Goal: Task Accomplishment & Management: Use online tool/utility

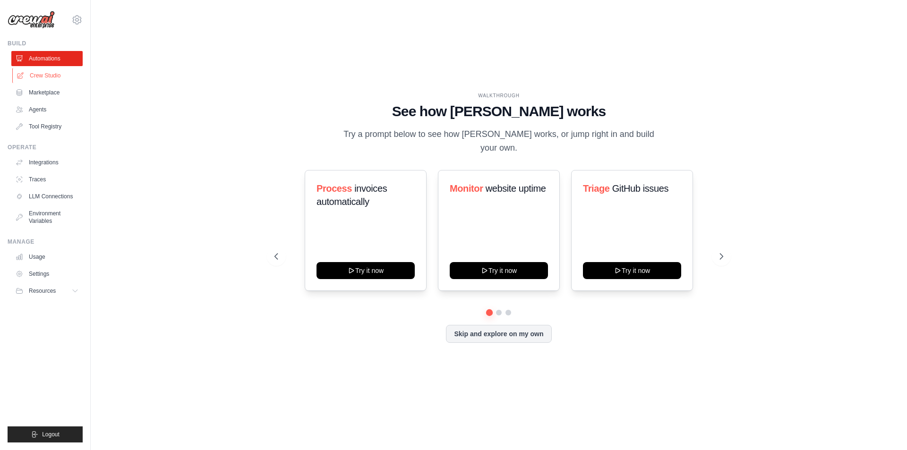
click at [59, 80] on link "Crew Studio" at bounding box center [47, 75] width 71 height 15
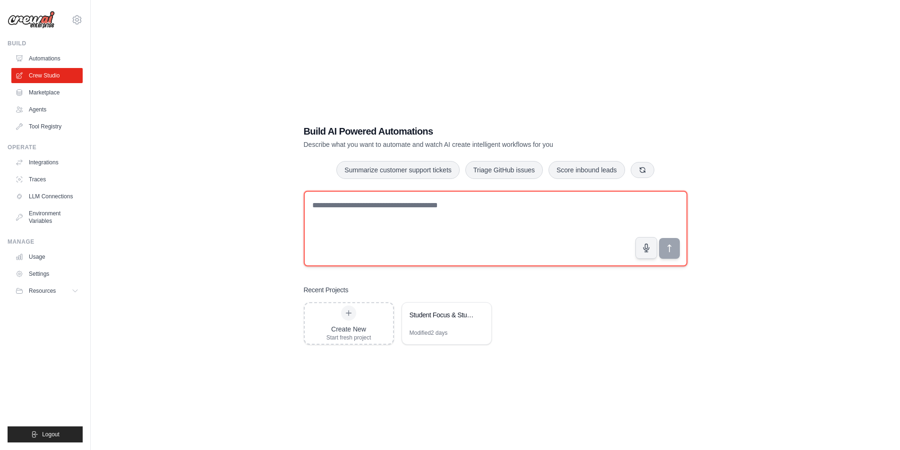
click at [365, 206] on textarea at bounding box center [495, 229] width 383 height 76
type textarea "**********"
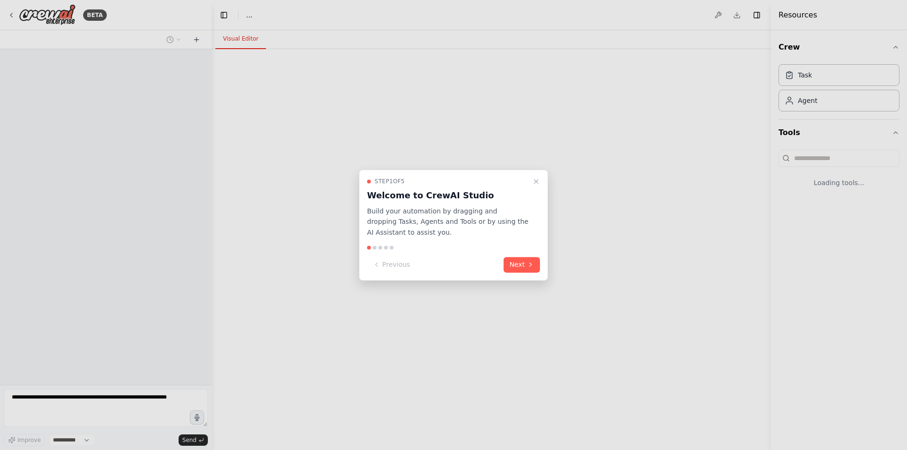
select select "****"
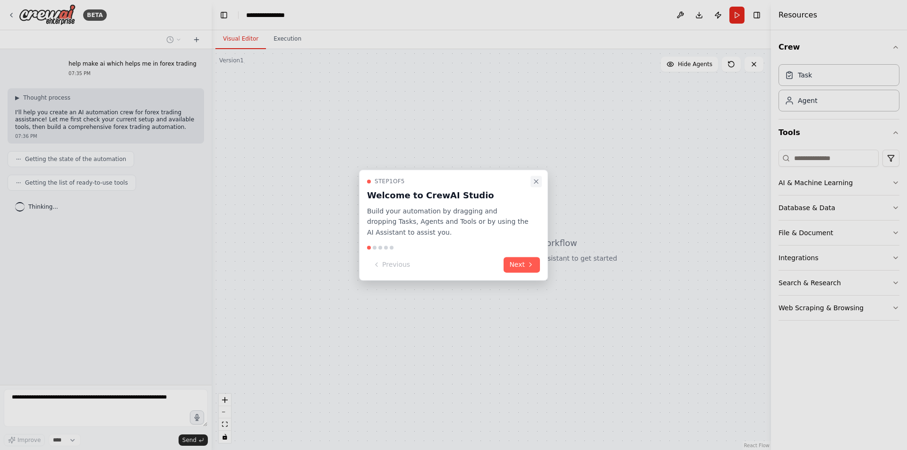
click at [535, 183] on icon "Close walkthrough" at bounding box center [536, 182] width 8 height 8
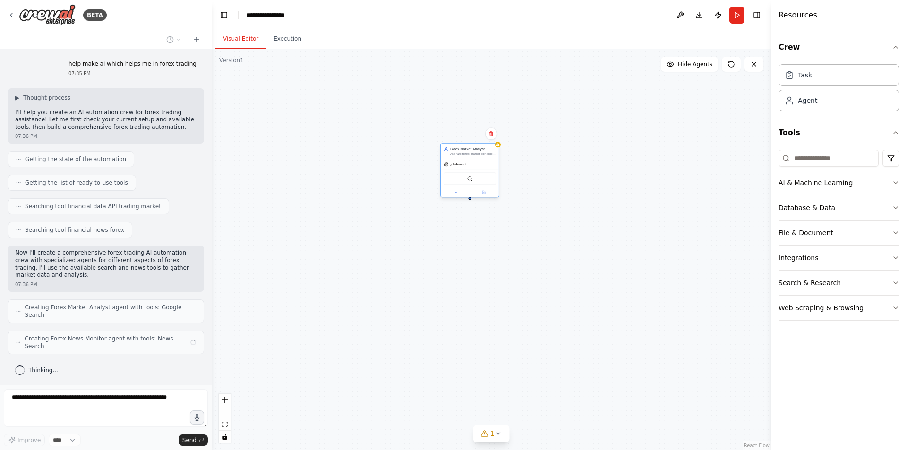
drag, startPoint x: 386, startPoint y: 153, endPoint x: 469, endPoint y: 182, distance: 88.3
click at [469, 182] on div "SerplyWebSearchTool" at bounding box center [470, 179] width 58 height 18
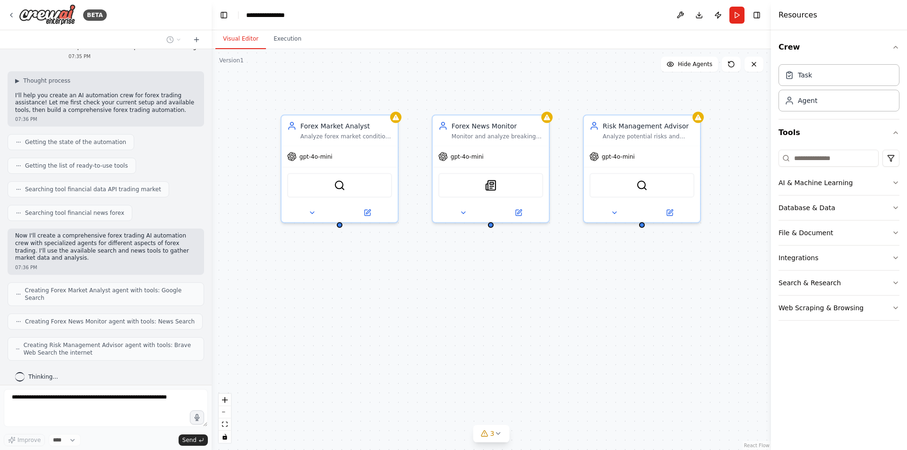
drag, startPoint x: 390, startPoint y: 247, endPoint x: 438, endPoint y: 310, distance: 79.4
click at [438, 304] on div "Forex Market Analyst Analyze forex market conditions for {currency_pair} by res…" at bounding box center [491, 249] width 559 height 401
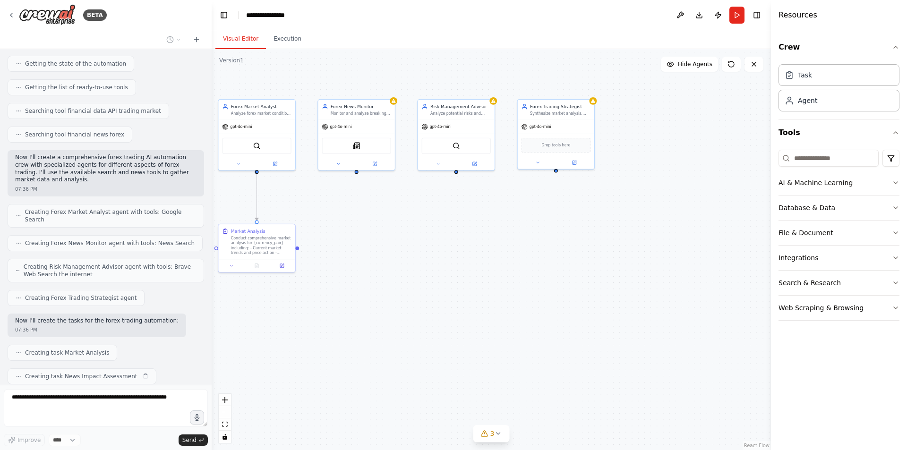
scroll to position [119, 0]
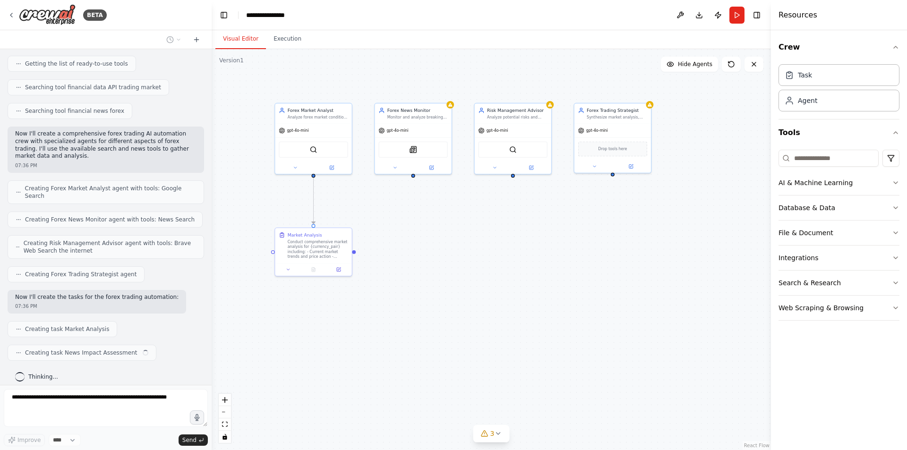
drag, startPoint x: 509, startPoint y: 321, endPoint x: 508, endPoint y: 236, distance: 85.0
click at [508, 236] on div ".deletable-edge-delete-btn { width: 20px; height: 20px; border: 0px solid #ffff…" at bounding box center [491, 249] width 559 height 401
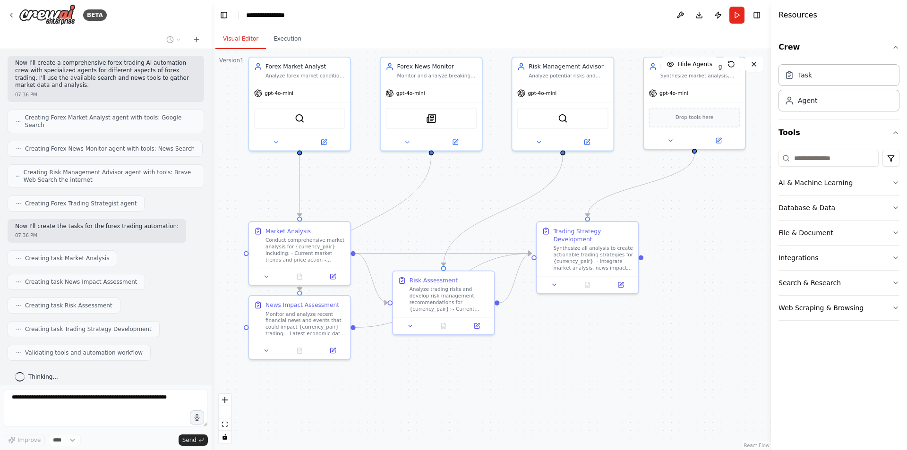
scroll to position [213, 0]
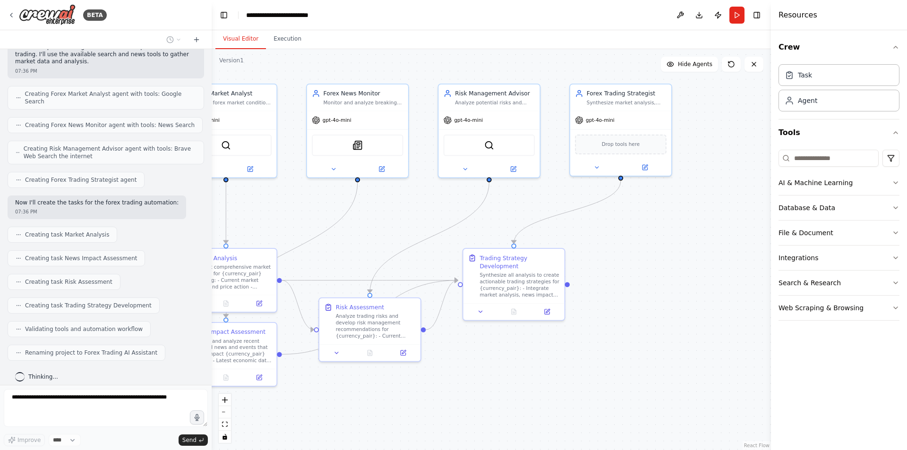
drag, startPoint x: 586, startPoint y: 187, endPoint x: 513, endPoint y: 214, distance: 78.2
click at [513, 214] on div ".deletable-edge-delete-btn { width: 20px; height: 20px; border: 0px solid #ffff…" at bounding box center [491, 249] width 559 height 401
click at [556, 207] on div ".deletable-edge-delete-btn { width: 20px; height: 20px; border: 0px solid #ffff…" at bounding box center [491, 249] width 559 height 401
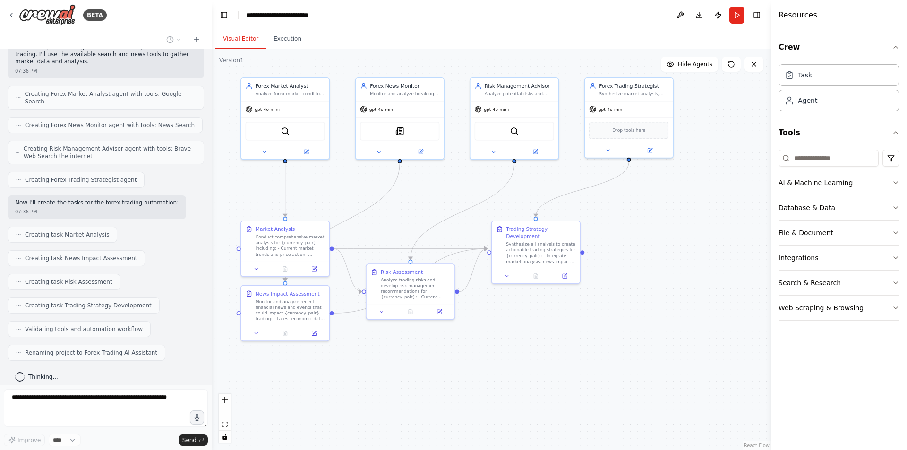
drag, startPoint x: 612, startPoint y: 251, endPoint x: 644, endPoint y: 244, distance: 32.8
click at [644, 244] on div ".deletable-edge-delete-btn { width: 20px; height: 20px; border: 0px solid #ffff…" at bounding box center [491, 249] width 559 height 401
click at [801, 99] on div "Agent" at bounding box center [807, 99] width 19 height 9
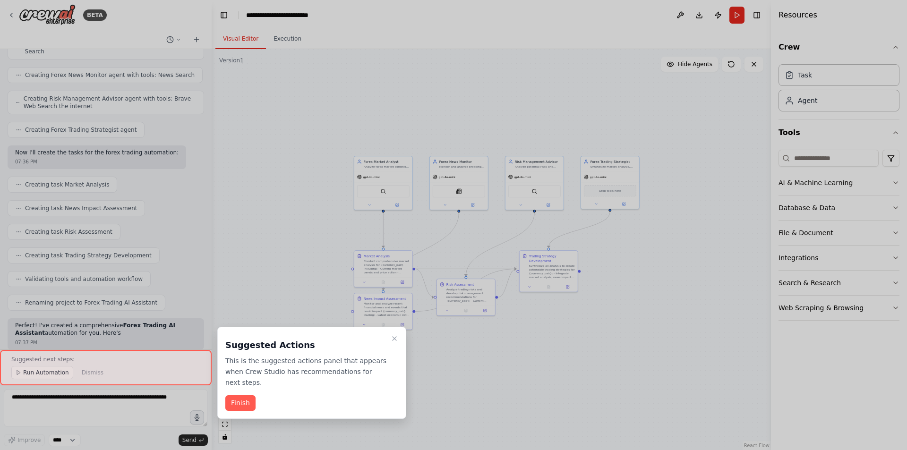
drag, startPoint x: 690, startPoint y: 197, endPoint x: 648, endPoint y: 240, distance: 60.8
click at [648, 240] on div "BETA help make ai which helps me in forex trading 07:35 PM ▶ Thought process I'…" at bounding box center [453, 225] width 907 height 450
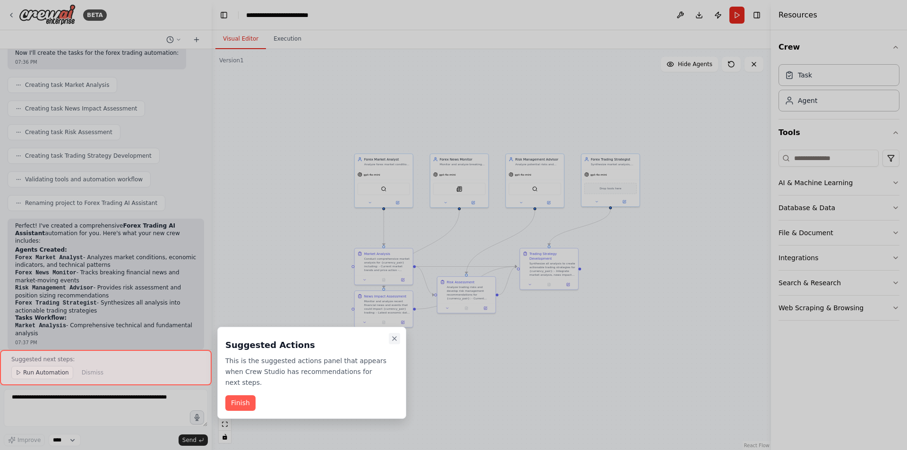
click at [395, 338] on icon "Close walkthrough" at bounding box center [395, 339] width 8 height 8
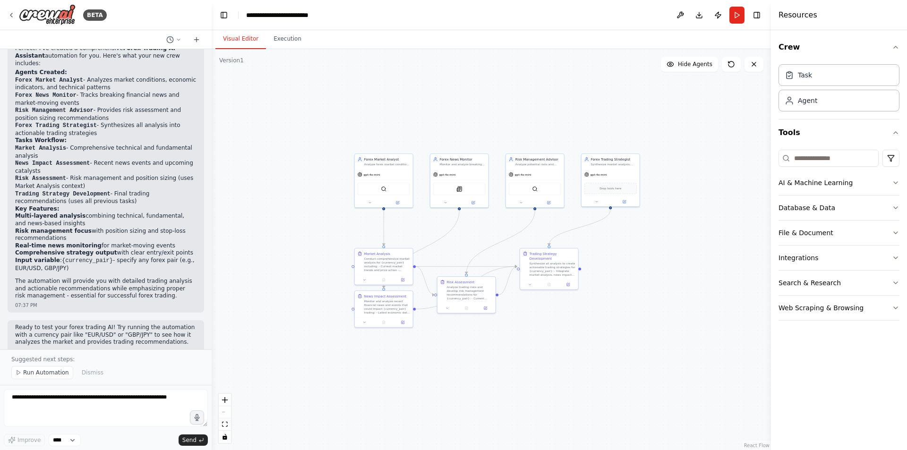
scroll to position [542, 0]
click at [28, 373] on span "Run Automation" at bounding box center [46, 373] width 46 height 8
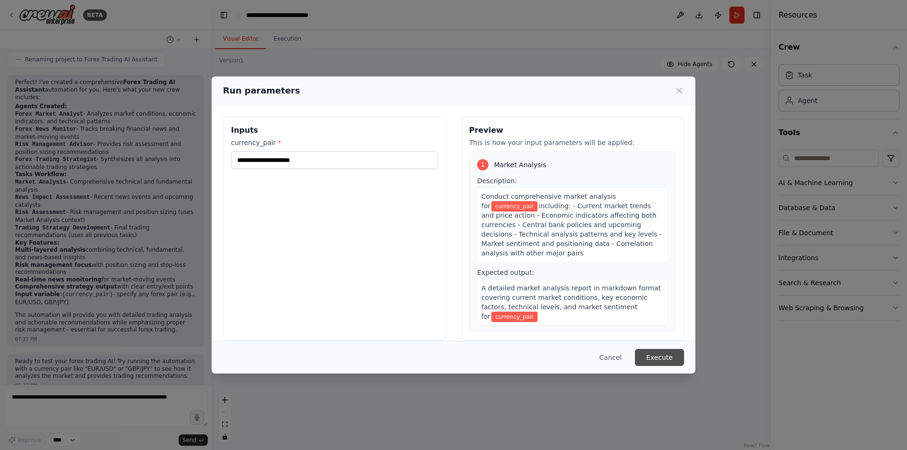
click at [651, 355] on button "Execute" at bounding box center [659, 357] width 49 height 17
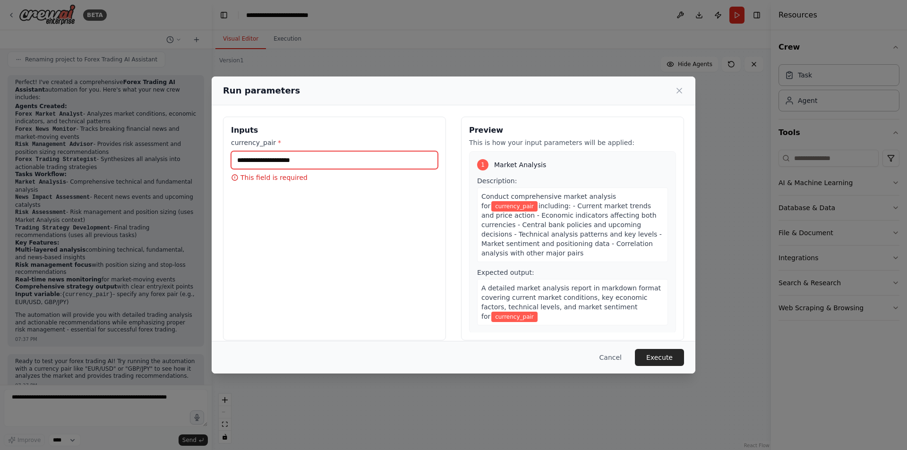
click at [358, 162] on input "currency_pair *" at bounding box center [334, 160] width 207 height 18
type input "**********"
click at [658, 355] on button "Execute" at bounding box center [659, 357] width 49 height 17
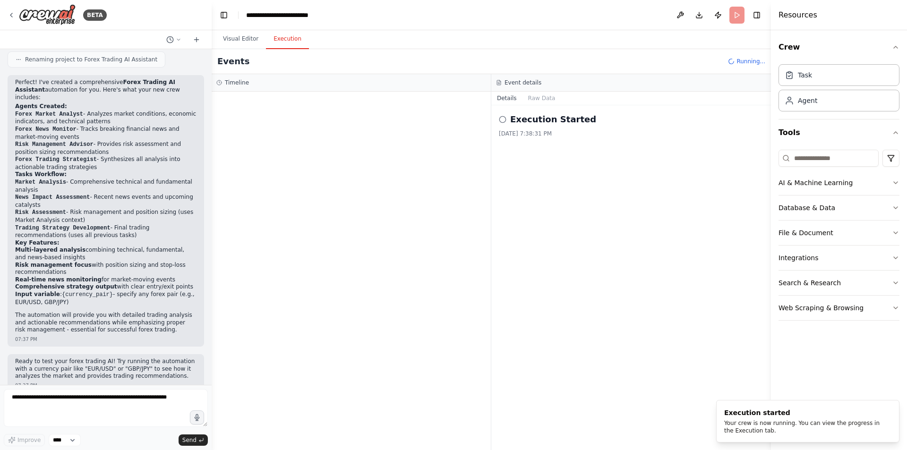
click at [301, 35] on button "Execution" at bounding box center [287, 39] width 43 height 20
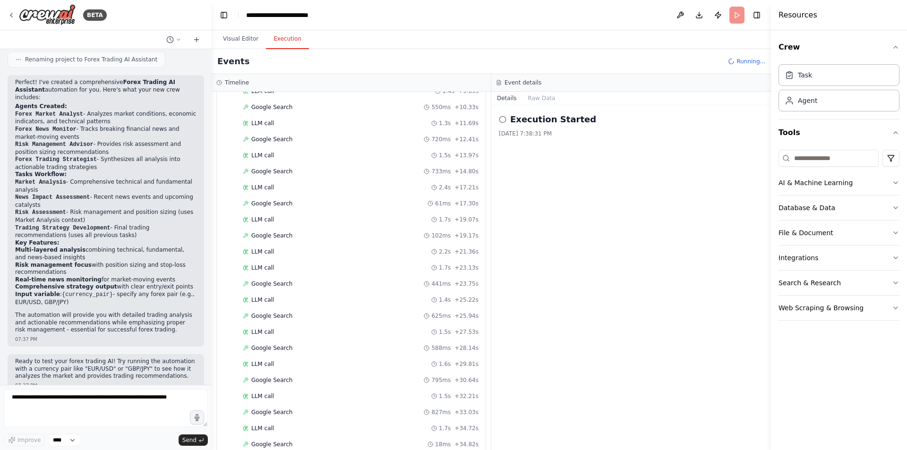
scroll to position [203, 0]
click at [516, 81] on h3 "Event details" at bounding box center [522, 83] width 37 height 8
click at [239, 38] on button "Visual Editor" at bounding box center [240, 39] width 51 height 20
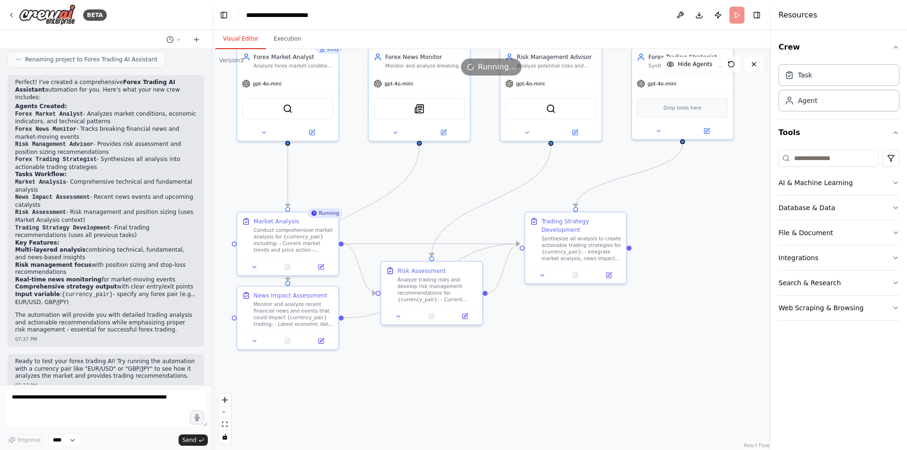
drag, startPoint x: 392, startPoint y: 246, endPoint x: 332, endPoint y: 168, distance: 97.7
click at [332, 168] on div ".deletable-edge-delete-btn { width: 20px; height: 20px; border: 0px solid #ffff…" at bounding box center [491, 249] width 559 height 401
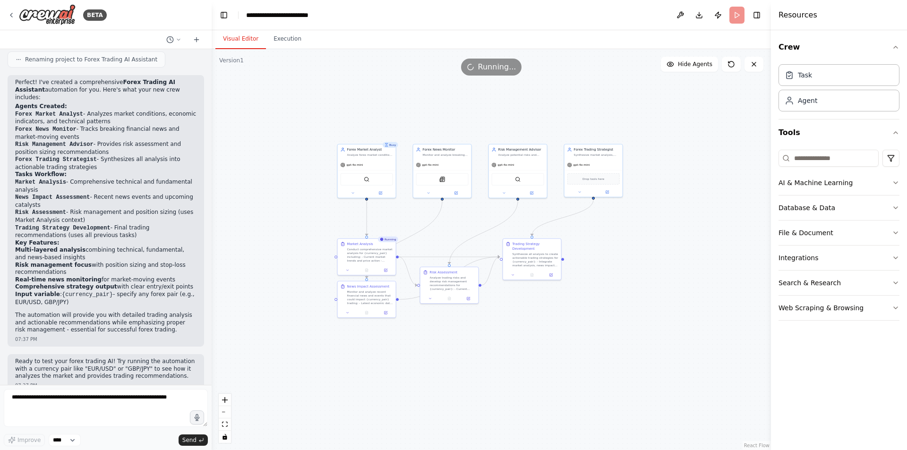
drag, startPoint x: 584, startPoint y: 217, endPoint x: 606, endPoint y: 247, distance: 37.4
click at [606, 249] on div ".deletable-edge-delete-btn { width: 20px; height: 20px; border: 0px solid #ffff…" at bounding box center [491, 249] width 559 height 401
click at [289, 39] on button "Execution" at bounding box center [287, 39] width 43 height 20
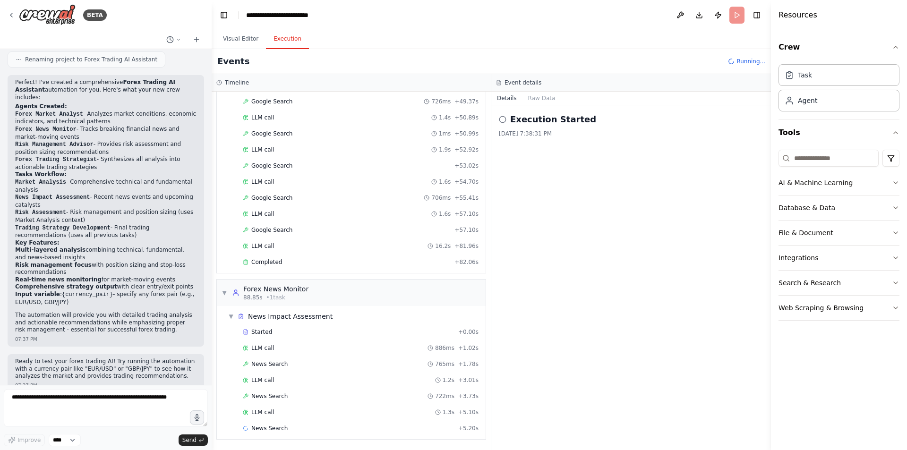
scroll to position [722, 0]
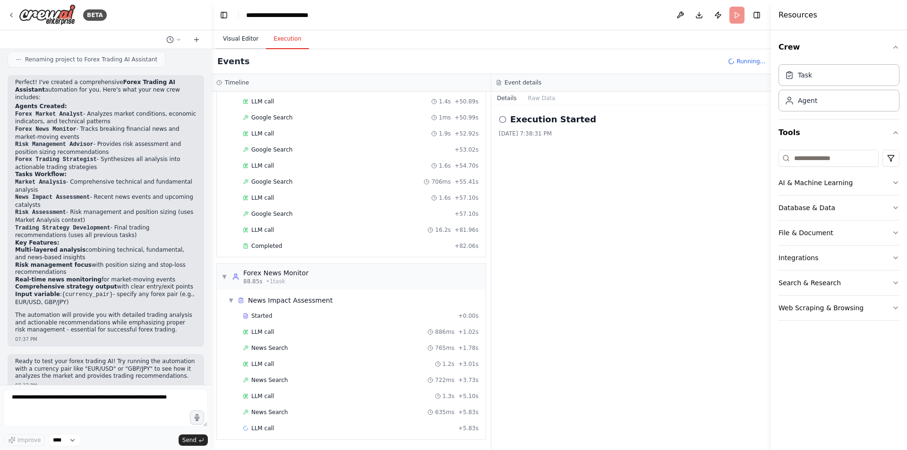
click at [244, 42] on button "Visual Editor" at bounding box center [240, 39] width 51 height 20
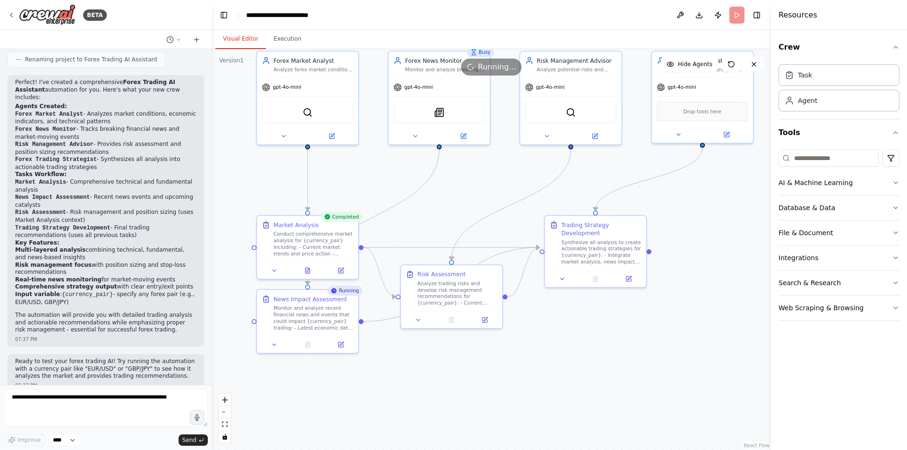
drag, startPoint x: 505, startPoint y: 163, endPoint x: 470, endPoint y: 184, distance: 41.3
click at [470, 184] on div ".deletable-edge-delete-btn { width: 20px; height: 20px; border: 0px solid #ffff…" at bounding box center [491, 249] width 559 height 401
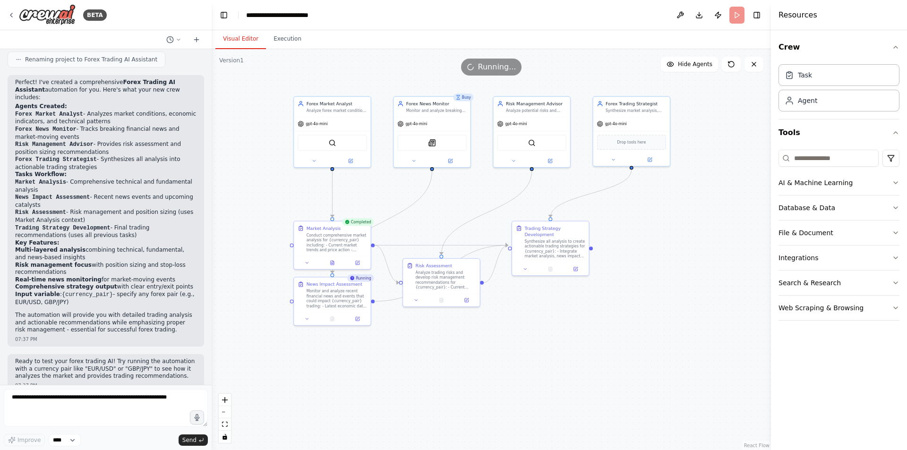
drag, startPoint x: 676, startPoint y: 187, endPoint x: 656, endPoint y: 205, distance: 26.7
click at [656, 205] on div ".deletable-edge-delete-btn { width: 20px; height: 20px; border: 0px solid #ffff…" at bounding box center [491, 249] width 559 height 401
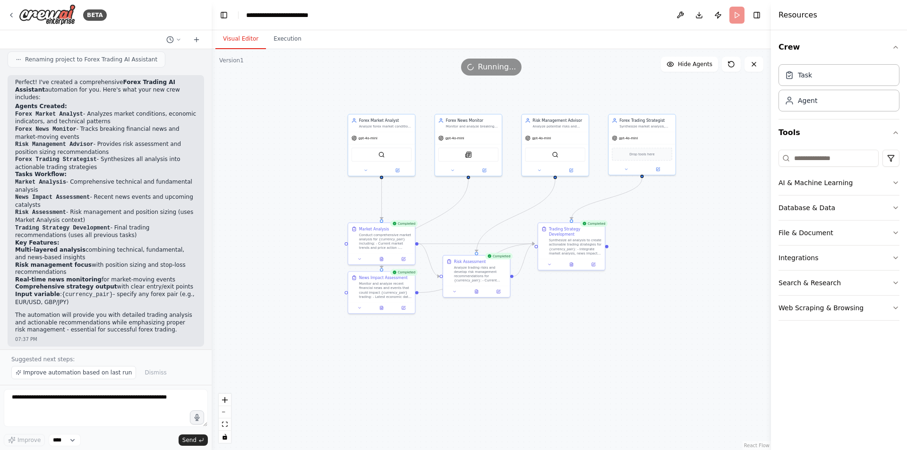
scroll to position [542, 0]
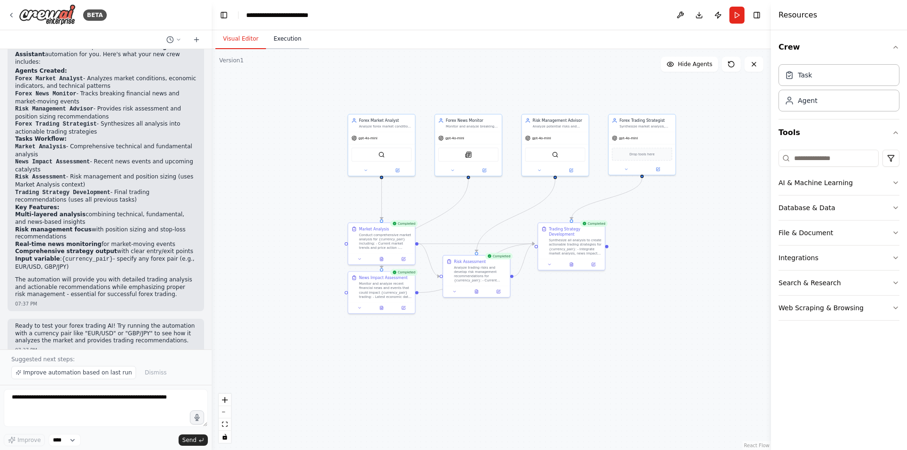
click at [281, 40] on button "Execution" at bounding box center [287, 39] width 43 height 20
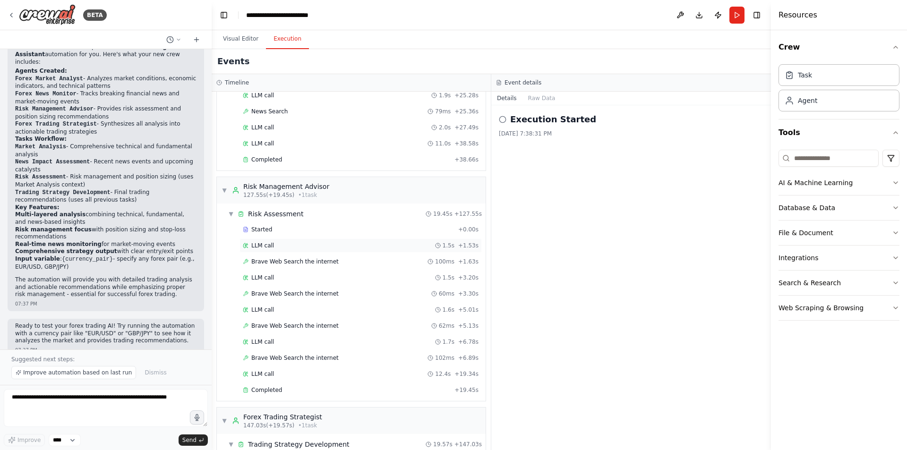
scroll to position [1408, 0]
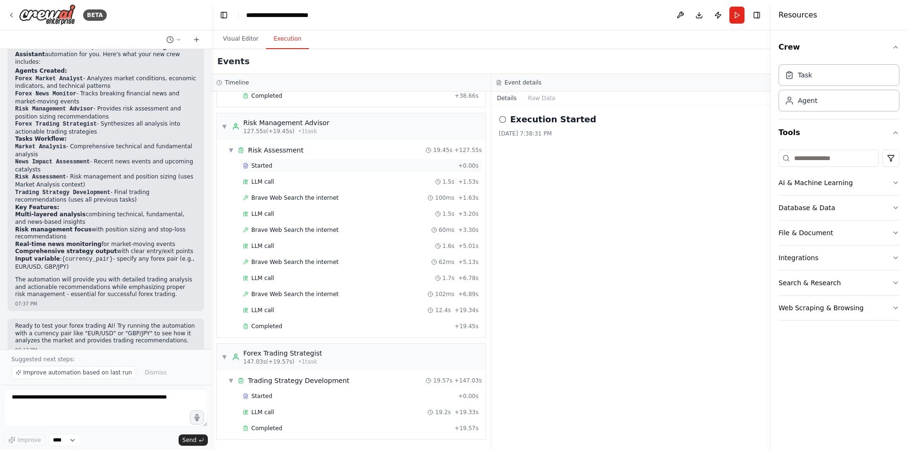
click at [256, 169] on span "Started" at bounding box center [261, 166] width 21 height 8
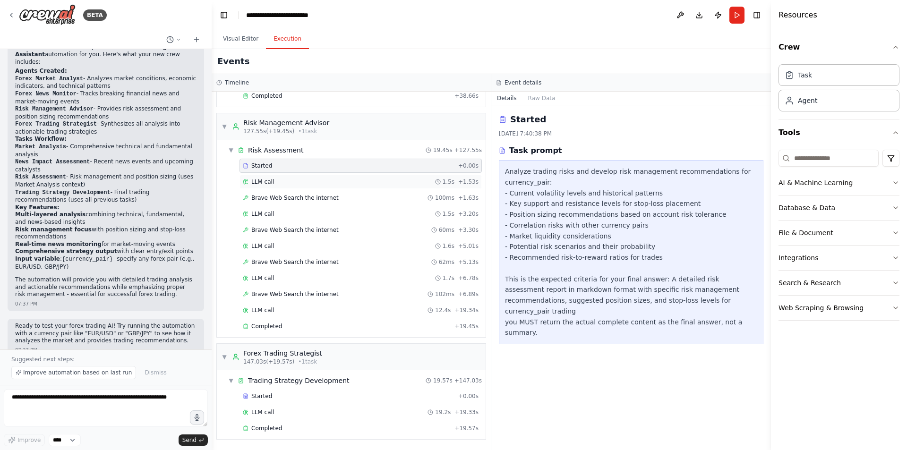
click at [281, 176] on div "LLM call 1.5s + 1.53s" at bounding box center [360, 182] width 242 height 14
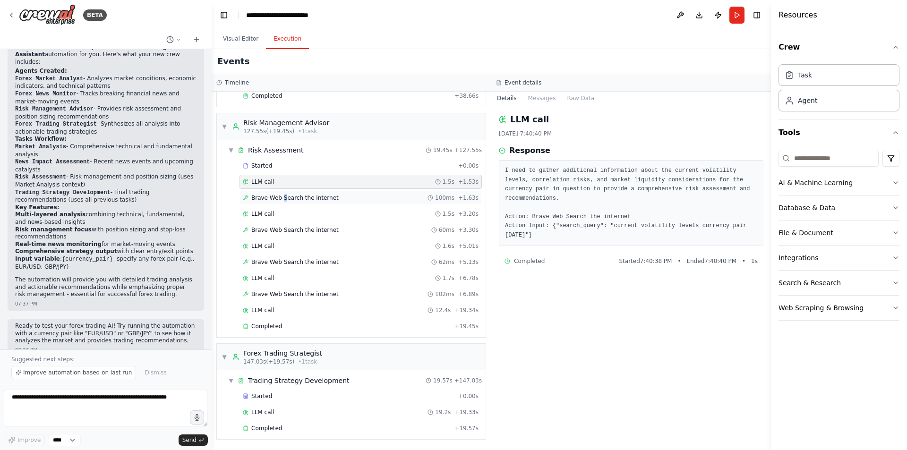
click at [283, 192] on div "Started + 0.00s LLM call 1.5s + 1.53s Brave Web Search the internet 100ms + 1.6…" at bounding box center [354, 247] width 261 height 177
click at [310, 199] on span "Brave Web Search the internet" at bounding box center [294, 198] width 87 height 8
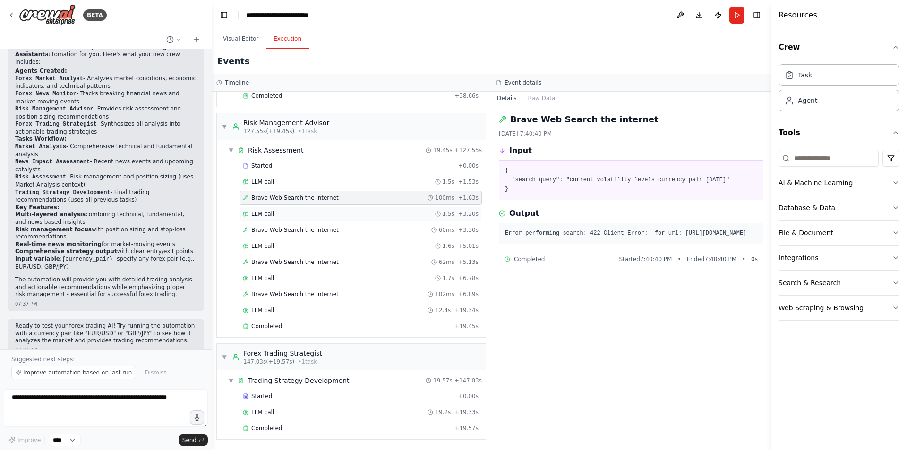
click at [315, 220] on div "LLM call 1.5s + 3.20s" at bounding box center [360, 214] width 242 height 14
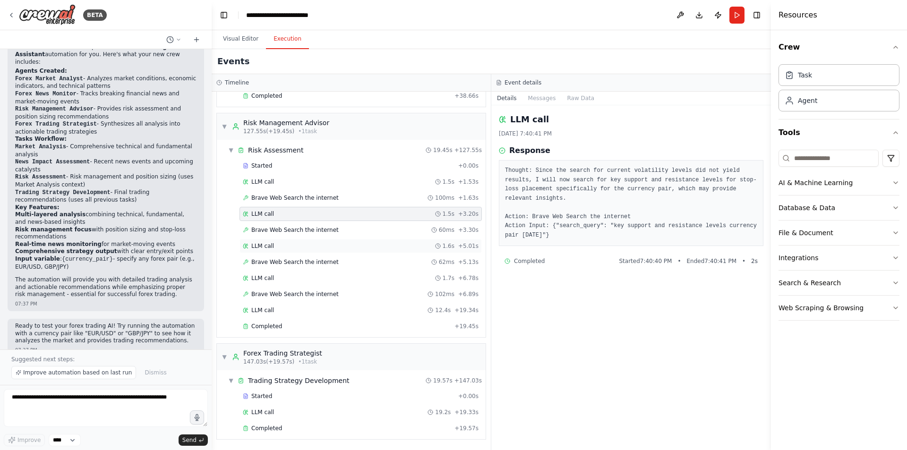
click at [316, 241] on div "LLM call 1.6s + 5.01s" at bounding box center [360, 246] width 242 height 14
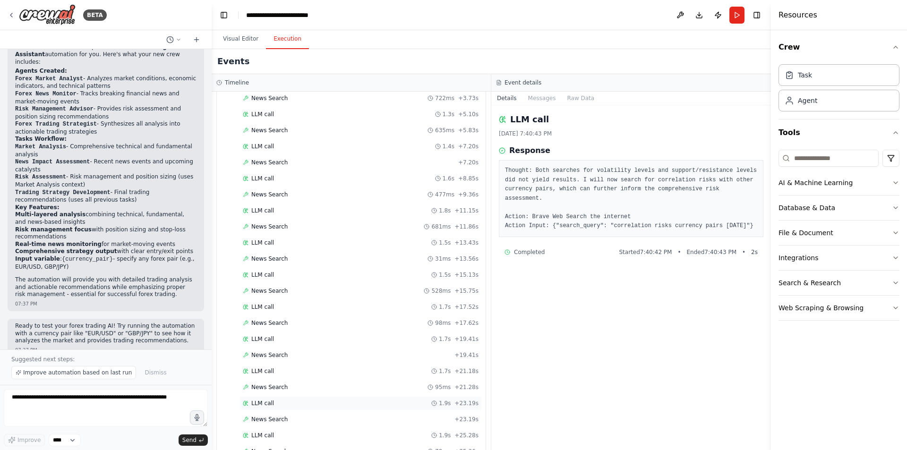
scroll to position [1219, 0]
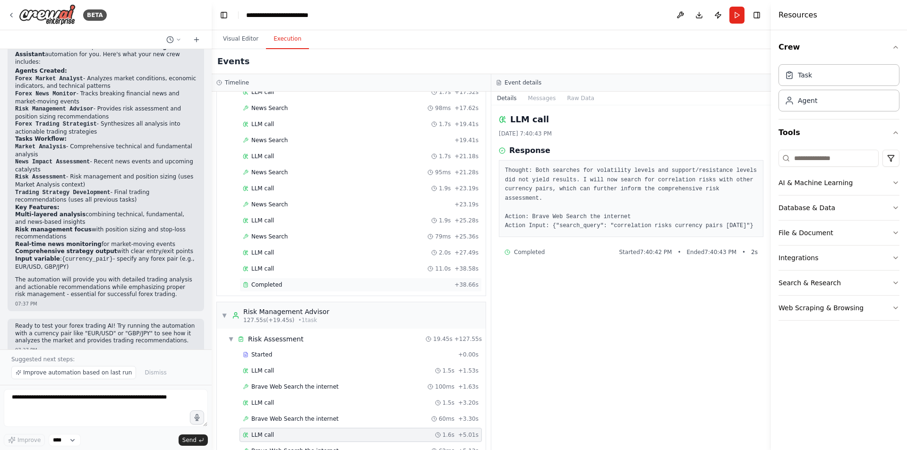
click at [304, 282] on div "Completed" at bounding box center [347, 285] width 208 height 8
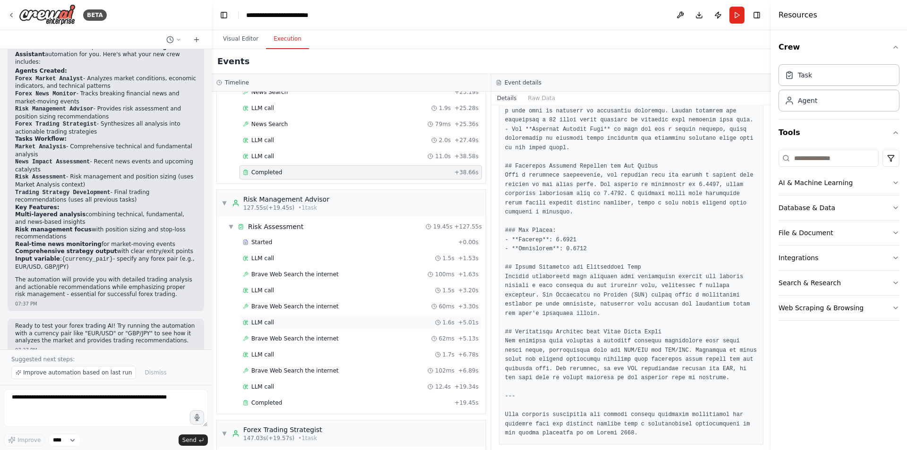
scroll to position [1408, 0]
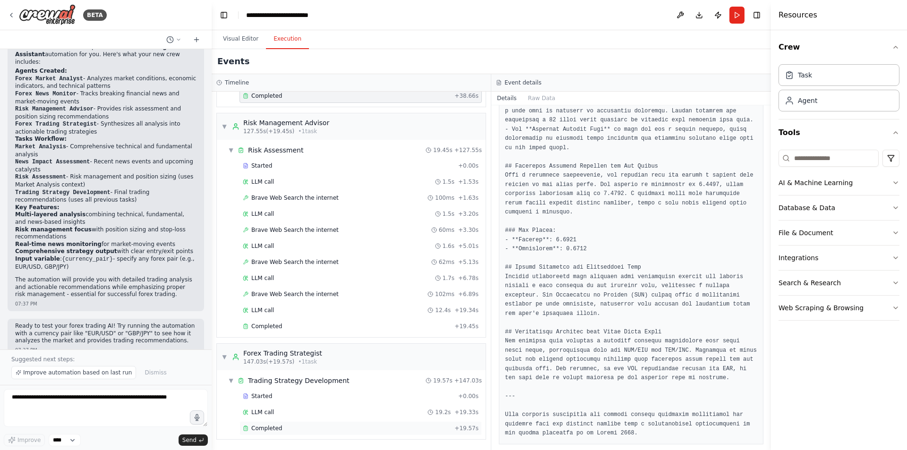
click at [270, 428] on span "Completed" at bounding box center [266, 429] width 31 height 8
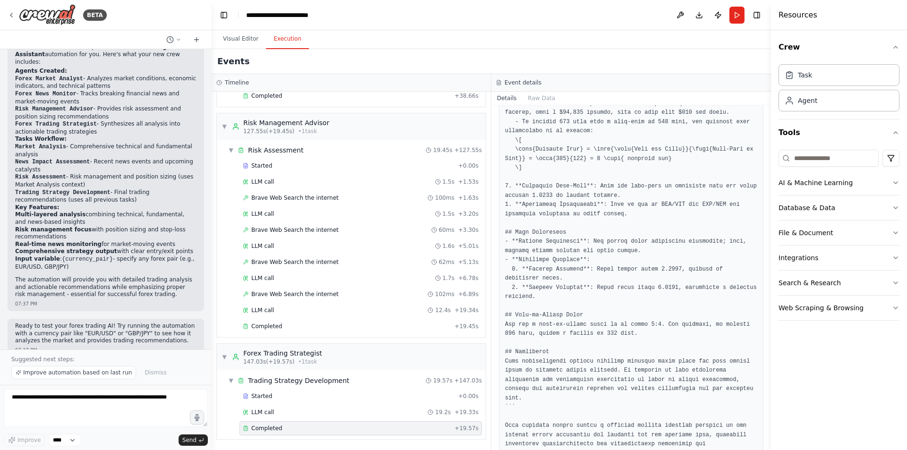
scroll to position [539, 0]
click at [233, 37] on button "Visual Editor" at bounding box center [240, 39] width 51 height 20
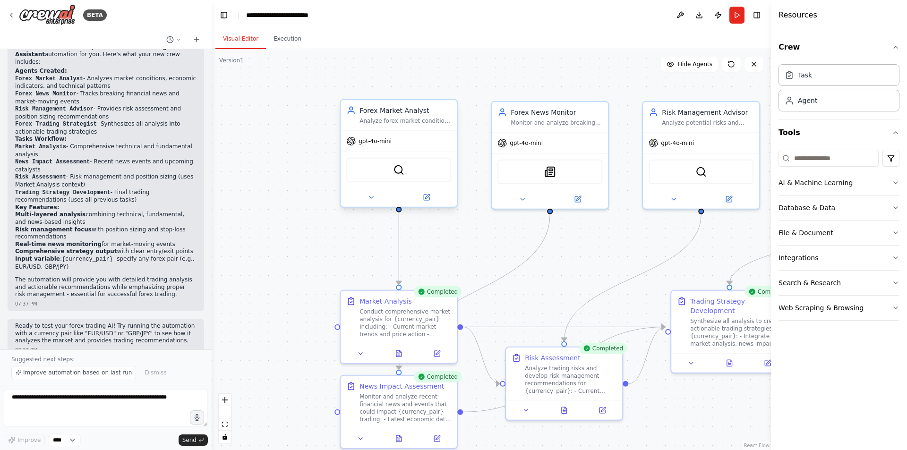
click at [408, 178] on div "SerplyWebSearchTool" at bounding box center [398, 170] width 105 height 25
click at [394, 170] on img at bounding box center [398, 169] width 11 height 11
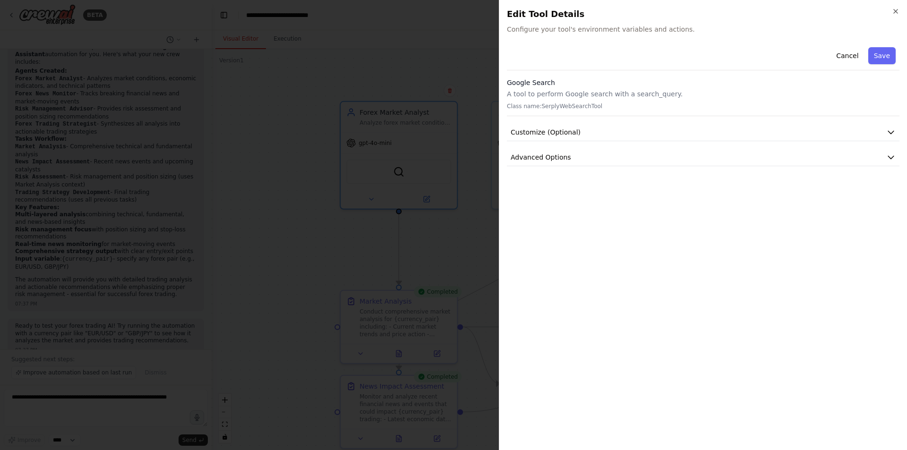
click at [579, 48] on div "Cancel Save" at bounding box center [703, 56] width 392 height 27
click at [665, 131] on button "Customize (Optional)" at bounding box center [703, 132] width 392 height 17
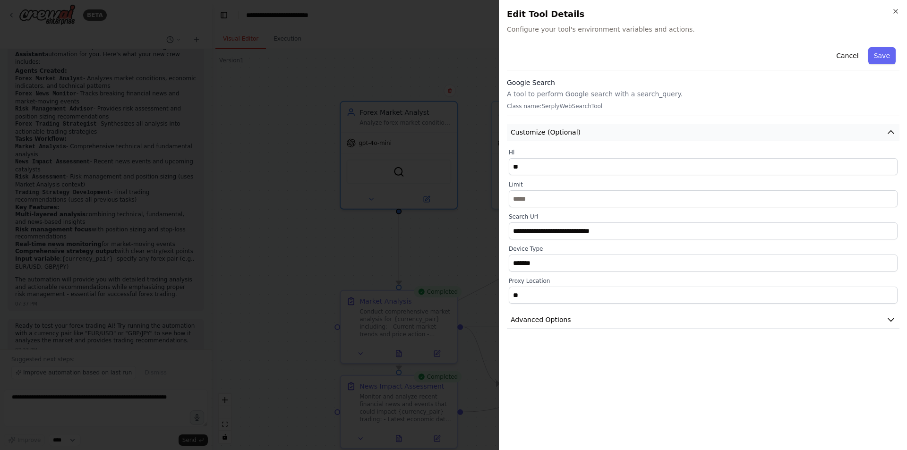
click at [612, 128] on button "Customize (Optional)" at bounding box center [703, 132] width 392 height 17
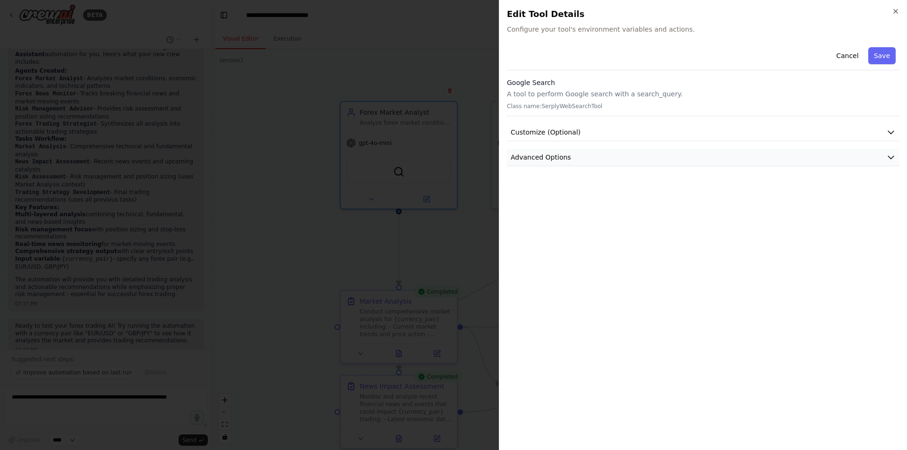
click at [529, 153] on span "Advanced Options" at bounding box center [541, 157] width 60 height 9
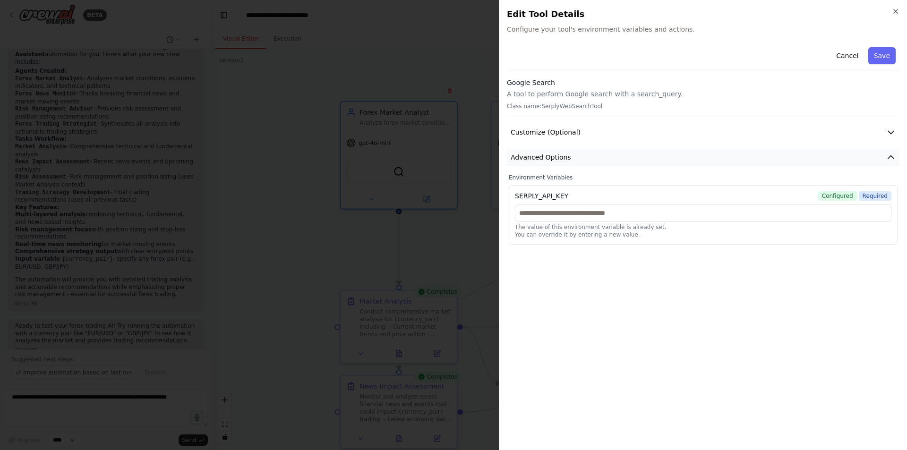
click at [545, 162] on span "Advanced Options" at bounding box center [541, 157] width 60 height 9
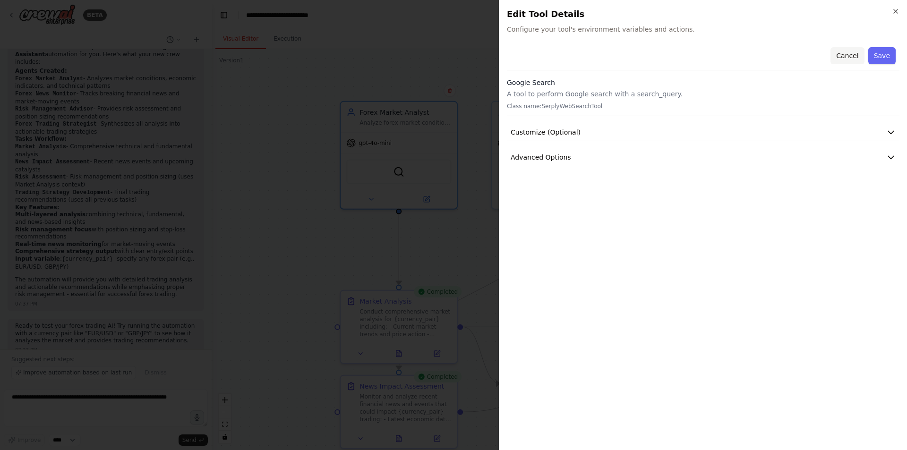
click at [852, 53] on button "Cancel" at bounding box center [847, 55] width 34 height 17
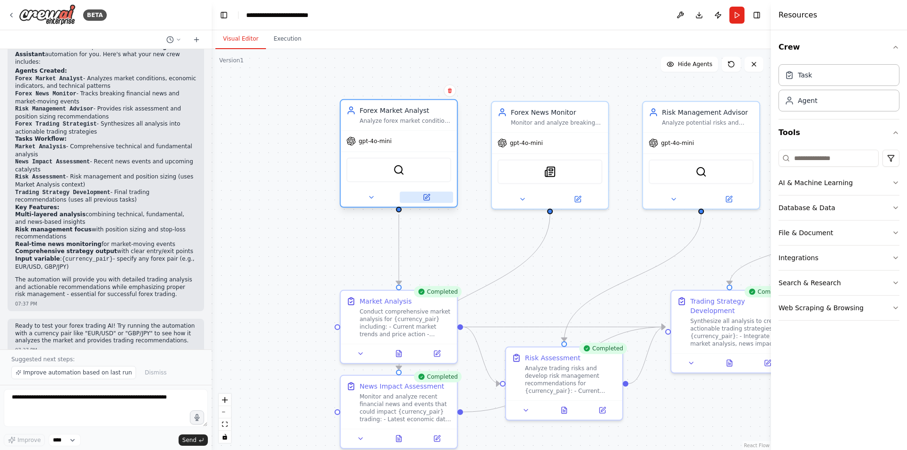
click at [426, 202] on button at bounding box center [426, 197] width 53 height 11
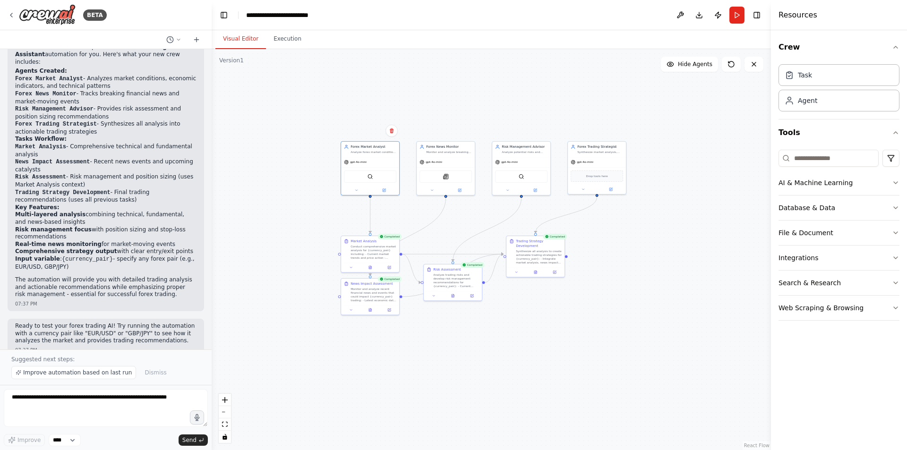
drag, startPoint x: 444, startPoint y: 222, endPoint x: 406, endPoint y: 222, distance: 38.3
click at [406, 222] on div ".deletable-edge-delete-btn { width: 20px; height: 20px; border: 0px solid #ffff…" at bounding box center [491, 249] width 559 height 401
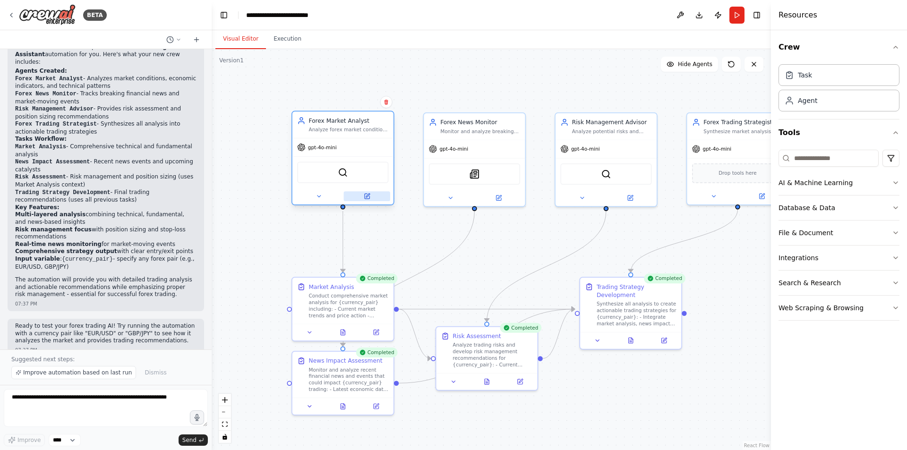
click at [374, 200] on button at bounding box center [367, 196] width 46 height 10
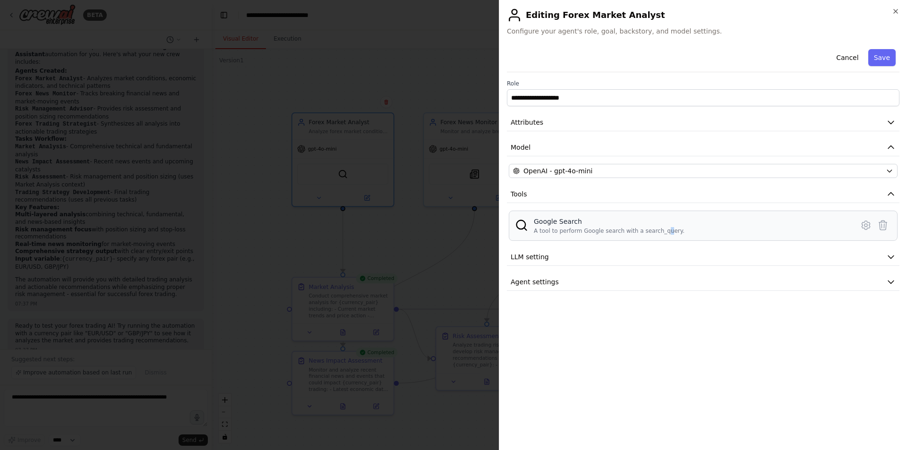
click at [657, 232] on div "A tool to perform Google search with a search_query." at bounding box center [609, 231] width 151 height 8
click at [681, 234] on div "Google Search A tool to perform Google search with a search_query." at bounding box center [693, 226] width 318 height 18
click at [700, 233] on div "Google Search A tool to perform Google search with a search_query." at bounding box center [693, 226] width 318 height 18
click at [542, 285] on span "Agent settings" at bounding box center [535, 281] width 48 height 9
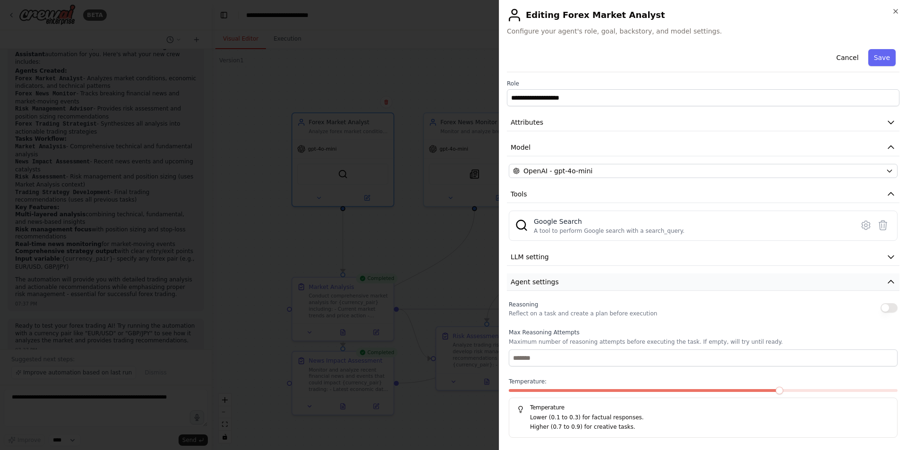
click at [547, 282] on span "Agent settings" at bounding box center [535, 281] width 48 height 9
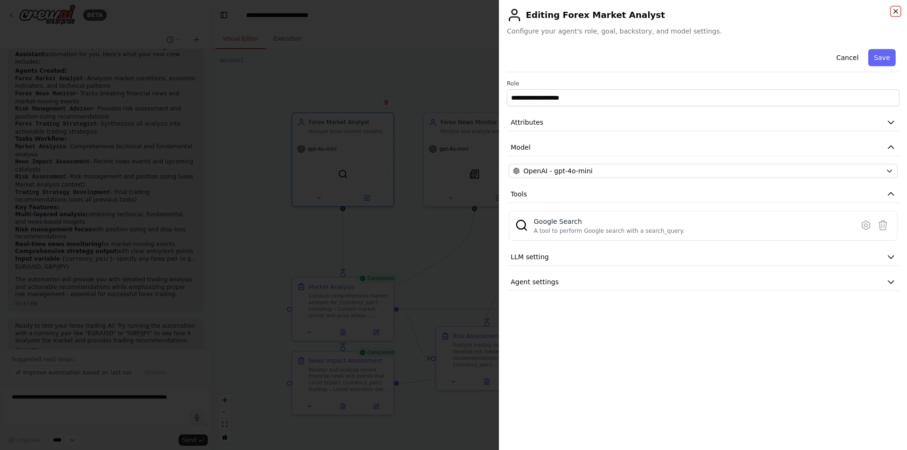
click at [897, 12] on icon "button" at bounding box center [896, 12] width 8 height 8
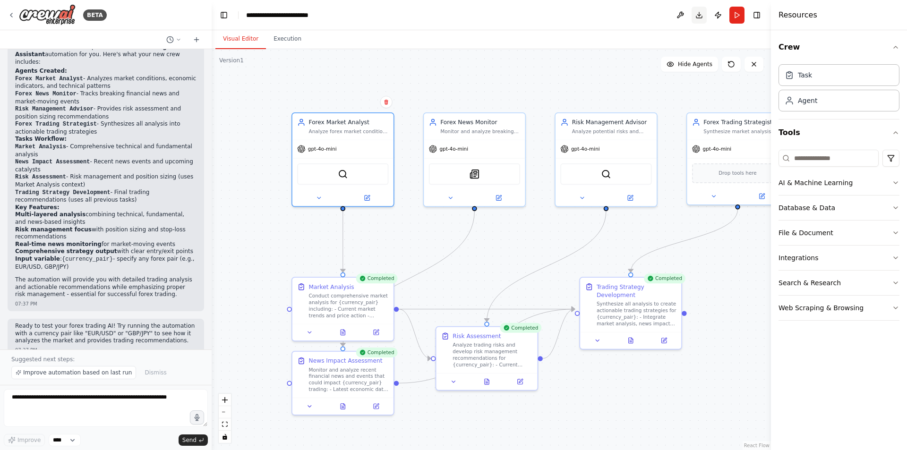
click at [696, 16] on button "Download" at bounding box center [698, 15] width 15 height 17
click at [34, 411] on textarea at bounding box center [106, 408] width 204 height 38
type textarea "*"
click at [100, 405] on textarea "**********" at bounding box center [106, 408] width 204 height 38
type textarea "**********"
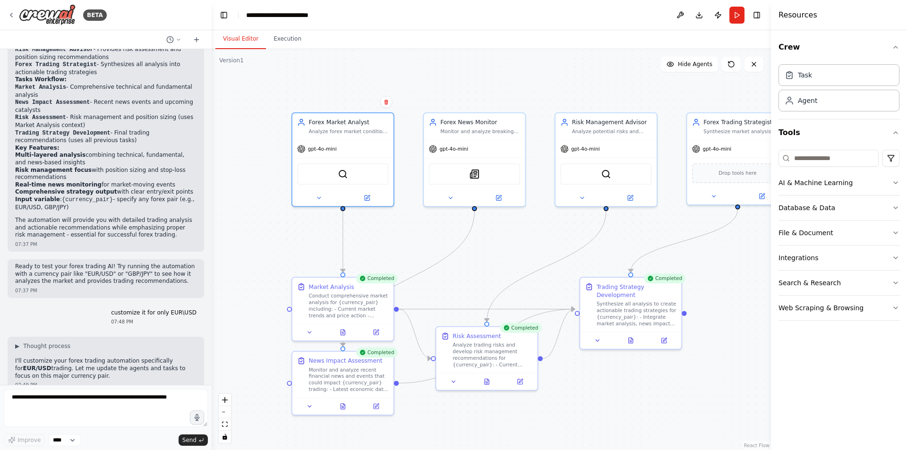
scroll to position [681, 0]
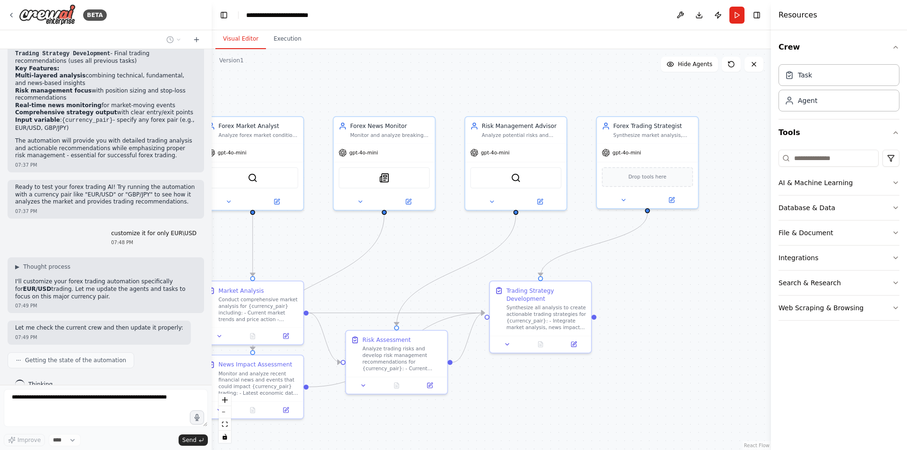
drag, startPoint x: 543, startPoint y: 250, endPoint x: 453, endPoint y: 254, distance: 90.3
click at [453, 254] on div ".deletable-edge-delete-btn { width: 20px; height: 20px; border: 0px solid #ffff…" at bounding box center [491, 249] width 559 height 401
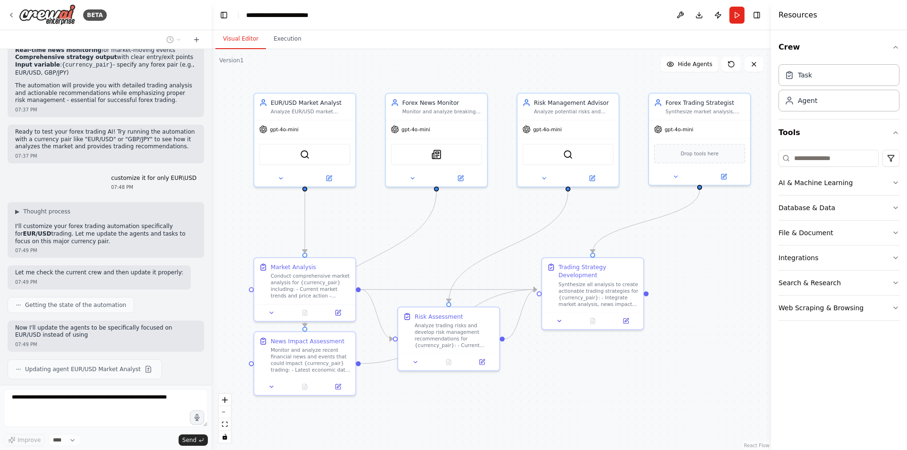
scroll to position [747, 0]
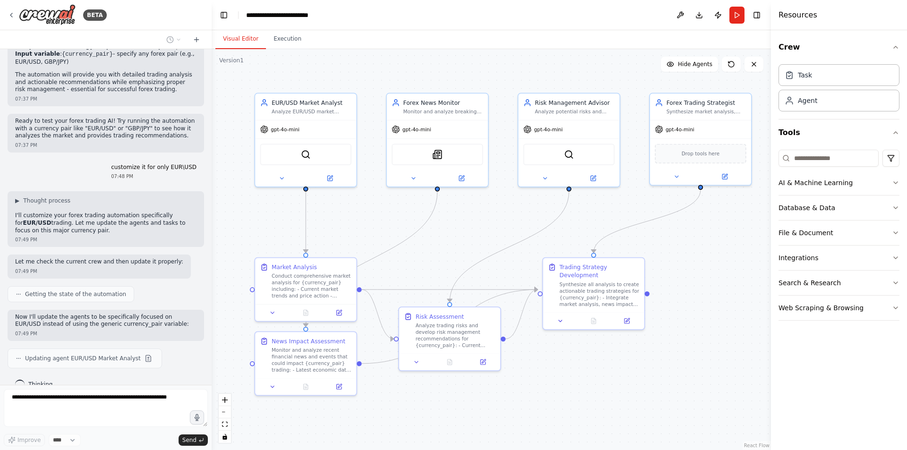
drag, startPoint x: 423, startPoint y: 261, endPoint x: 454, endPoint y: 239, distance: 38.2
click at [454, 239] on div ".deletable-edge-delete-btn { width: 20px; height: 20px; border: 0px solid #ffff…" at bounding box center [491, 249] width 559 height 401
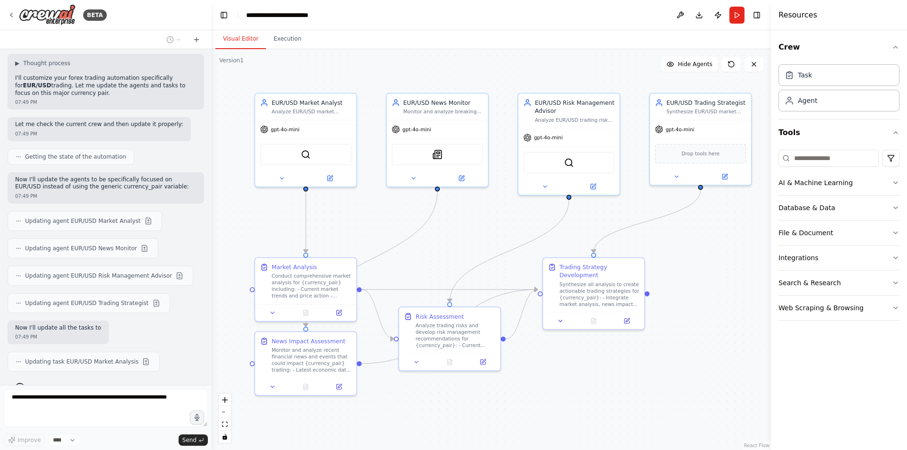
scroll to position [888, 0]
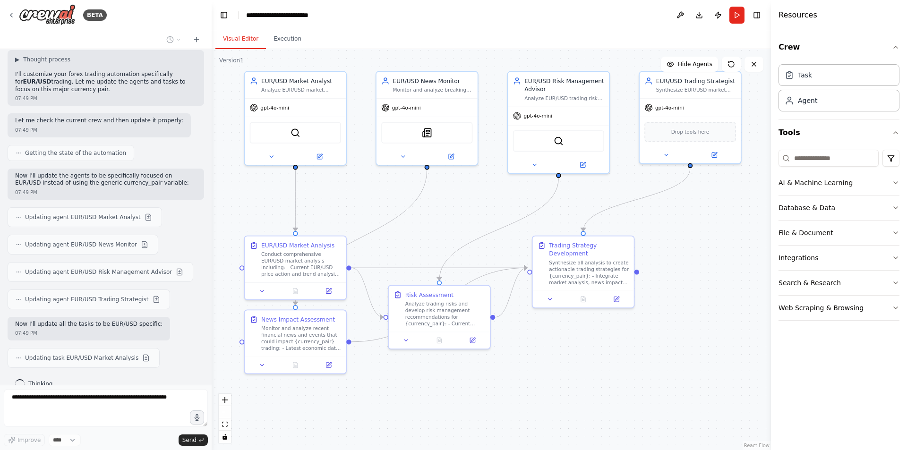
drag, startPoint x: 512, startPoint y: 225, endPoint x: 504, endPoint y: 202, distance: 24.5
click at [504, 202] on div ".deletable-edge-delete-btn { width: 20px; height: 20px; border: 0px solid #ffff…" at bounding box center [491, 249] width 559 height 401
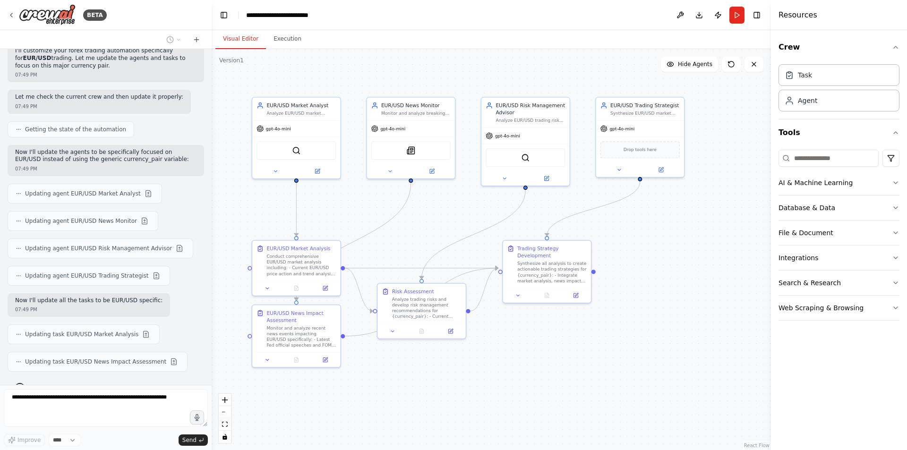
drag, startPoint x: 468, startPoint y: 210, endPoint x: 463, endPoint y: 211, distance: 4.8
click at [463, 211] on div ".deletable-edge-delete-btn { width: 20px; height: 20px; border: 0px solid #ffff…" at bounding box center [491, 249] width 559 height 401
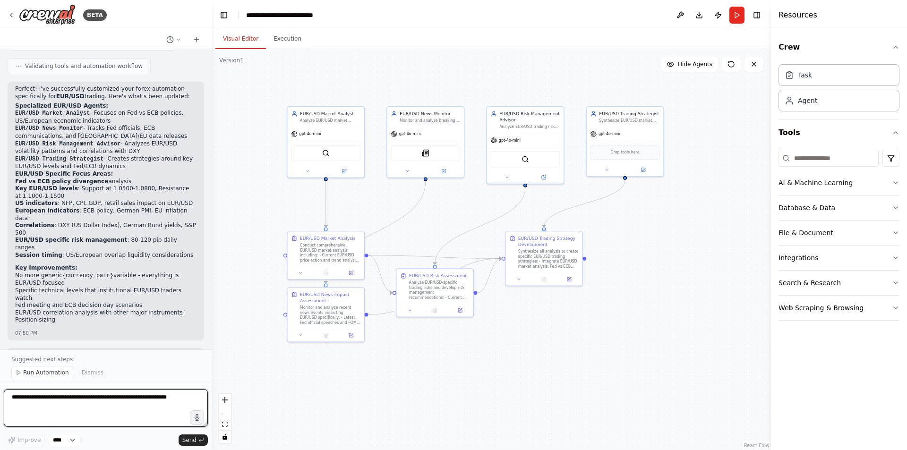
scroll to position [1319, 0]
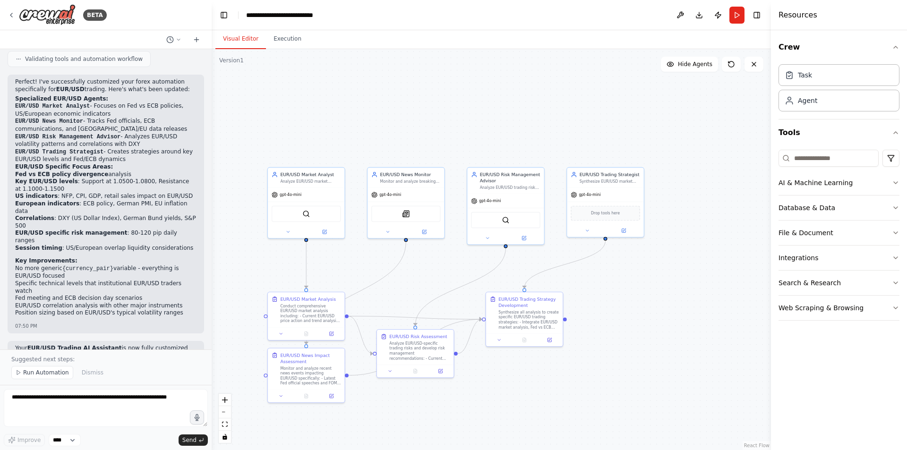
drag, startPoint x: 453, startPoint y: 252, endPoint x: 487, endPoint y: 254, distance: 33.6
click at [449, 265] on div ".deletable-edge-delete-btn { width: 20px; height: 20px; border: 0px solid #ffff…" at bounding box center [491, 249] width 559 height 401
click at [737, 15] on button "Run" at bounding box center [736, 15] width 15 height 17
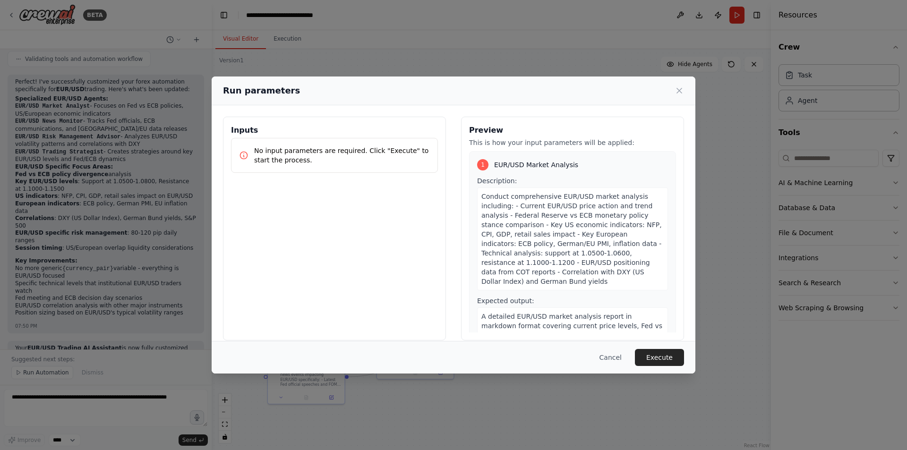
click at [669, 357] on button "Execute" at bounding box center [659, 357] width 49 height 17
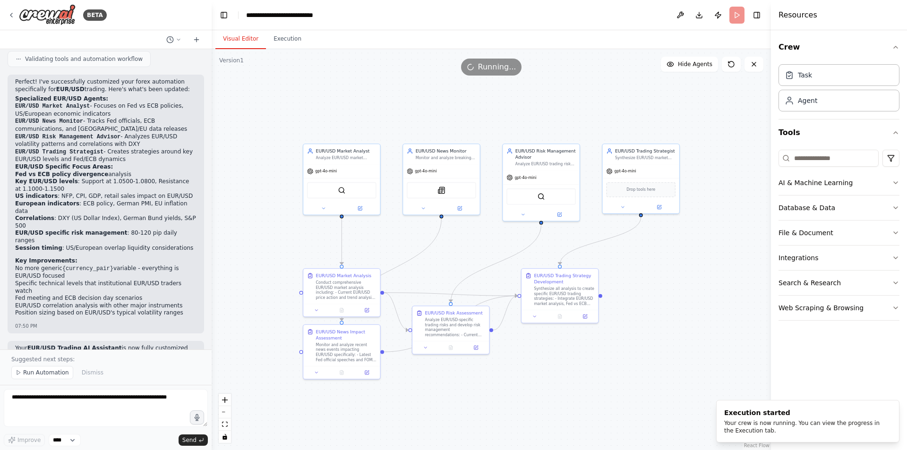
drag, startPoint x: 462, startPoint y: 255, endPoint x: 471, endPoint y: 236, distance: 21.3
click at [470, 238] on div ".deletable-edge-delete-btn { width: 20px; height: 20px; border: 0px solid #ffff…" at bounding box center [491, 249] width 559 height 401
click at [284, 38] on button "Execution" at bounding box center [287, 39] width 43 height 20
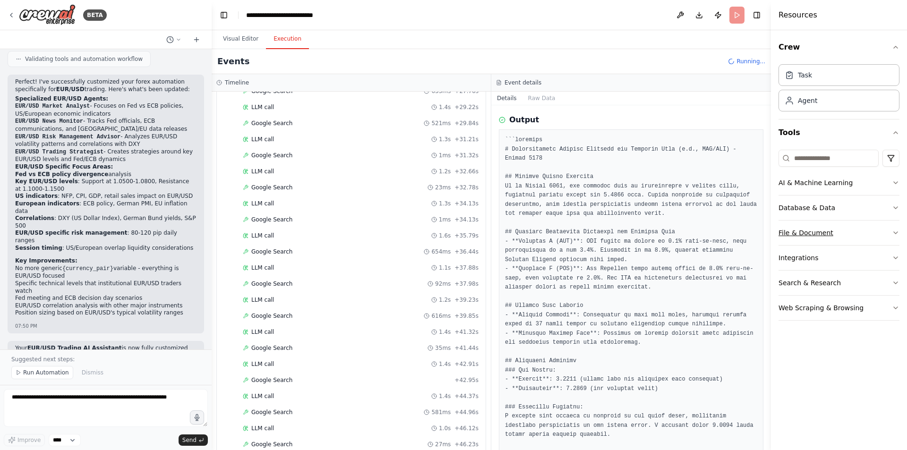
scroll to position [47, 0]
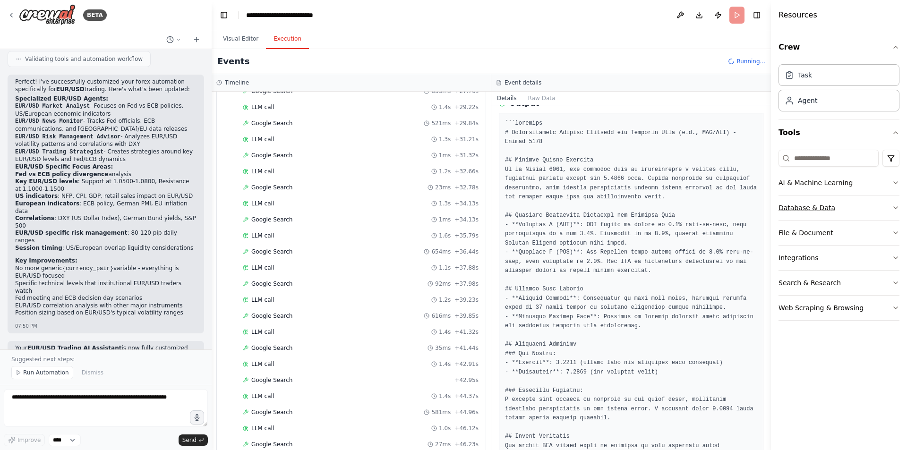
click at [897, 205] on icon "button" at bounding box center [896, 208] width 8 height 8
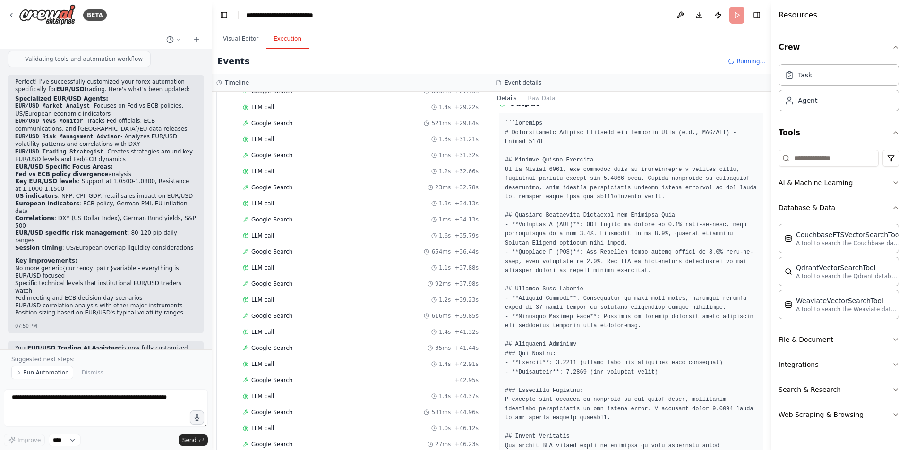
click at [897, 205] on icon "button" at bounding box center [896, 208] width 8 height 8
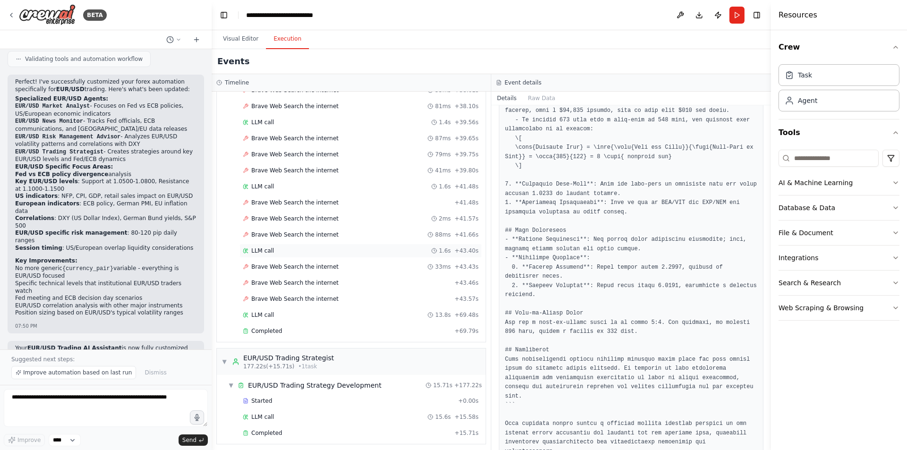
scroll to position [2532, 0]
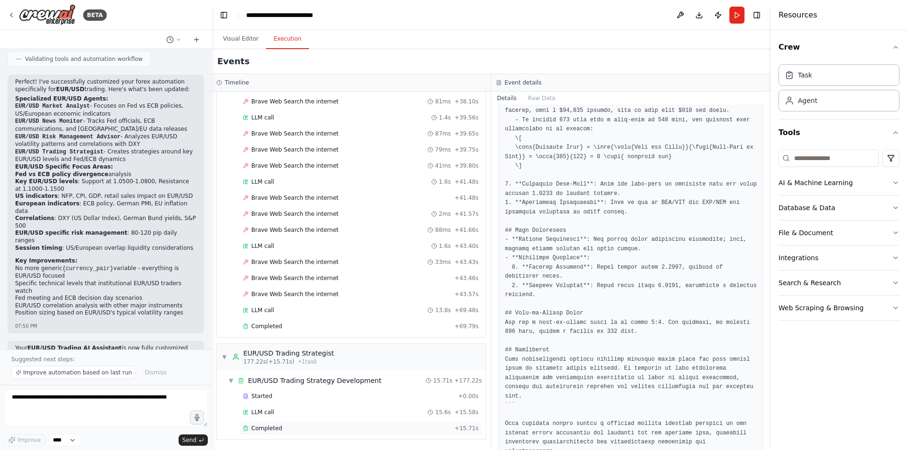
click at [266, 430] on span "Completed" at bounding box center [266, 429] width 31 height 8
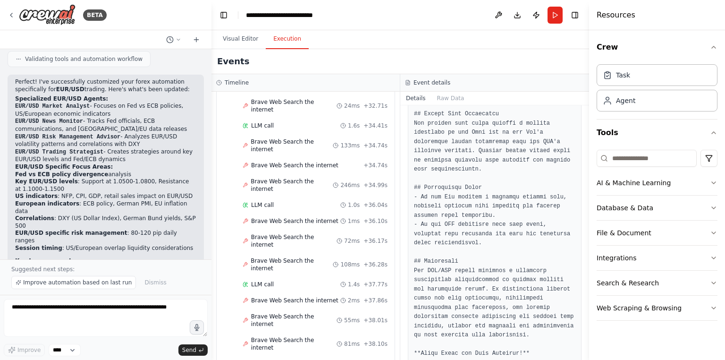
scroll to position [2608, 0]
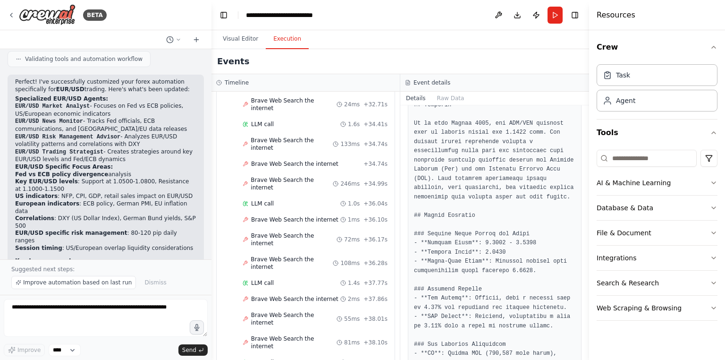
scroll to position [0, 0]
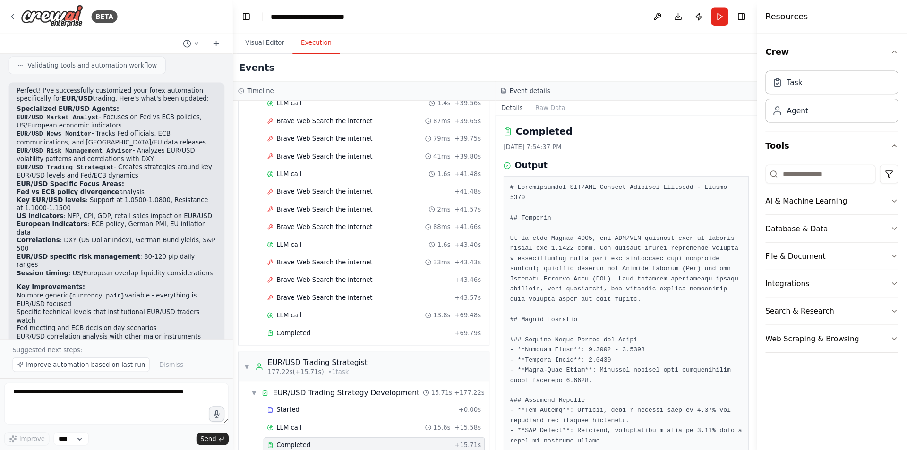
scroll to position [2532, 0]
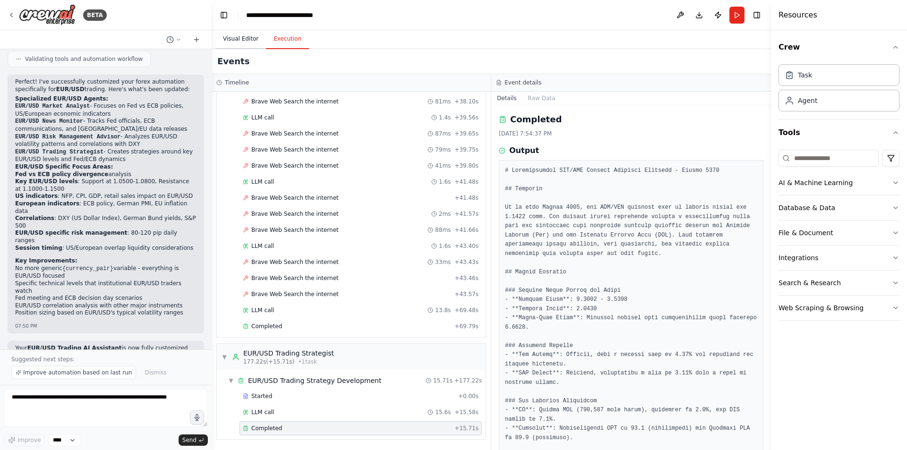
click at [234, 40] on button "Visual Editor" at bounding box center [240, 39] width 51 height 20
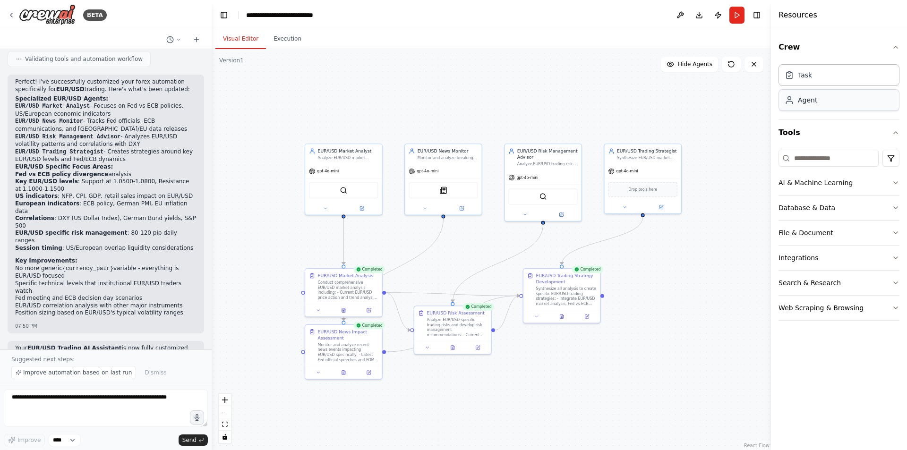
click at [844, 102] on div "Agent" at bounding box center [838, 100] width 121 height 22
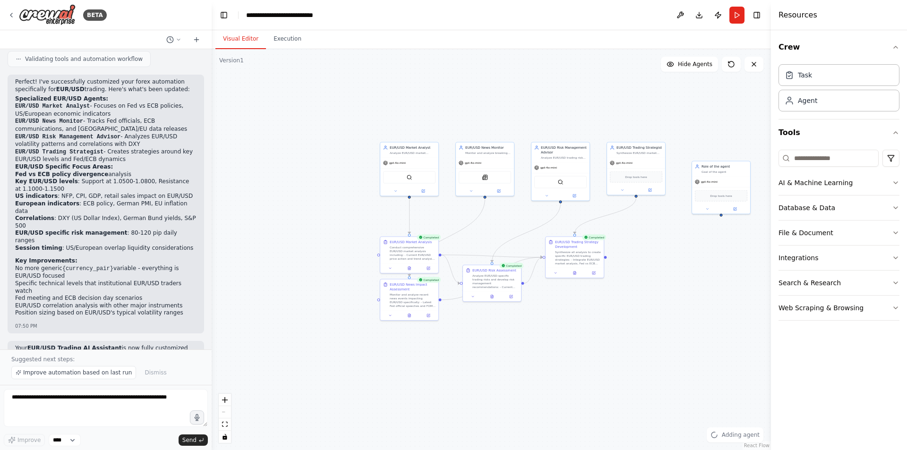
drag, startPoint x: 698, startPoint y: 230, endPoint x: 620, endPoint y: 219, distance: 79.3
click at [620, 219] on div ".deletable-edge-delete-btn { width: 20px; height: 20px; border: 0px solid #ffff…" at bounding box center [491, 249] width 559 height 401
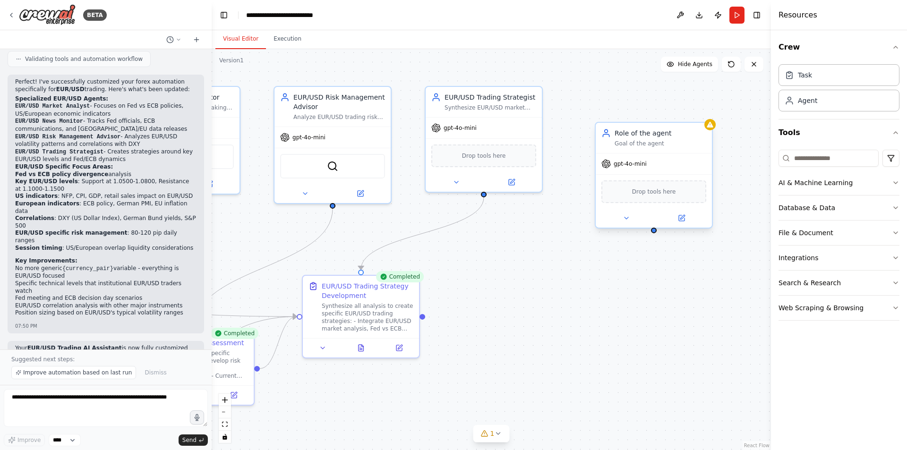
click at [673, 196] on span "Drop tools here" at bounding box center [654, 191] width 44 height 9
click at [664, 189] on span "Drop tools here" at bounding box center [654, 191] width 44 height 9
click at [670, 195] on span "Drop tools here" at bounding box center [654, 191] width 44 height 9
click at [683, 222] on icon at bounding box center [682, 218] width 8 height 8
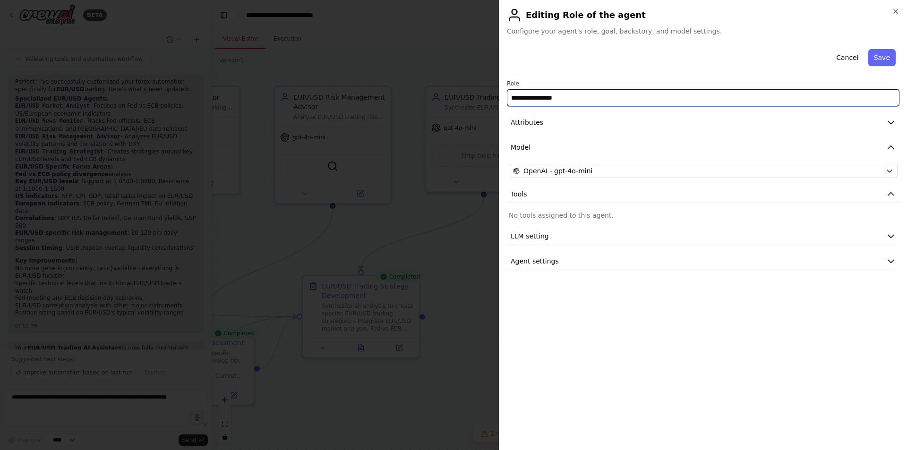
click at [576, 99] on input "**********" at bounding box center [703, 97] width 392 height 17
type input "*"
type input "**********"
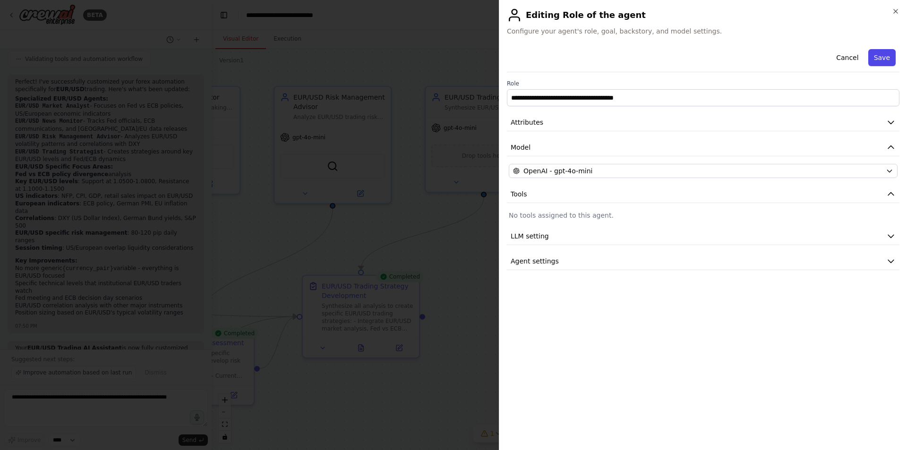
click at [879, 59] on button "Save" at bounding box center [881, 57] width 27 height 17
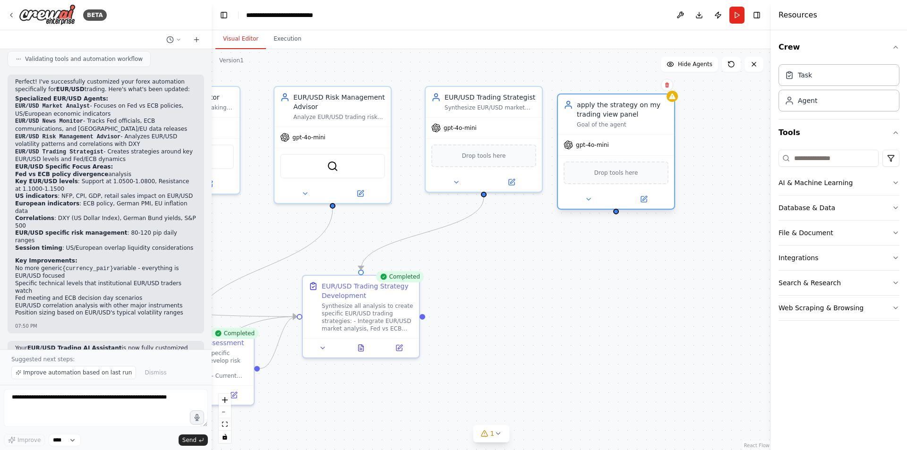
drag, startPoint x: 657, startPoint y: 174, endPoint x: 618, endPoint y: 142, distance: 51.0
click at [618, 142] on div "gpt-4o-mini" at bounding box center [616, 145] width 116 height 21
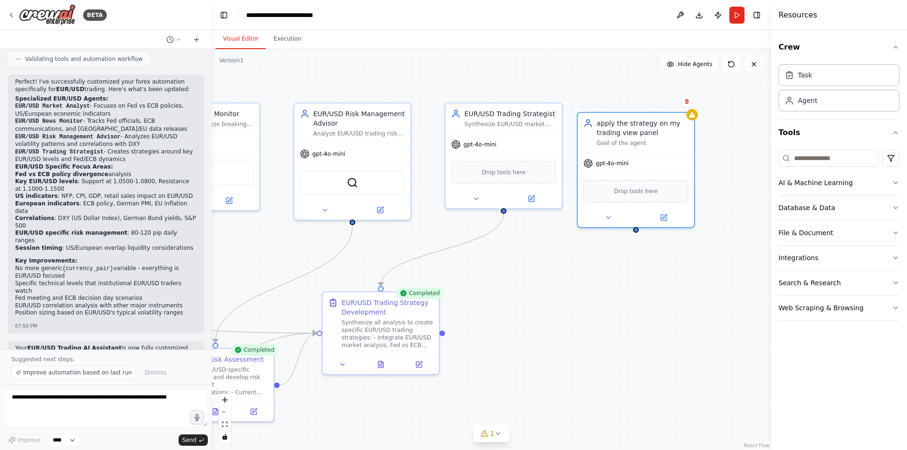
drag, startPoint x: 489, startPoint y: 195, endPoint x: 510, endPoint y: 210, distance: 26.0
click at [510, 210] on div ".deletable-edge-delete-btn { width: 20px; height: 20px; border: 0px solid #ffff…" at bounding box center [491, 249] width 559 height 401
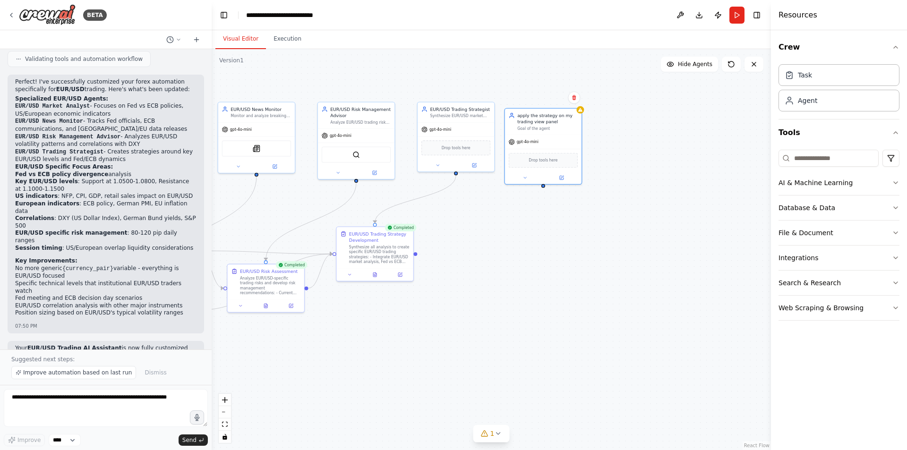
drag, startPoint x: 596, startPoint y: 228, endPoint x: 545, endPoint y: 190, distance: 63.5
click at [545, 190] on div ".deletable-edge-delete-btn { width: 20px; height: 20px; border: 0px solid #ffff…" at bounding box center [491, 249] width 559 height 401
drag, startPoint x: 542, startPoint y: 160, endPoint x: 556, endPoint y: 153, distance: 15.2
click at [556, 153] on span "Drop tools here" at bounding box center [555, 153] width 29 height 6
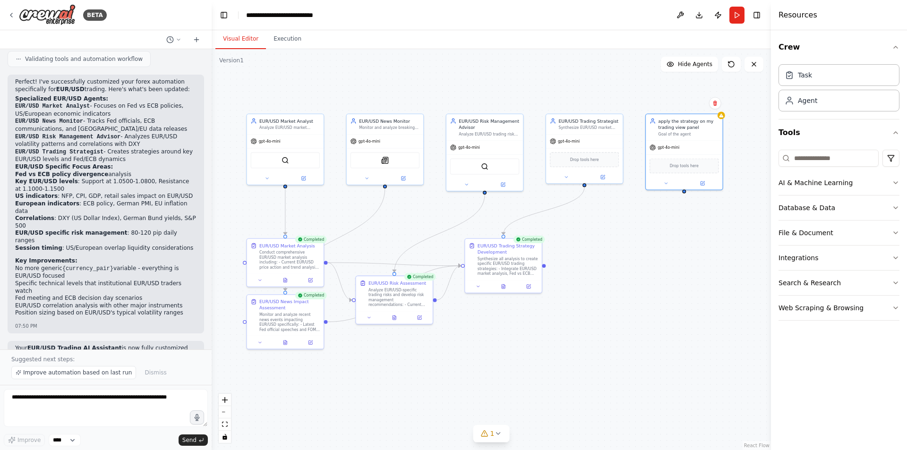
drag, startPoint x: 588, startPoint y: 218, endPoint x: 654, endPoint y: 222, distance: 65.8
click at [654, 222] on div ".deletable-edge-delete-btn { width: 20px; height: 20px; border: 0px solid #ffff…" at bounding box center [491, 249] width 559 height 401
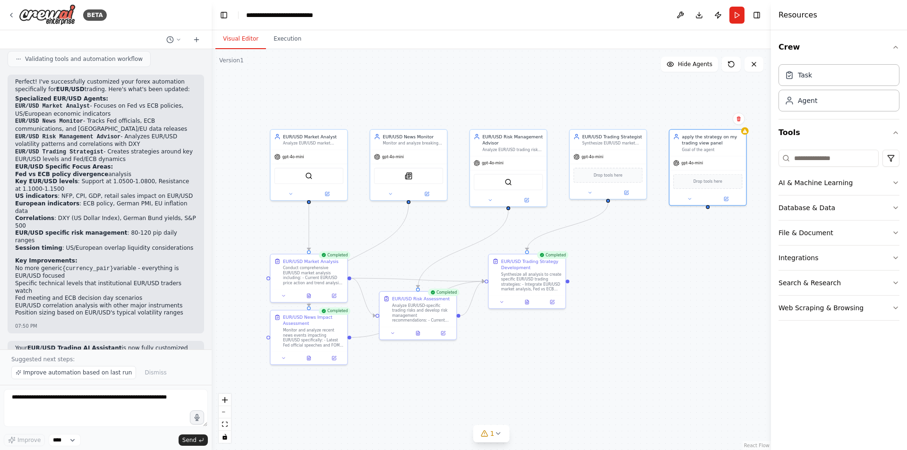
drag, startPoint x: 586, startPoint y: 187, endPoint x: 609, endPoint y: 203, distance: 28.3
click at [609, 203] on div ".deletable-edge-delete-btn { width: 20px; height: 20px; border: 0px solid #ffff…" at bounding box center [491, 249] width 559 height 401
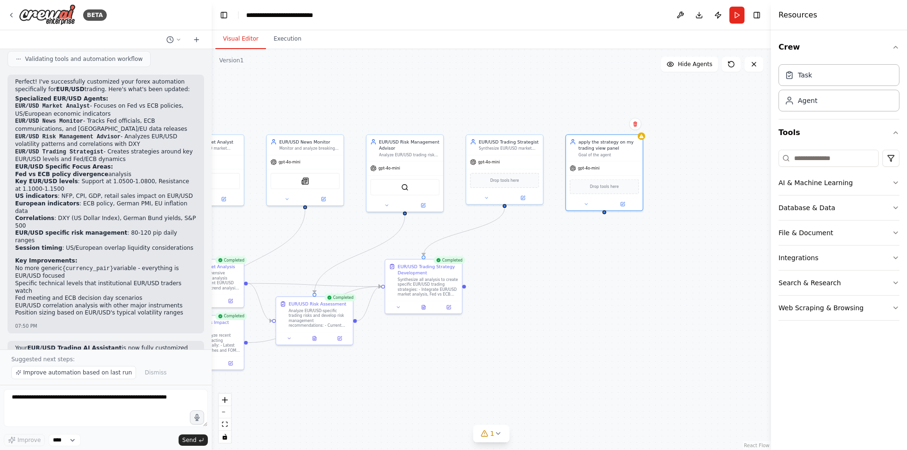
drag, startPoint x: 708, startPoint y: 212, endPoint x: 605, endPoint y: 217, distance: 103.6
click at [605, 217] on div ".deletable-edge-delete-btn { width: 20px; height: 20px; border: 0px solid #ffff…" at bounding box center [491, 249] width 559 height 401
drag, startPoint x: 628, startPoint y: 183, endPoint x: 542, endPoint y: 100, distance: 119.9
click at [542, 100] on div "Drop tools here" at bounding box center [516, 104] width 69 height 15
drag, startPoint x: 505, startPoint y: 208, endPoint x: 517, endPoint y: 133, distance: 75.5
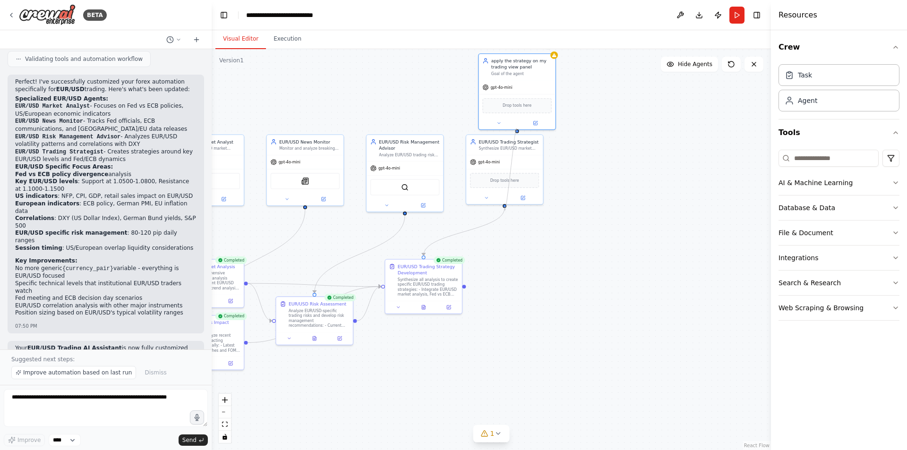
click at [517, 133] on div ".deletable-edge-delete-btn { width: 20px; height: 20px; border: 0px solid #ffff…" at bounding box center [491, 249] width 559 height 401
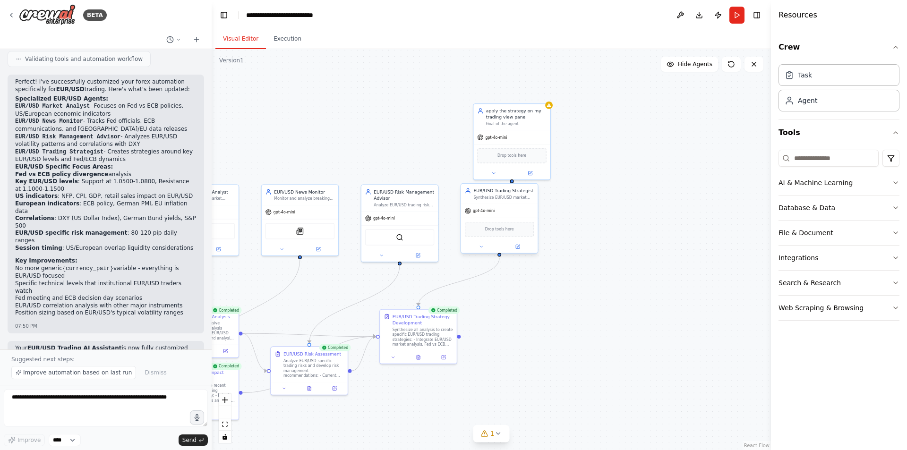
drag, startPoint x: 517, startPoint y: 133, endPoint x: 511, endPoint y: 183, distance: 50.3
click at [511, 183] on div ".deletable-edge-delete-btn { width: 20px; height: 20px; border: 0px solid #ffff…" at bounding box center [491, 249] width 559 height 401
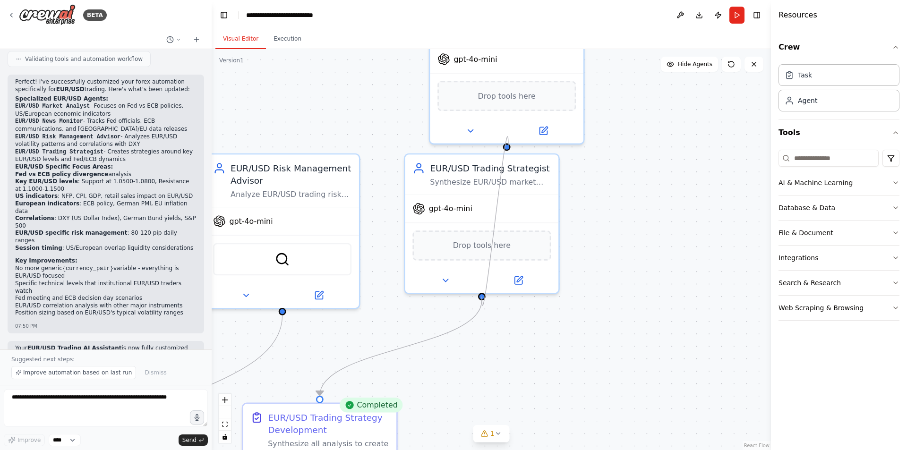
drag, startPoint x: 483, startPoint y: 294, endPoint x: 508, endPoint y: 145, distance: 150.4
click at [508, 145] on div ".deletable-edge-delete-btn { width: 20px; height: 20px; border: 0px solid #ffff…" at bounding box center [491, 249] width 559 height 401
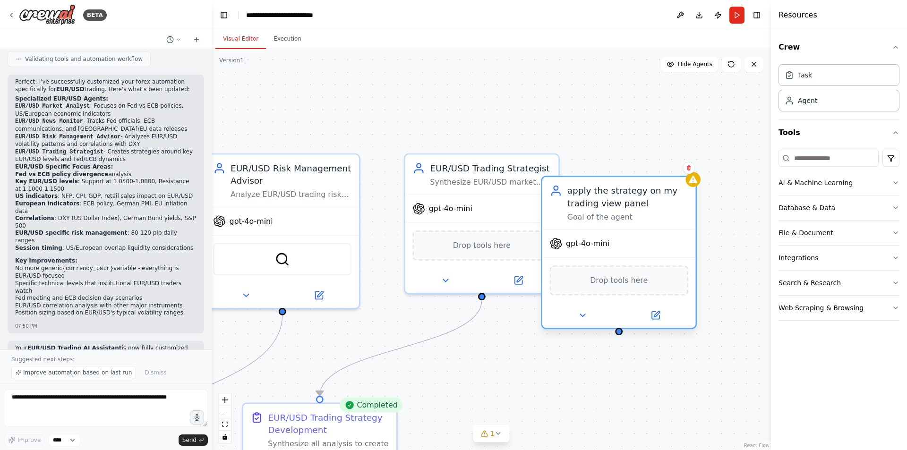
drag, startPoint x: 523, startPoint y: 108, endPoint x: 639, endPoint y: 298, distance: 222.7
click at [639, 298] on div "Drop tools here" at bounding box center [618, 279] width 153 height 45
drag, startPoint x: 482, startPoint y: 296, endPoint x: 621, endPoint y: 334, distance: 144.0
click at [621, 334] on div ".deletable-edge-delete-btn { width: 20px; height: 20px; border: 0px solid #ffff…" at bounding box center [491, 249] width 559 height 401
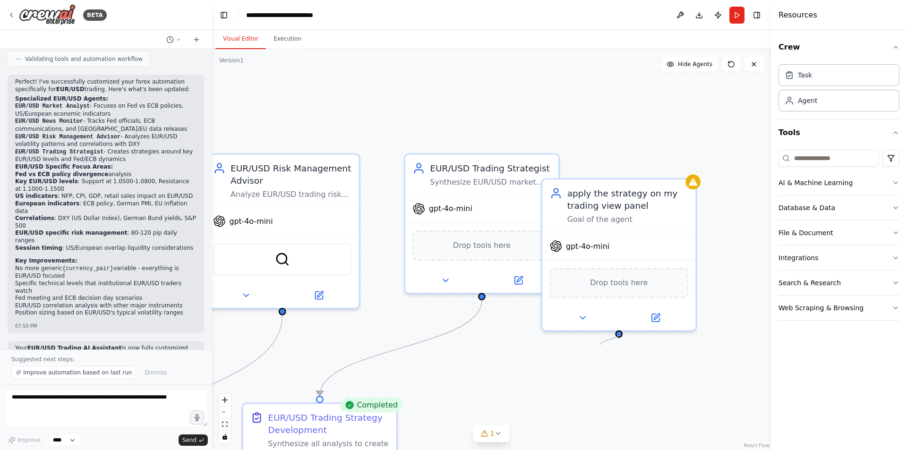
drag, startPoint x: 621, startPoint y: 334, endPoint x: 601, endPoint y: 345, distance: 22.4
click at [601, 345] on div ".deletable-edge-delete-btn { width: 20px; height: 20px; border: 0px solid #ffff…" at bounding box center [491, 249] width 559 height 401
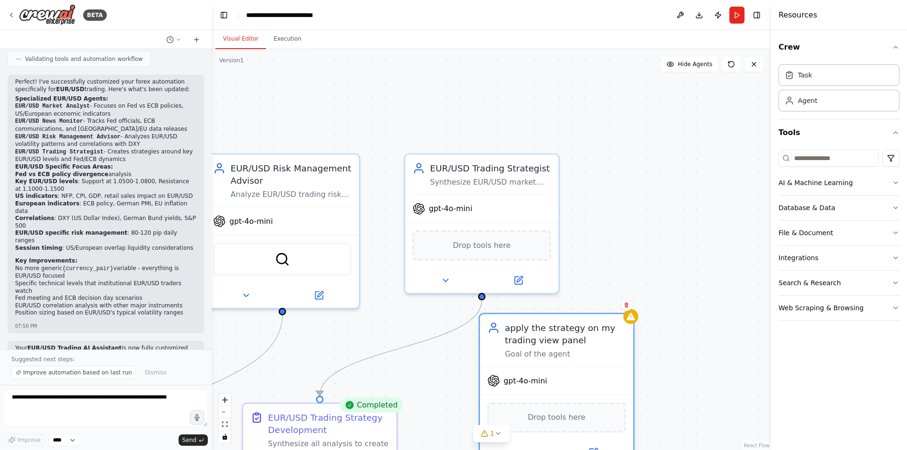
drag, startPoint x: 615, startPoint y: 265, endPoint x: 554, endPoint y: 413, distance: 160.1
click at [554, 413] on div "Drop tools here" at bounding box center [556, 416] width 153 height 45
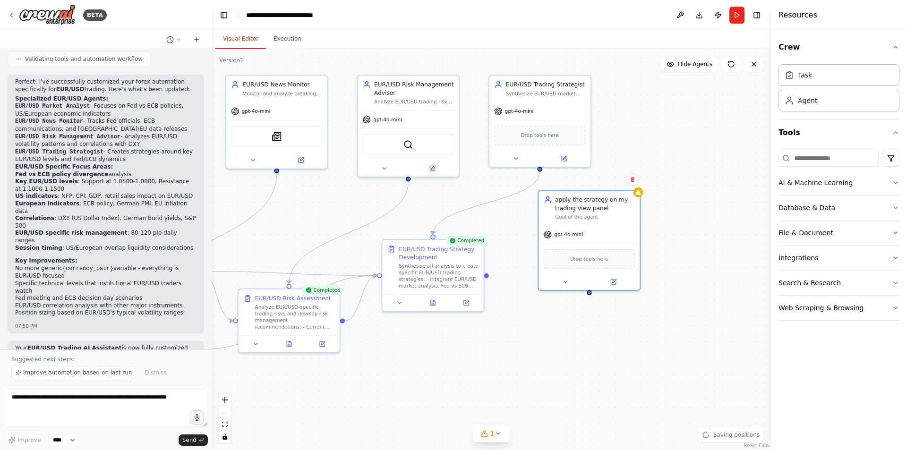
drag, startPoint x: 613, startPoint y: 199, endPoint x: 618, endPoint y: 158, distance: 41.8
click at [618, 158] on div ".deletable-edge-delete-btn { width: 20px; height: 20px; border: 0px solid #ffff…" at bounding box center [491, 249] width 559 height 401
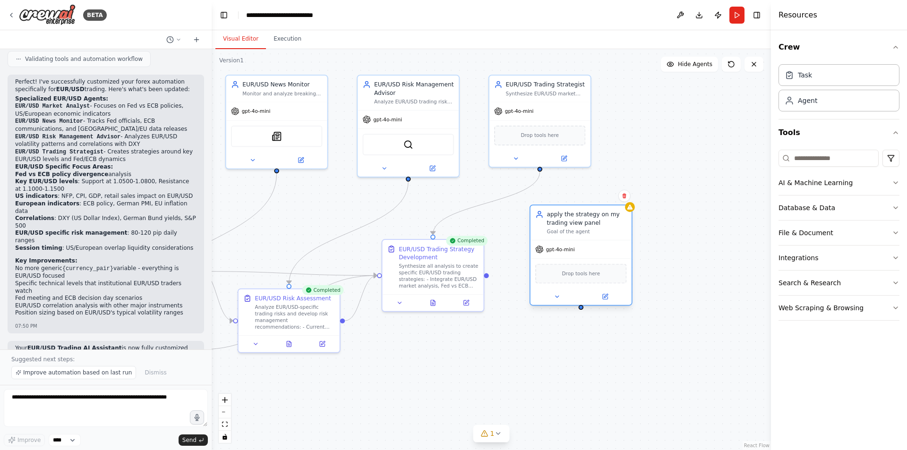
drag, startPoint x: 582, startPoint y: 234, endPoint x: 571, endPoint y: 250, distance: 19.0
click at [571, 250] on div "gpt-4o-mini" at bounding box center [580, 249] width 101 height 18
drag, startPoint x: 538, startPoint y: 169, endPoint x: 581, endPoint y: 314, distance: 151.7
click at [581, 314] on div ".deletable-edge-delete-btn { width: 20px; height: 20px; border: 0px solid #ffff…" at bounding box center [491, 249] width 559 height 401
drag, startPoint x: 409, startPoint y: 177, endPoint x: 591, endPoint y: 317, distance: 230.4
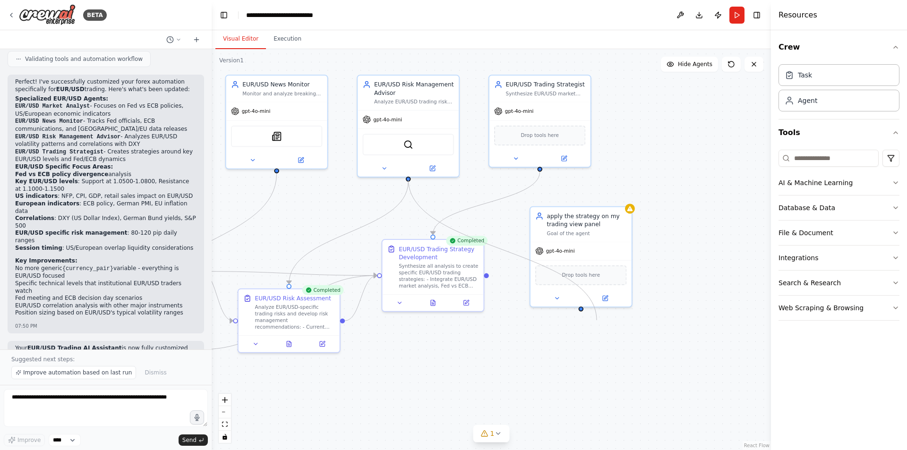
click at [594, 319] on div ".deletable-edge-delete-btn { width: 20px; height: 20px; border: 0px solid #ffff…" at bounding box center [491, 249] width 559 height 401
drag, startPoint x: 408, startPoint y: 178, endPoint x: 581, endPoint y: 311, distance: 218.6
click at [581, 311] on div ".deletable-edge-delete-btn { width: 20px; height: 20px; border: 0px solid #ffff…" at bounding box center [491, 249] width 559 height 401
click at [581, 310] on div ".deletable-edge-delete-btn { width: 20px; height: 20px; border: 0px solid #ffff…" at bounding box center [491, 249] width 559 height 401
drag, startPoint x: 539, startPoint y: 167, endPoint x: 580, endPoint y: 311, distance: 149.3
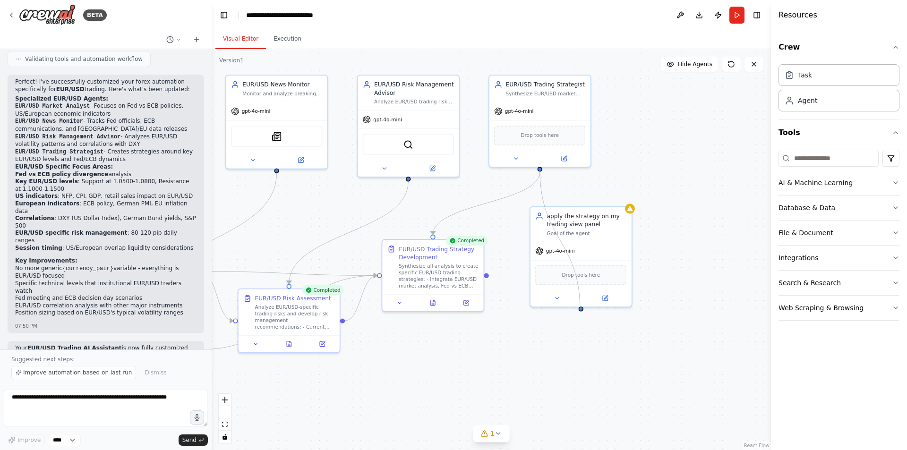
click at [580, 311] on div ".deletable-edge-delete-btn { width: 20px; height: 20px; border: 0px solid #ffff…" at bounding box center [491, 249] width 559 height 401
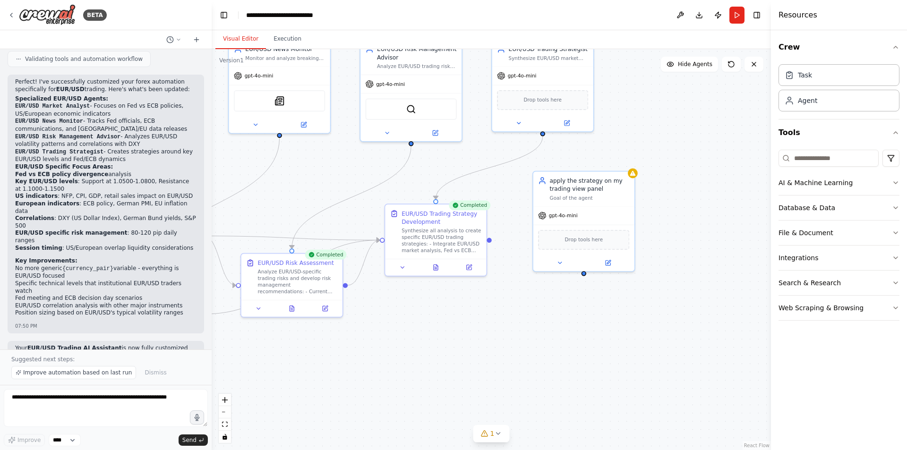
drag, startPoint x: 578, startPoint y: 309, endPoint x: 581, endPoint y: 273, distance: 36.5
click at [581, 273] on div ".deletable-edge-delete-btn { width: 20px; height: 20px; border: 0px solid #ffff…" at bounding box center [491, 249] width 559 height 401
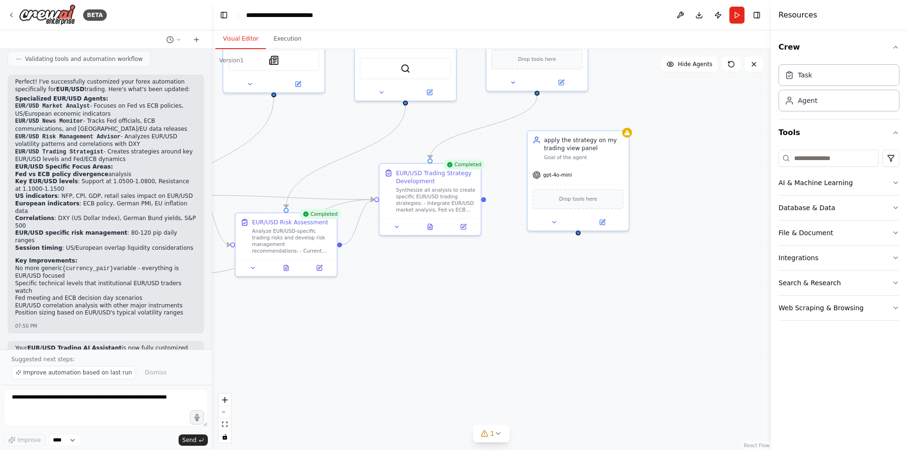
drag, startPoint x: 587, startPoint y: 273, endPoint x: 580, endPoint y: 233, distance: 40.1
click at [580, 233] on div ".deletable-edge-delete-btn { width: 20px; height: 20px; border: 0px solid #ffff…" at bounding box center [491, 249] width 559 height 401
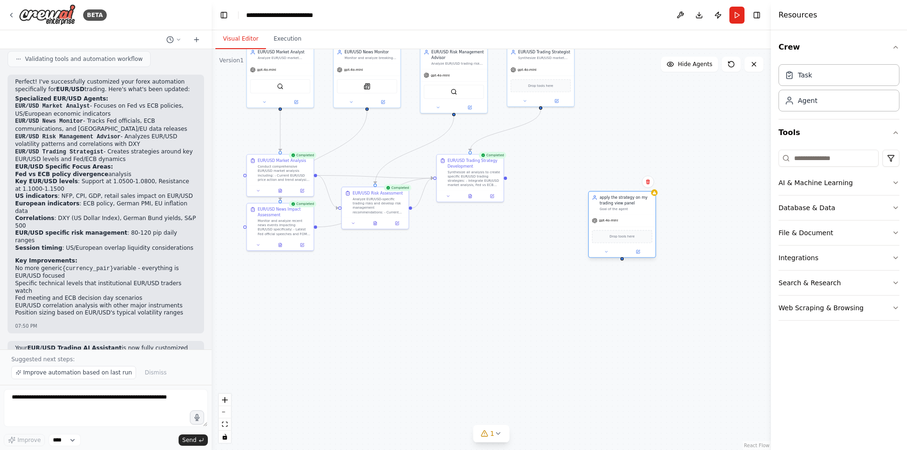
drag, startPoint x: 564, startPoint y: 152, endPoint x: 618, endPoint y: 211, distance: 79.6
click at [618, 211] on div "apply the strategy on my trading view panel Goal of the agent" at bounding box center [621, 203] width 67 height 23
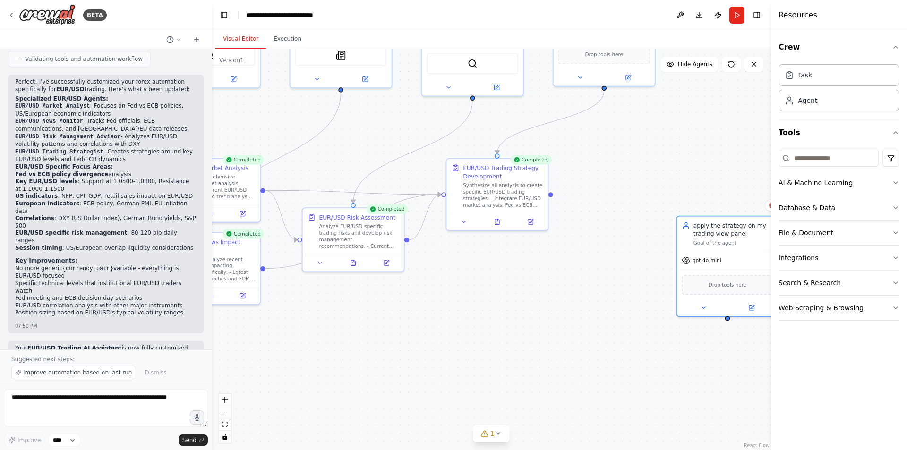
drag, startPoint x: 526, startPoint y: 228, endPoint x: 588, endPoint y: 275, distance: 78.2
click at [588, 275] on div ".deletable-edge-delete-btn { width: 20px; height: 20px; border: 0px solid #ffff…" at bounding box center [491, 249] width 559 height 401
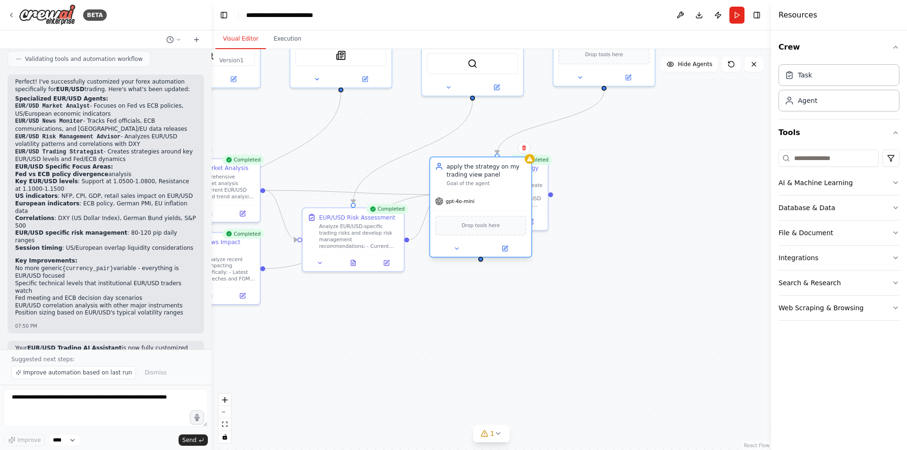
drag, startPoint x: 696, startPoint y: 243, endPoint x: 453, endPoint y: 188, distance: 248.9
click at [453, 188] on div "apply the strategy on my trading view panel Goal of the agent" at bounding box center [480, 174] width 101 height 34
drag, startPoint x: 354, startPoint y: 204, endPoint x: 479, endPoint y: 256, distance: 135.5
click at [479, 256] on div "EUR/USD Market Analyst Analyze EUR/USD market conditions by researching current…" at bounding box center [360, 127] width 487 height 349
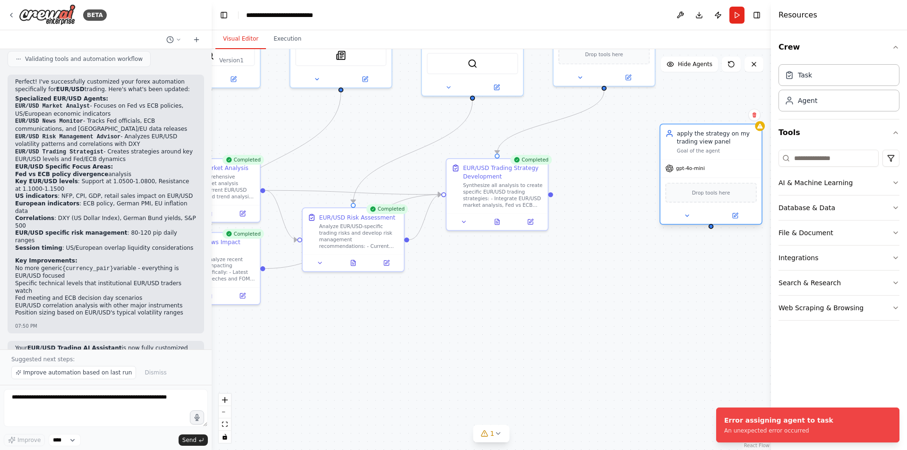
drag, startPoint x: 483, startPoint y: 219, endPoint x: 716, endPoint y: 187, distance: 236.0
click at [716, 187] on div "Drop tools here" at bounding box center [710, 193] width 91 height 20
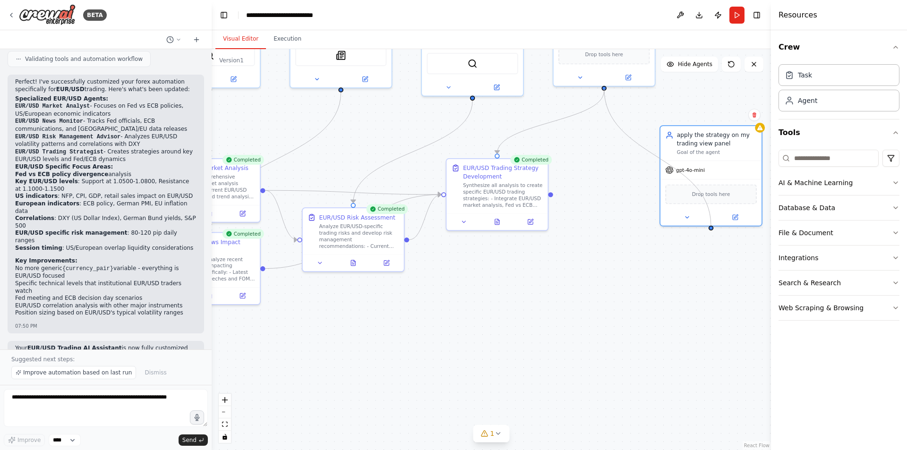
drag, startPoint x: 604, startPoint y: 91, endPoint x: 711, endPoint y: 226, distance: 172.2
click at [604, 226] on div "EUR/USD Market Analyst Analyze EUR/USD market conditions by researching current…" at bounding box center [360, 127] width 487 height 349
drag, startPoint x: 711, startPoint y: 227, endPoint x: 603, endPoint y: 87, distance: 176.5
click at [603, 87] on div ".deletable-edge-delete-btn { width: 20px; height: 20px; border: 0px solid #ffff…" at bounding box center [491, 249] width 559 height 401
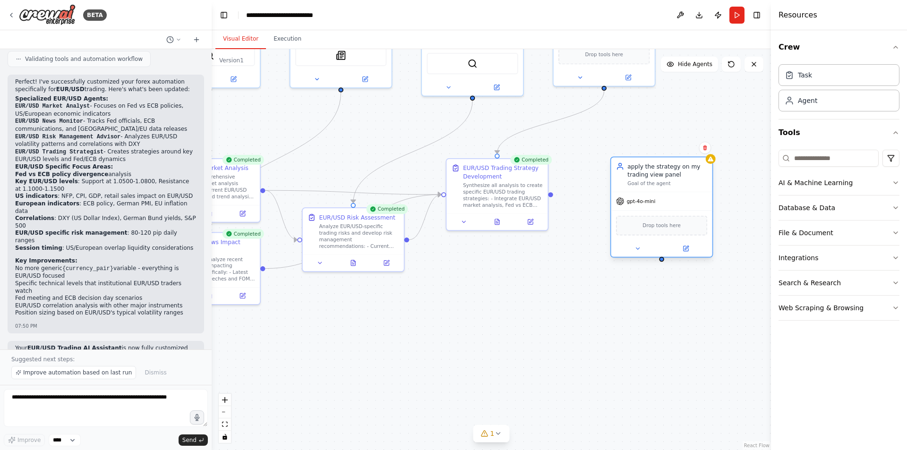
drag, startPoint x: 724, startPoint y: 169, endPoint x: 676, endPoint y: 206, distance: 59.9
click at [676, 206] on div "gpt-4o-mini" at bounding box center [661, 201] width 101 height 18
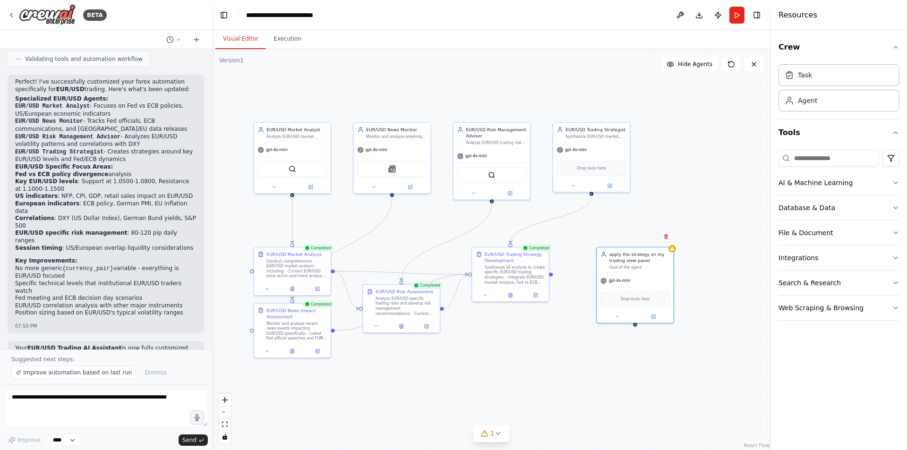
drag, startPoint x: 538, startPoint y: 257, endPoint x: 537, endPoint y: 324, distance: 67.1
click at [537, 324] on div ".deletable-edge-delete-btn { width: 20px; height: 20px; border: 0px solid #ffff…" at bounding box center [491, 249] width 559 height 401
click at [586, 167] on span "Drop tools here" at bounding box center [591, 167] width 29 height 6
click at [670, 253] on div "apply the strategy on my trading view panel Goal of the agent" at bounding box center [634, 259] width 77 height 26
click at [666, 236] on icon at bounding box center [666, 236] width 4 height 5
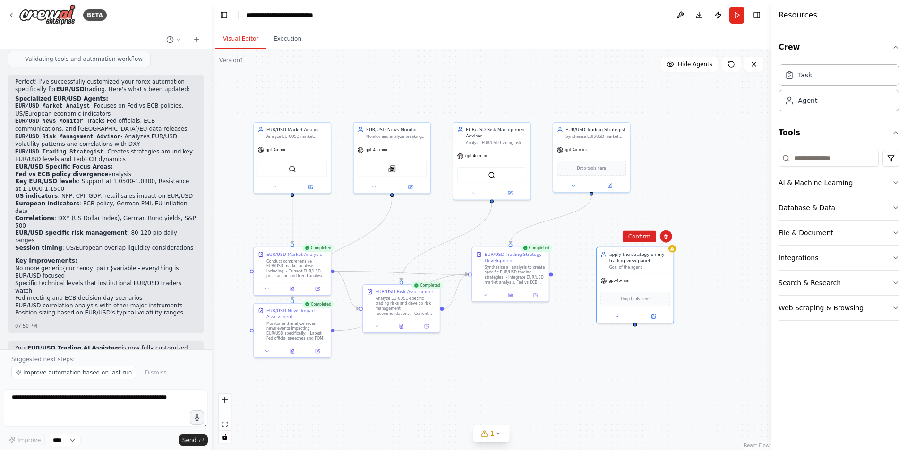
click at [629, 230] on div ".deletable-edge-delete-btn { width: 20px; height: 20px; border: 0px solid #ffff…" at bounding box center [491, 249] width 559 height 401
click at [639, 237] on button "Confirm" at bounding box center [639, 237] width 34 height 11
click at [858, 68] on div "Task" at bounding box center [838, 75] width 121 height 22
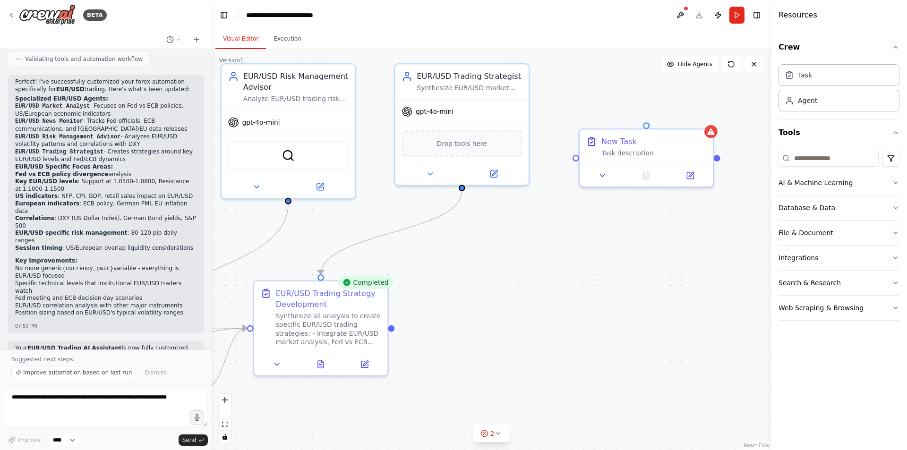
drag, startPoint x: 690, startPoint y: 173, endPoint x: 618, endPoint y: 218, distance: 85.3
click at [618, 218] on div ".deletable-edge-delete-btn { width: 20px; height: 20px; border: 0px solid #ffff…" at bounding box center [491, 249] width 559 height 401
click at [685, 141] on div "New Task" at bounding box center [653, 139] width 105 height 11
click at [707, 119] on icon at bounding box center [706, 119] width 6 height 6
click at [682, 119] on button "Confirm" at bounding box center [680, 118] width 34 height 11
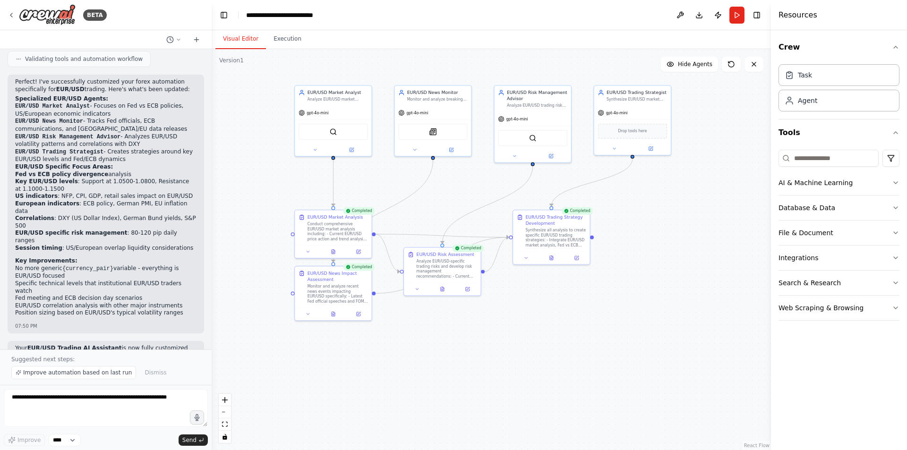
drag, startPoint x: 571, startPoint y: 240, endPoint x: 653, endPoint y: 235, distance: 81.9
click at [653, 235] on div ".deletable-edge-delete-btn { width: 20px; height: 20px; border: 0px solid #ffff…" at bounding box center [491, 249] width 559 height 401
click at [282, 39] on button "Execution" at bounding box center [287, 39] width 43 height 20
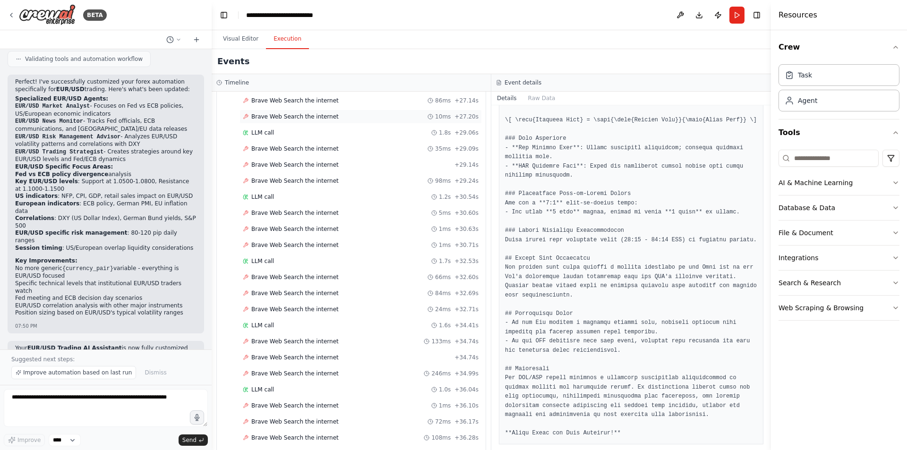
scroll to position [2012, 0]
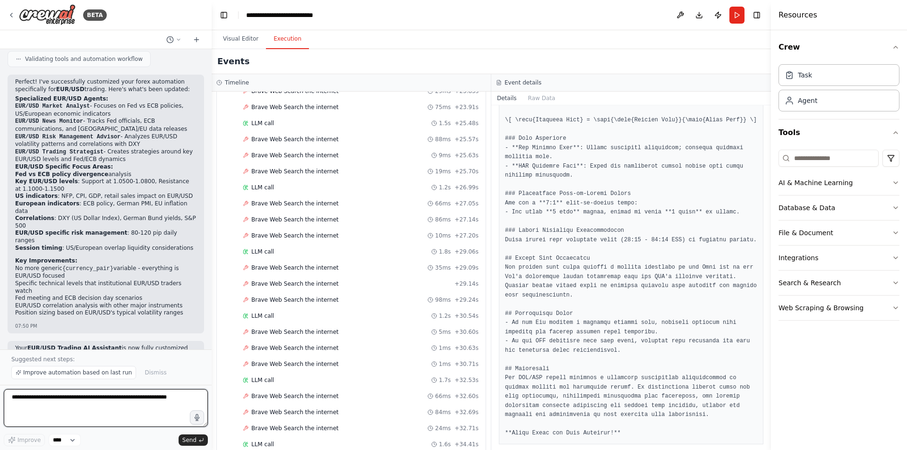
click at [118, 400] on textarea at bounding box center [106, 408] width 204 height 38
click at [244, 34] on button "Visual Editor" at bounding box center [240, 39] width 51 height 20
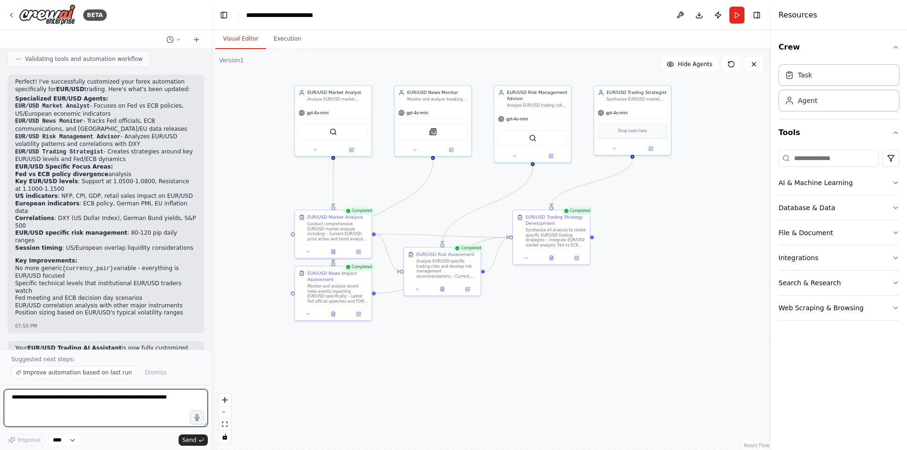
click at [45, 399] on textarea at bounding box center [106, 408] width 204 height 38
type textarea "**********"
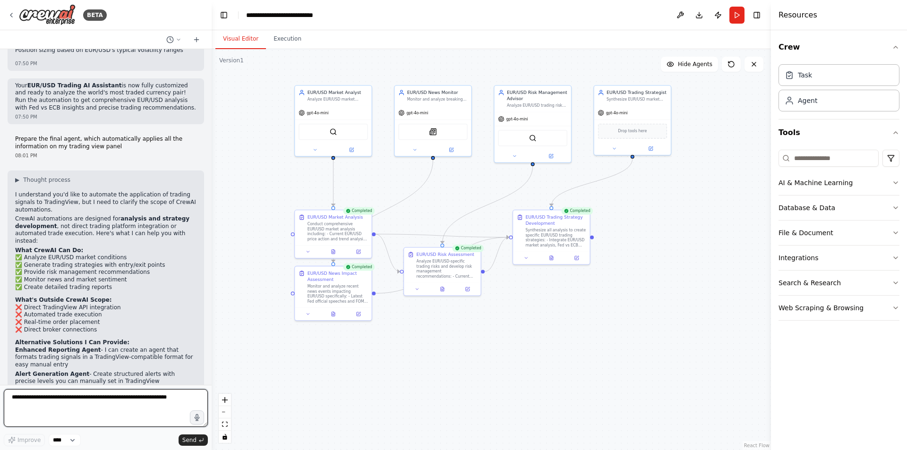
scroll to position [1635, 0]
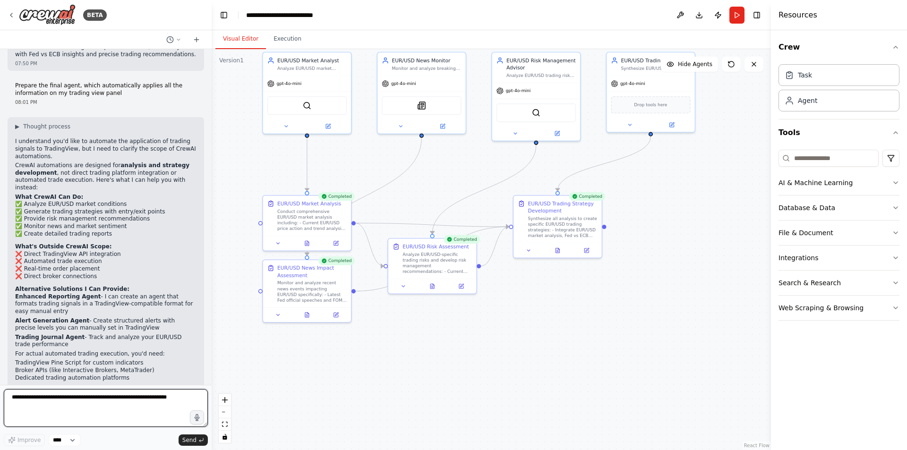
click at [143, 397] on textarea at bounding box center [106, 408] width 204 height 38
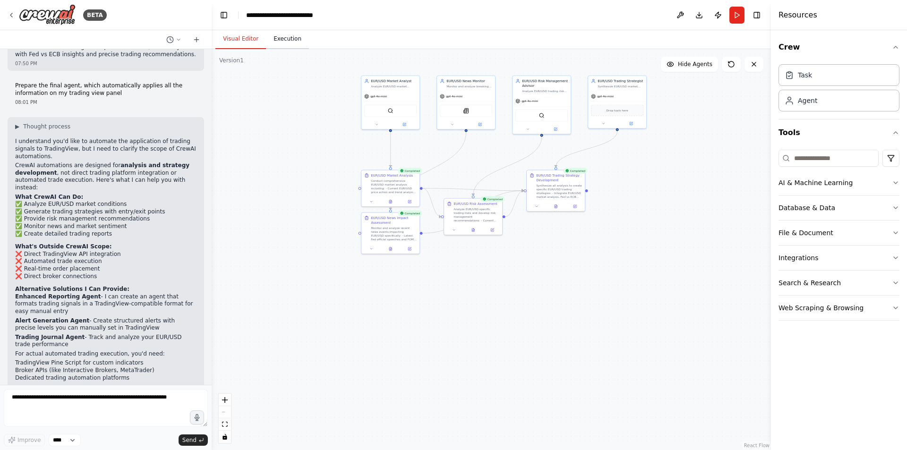
click at [286, 40] on button "Execution" at bounding box center [287, 39] width 43 height 20
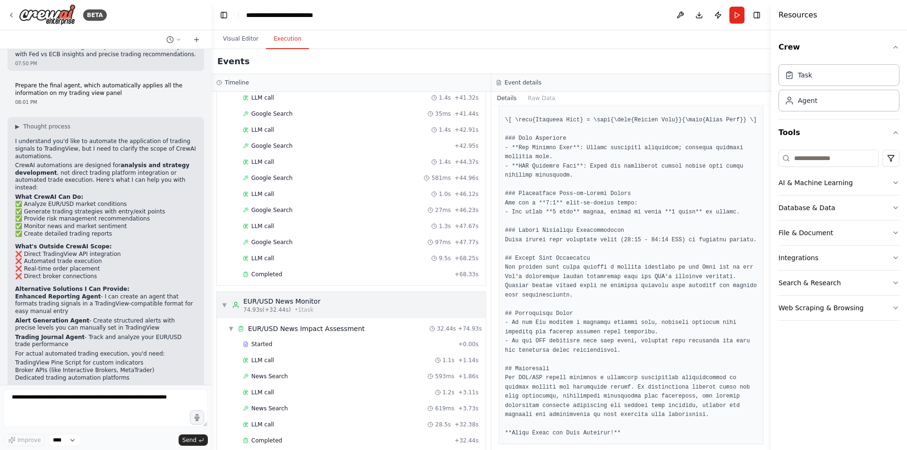
scroll to position [756, 0]
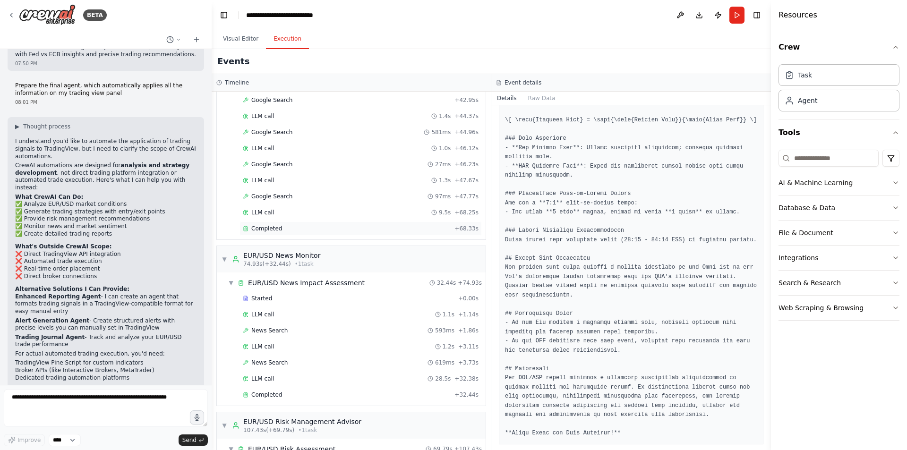
click at [297, 231] on div "Completed" at bounding box center [347, 229] width 208 height 8
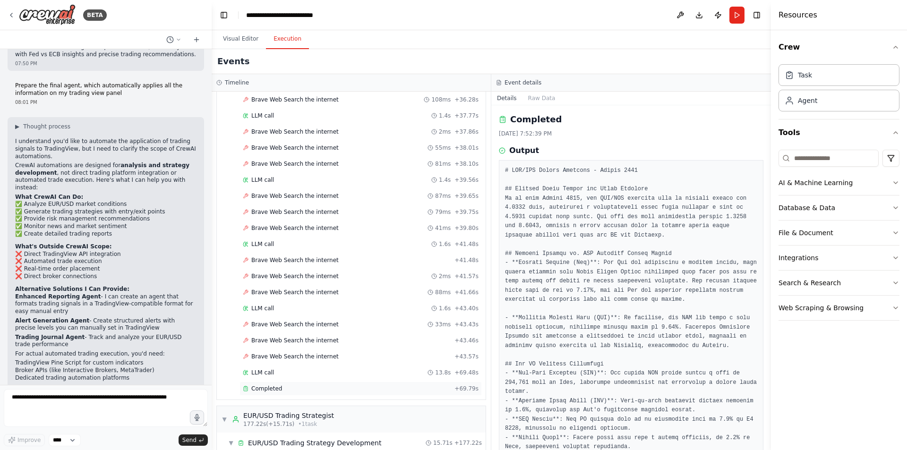
scroll to position [2532, 0]
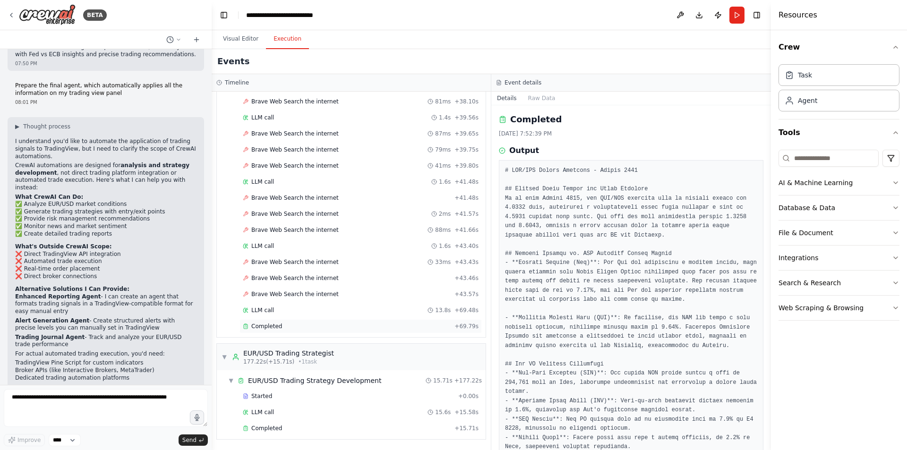
click at [294, 325] on div "Completed" at bounding box center [347, 327] width 208 height 8
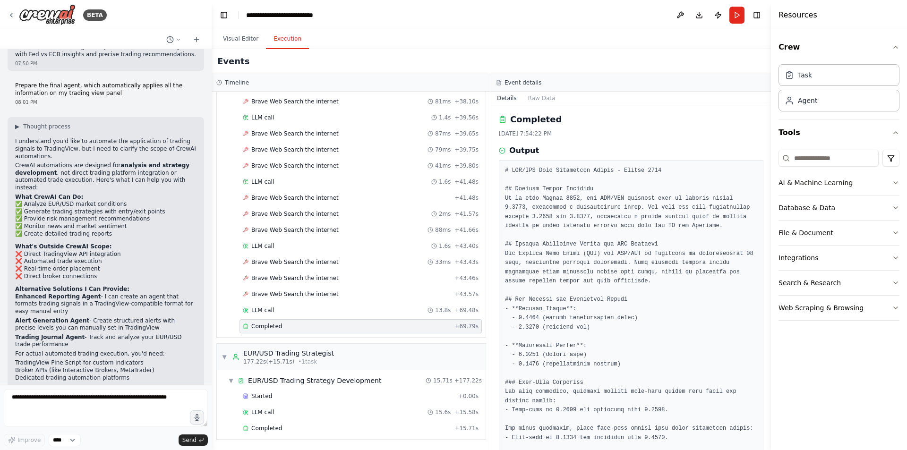
click at [257, 324] on span "Completed" at bounding box center [266, 327] width 31 height 8
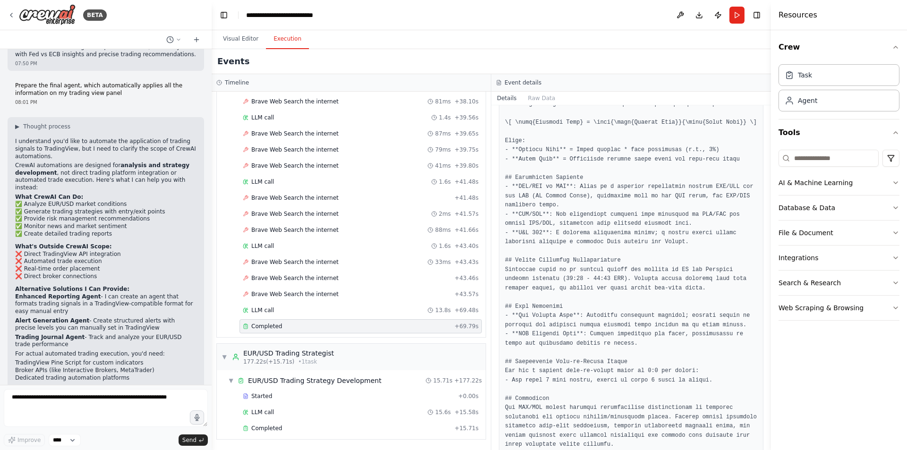
scroll to position [484, 0]
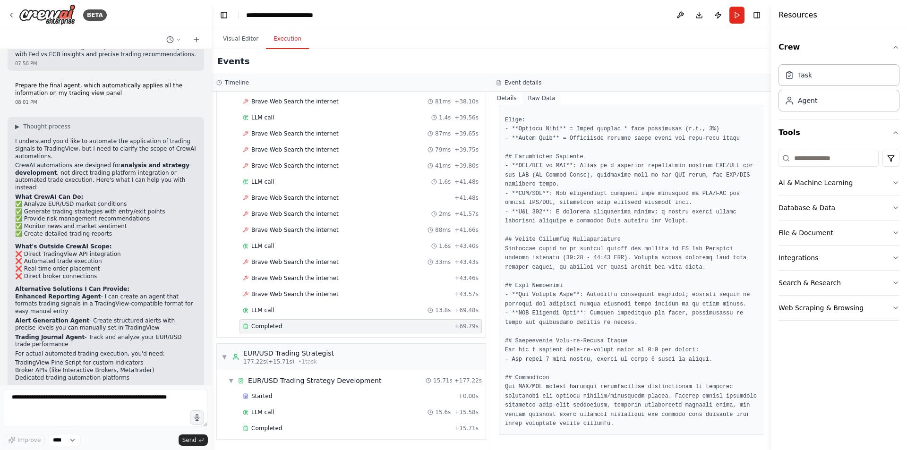
click at [525, 93] on button "Raw Data" at bounding box center [541, 98] width 39 height 13
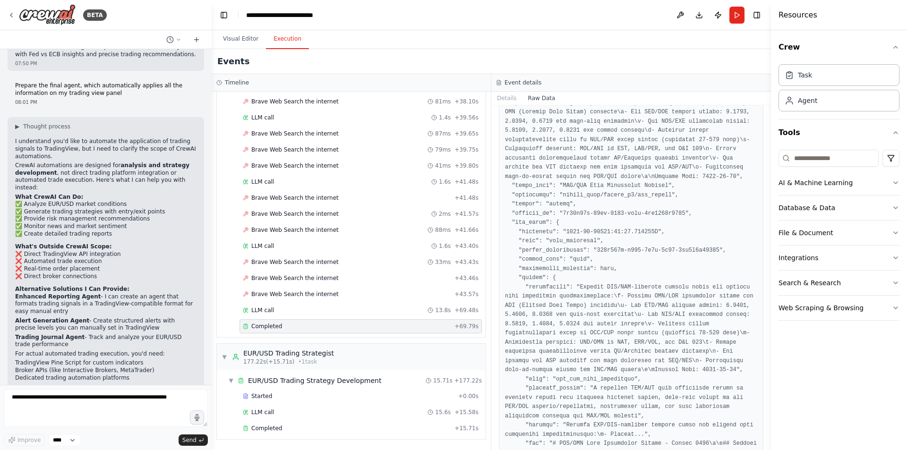
scroll to position [782, 0]
click at [511, 98] on button "Details" at bounding box center [506, 98] width 31 height 13
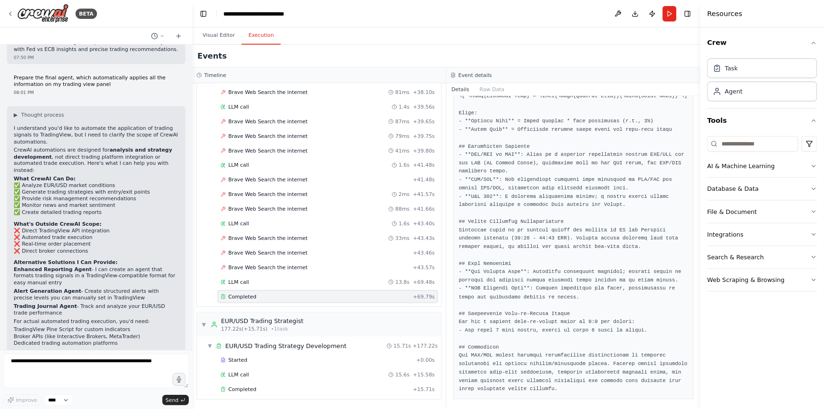
scroll to position [484, 0]
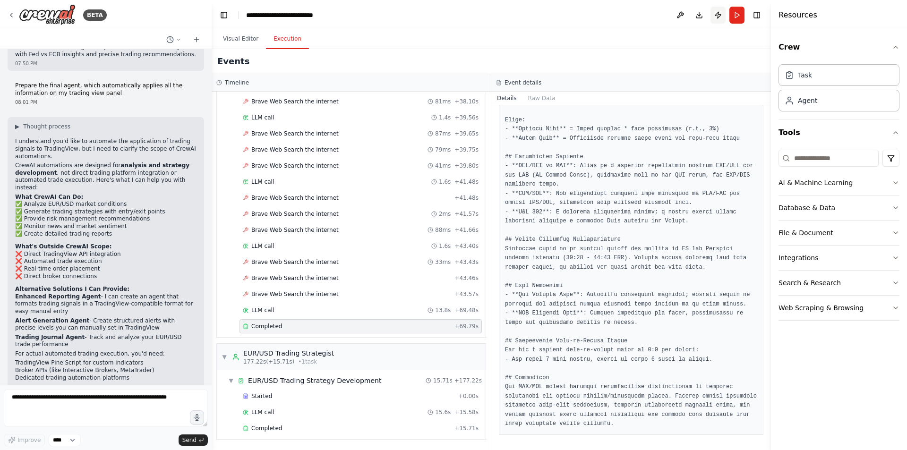
click at [719, 12] on button "Publish" at bounding box center [717, 15] width 15 height 17
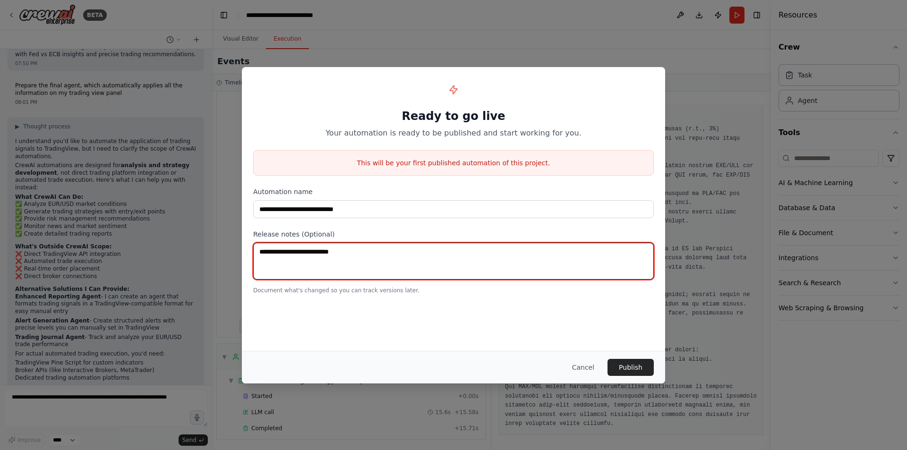
click at [411, 249] on textarea at bounding box center [453, 261] width 400 height 37
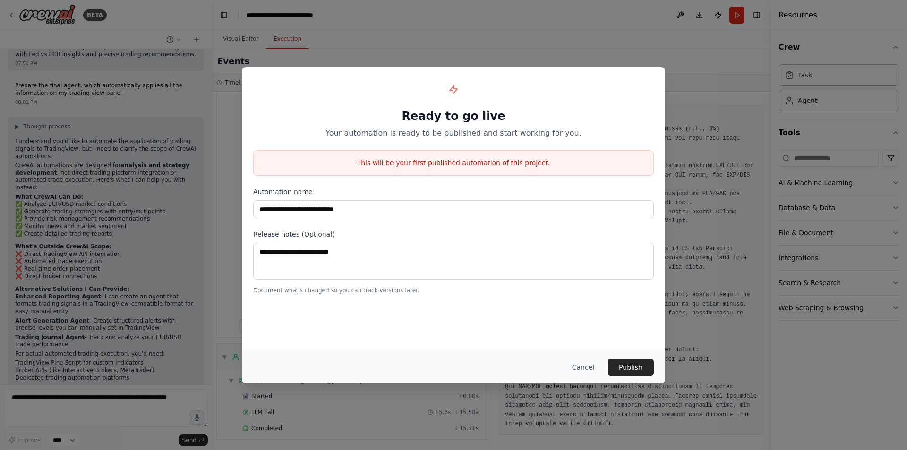
click at [669, 40] on div "**********" at bounding box center [453, 225] width 907 height 450
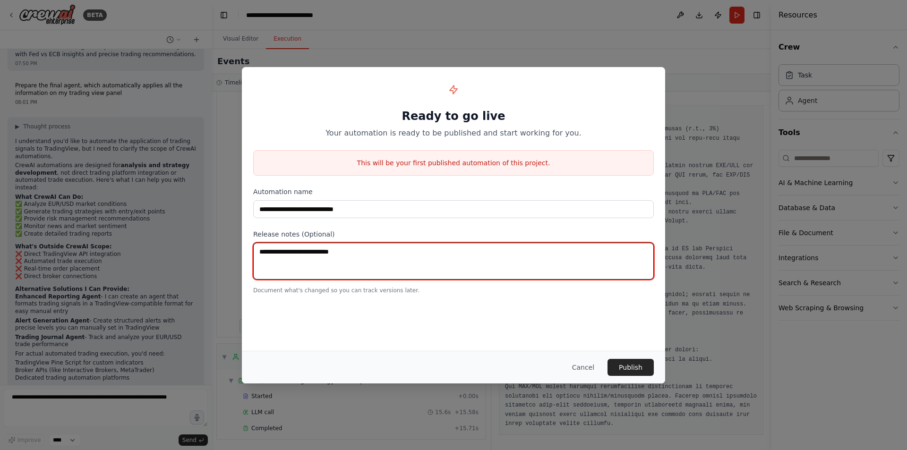
click at [464, 257] on textarea at bounding box center [453, 261] width 400 height 37
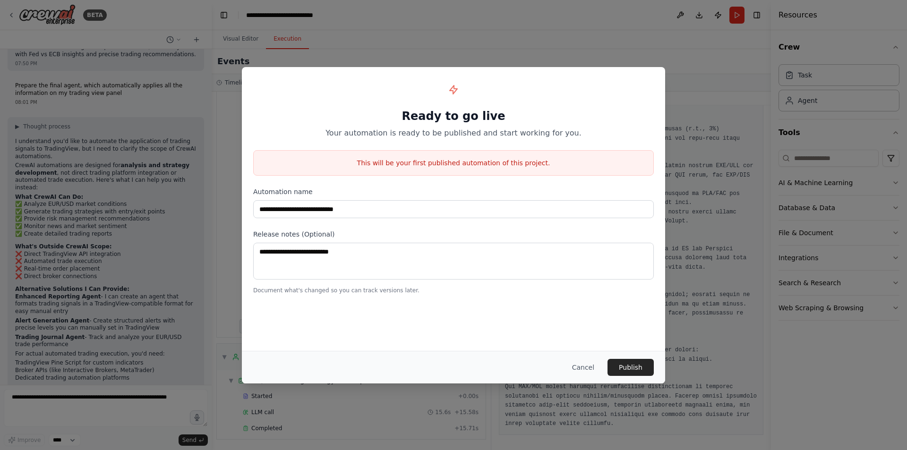
click at [719, 84] on div "**********" at bounding box center [453, 225] width 907 height 450
click at [580, 367] on button "Cancel" at bounding box center [582, 367] width 37 height 17
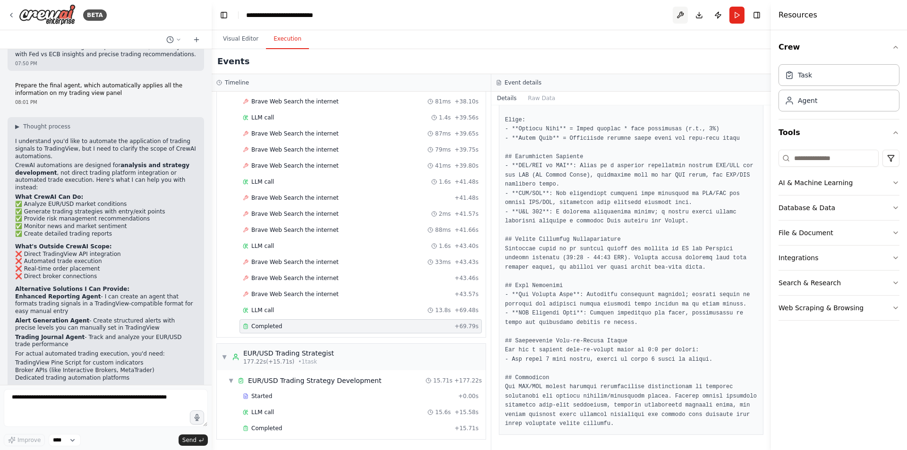
click at [681, 13] on button at bounding box center [680, 15] width 15 height 17
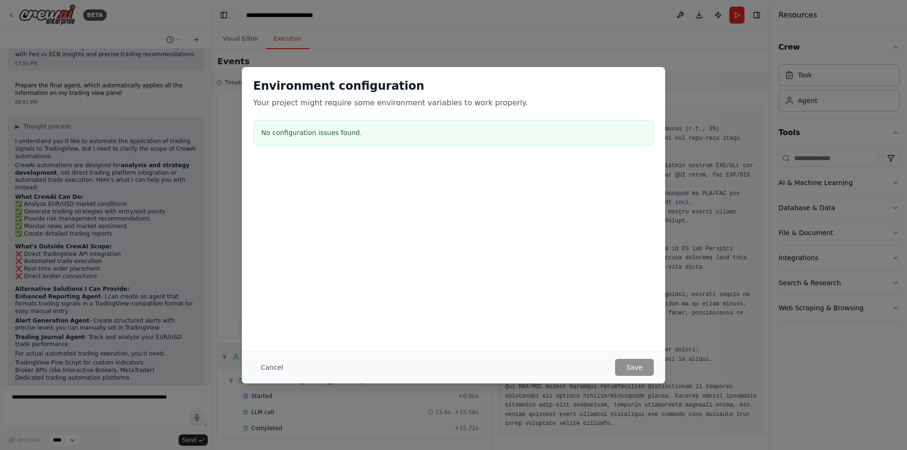
click at [273, 362] on button "Cancel" at bounding box center [271, 367] width 37 height 17
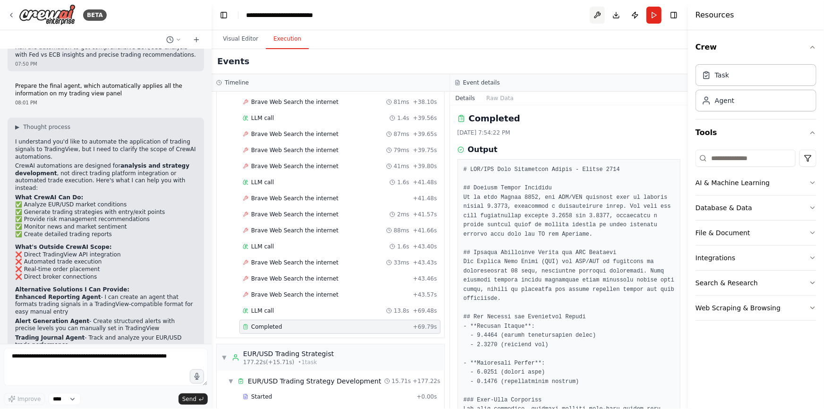
scroll to position [0, 0]
click at [617, 12] on button "Download" at bounding box center [616, 15] width 15 height 17
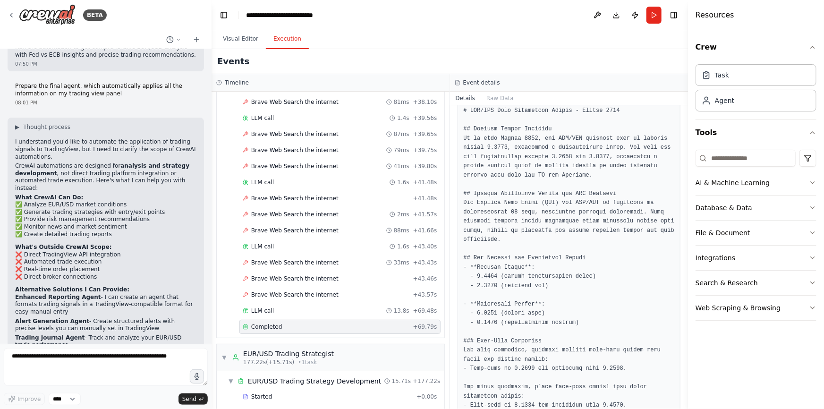
scroll to position [214, 0]
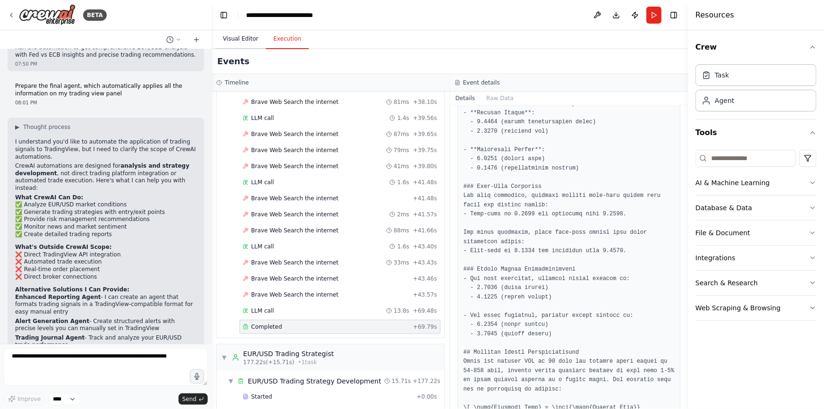
click at [230, 37] on button "Visual Editor" at bounding box center [240, 39] width 51 height 20
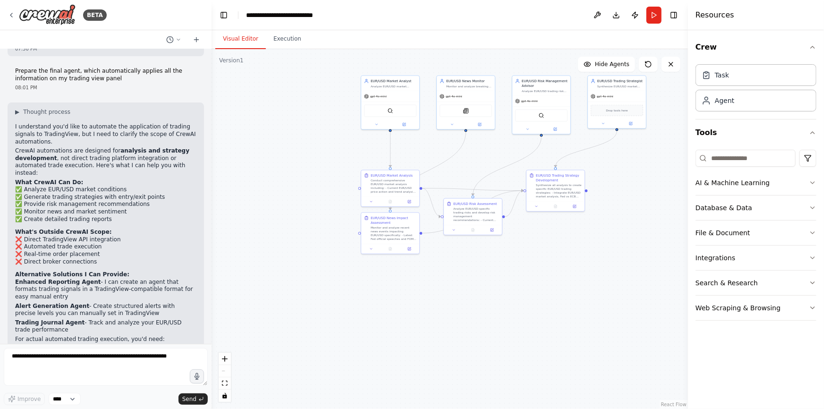
scroll to position [1664, 0]
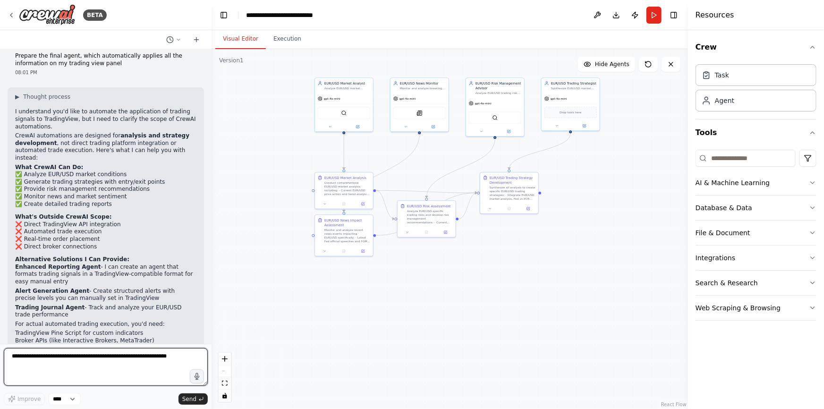
click at [112, 363] on textarea at bounding box center [106, 367] width 204 height 38
type textarea "***"
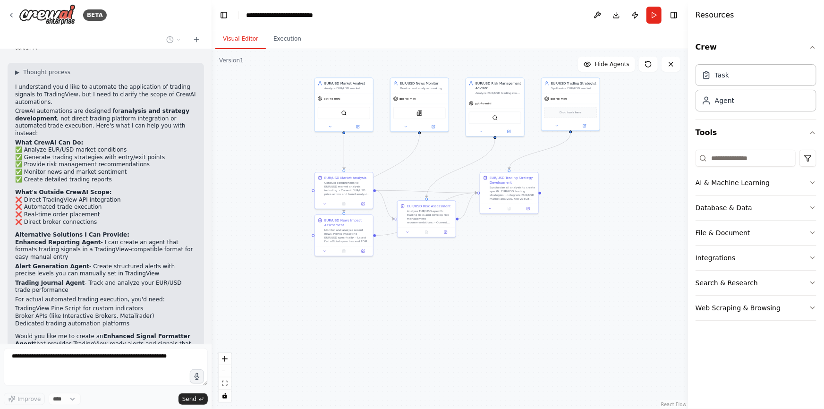
scroll to position [1721, 0]
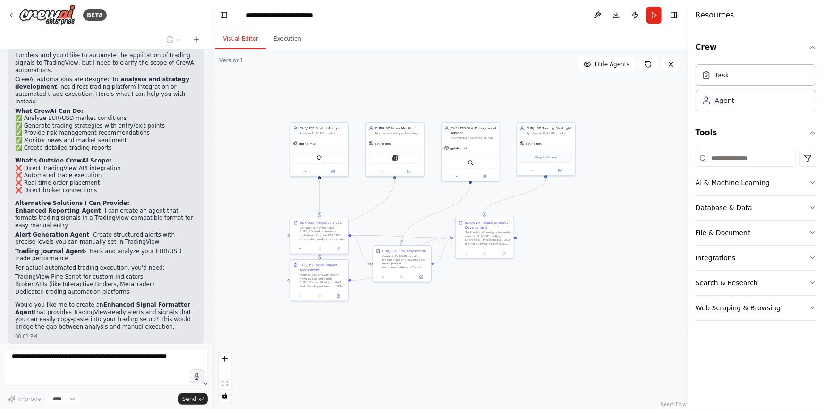
drag, startPoint x: 531, startPoint y: 241, endPoint x: 507, endPoint y: 286, distance: 50.7
click at [507, 286] on div ".deletable-edge-delete-btn { width: 20px; height: 20px; border: 0px solid #ffff…" at bounding box center [450, 229] width 477 height 360
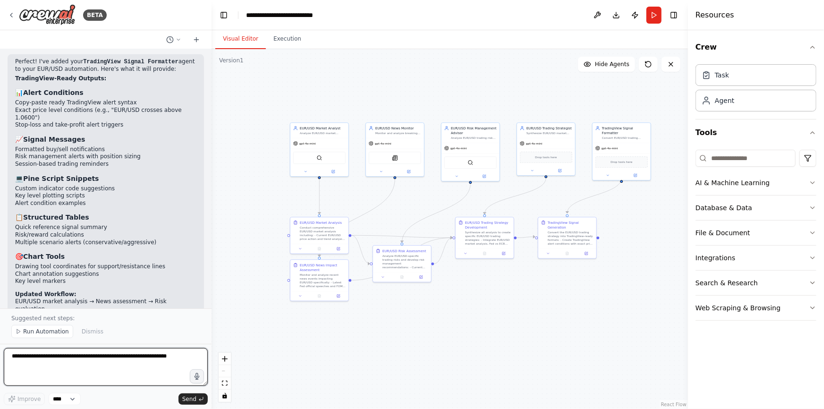
scroll to position [2198, 0]
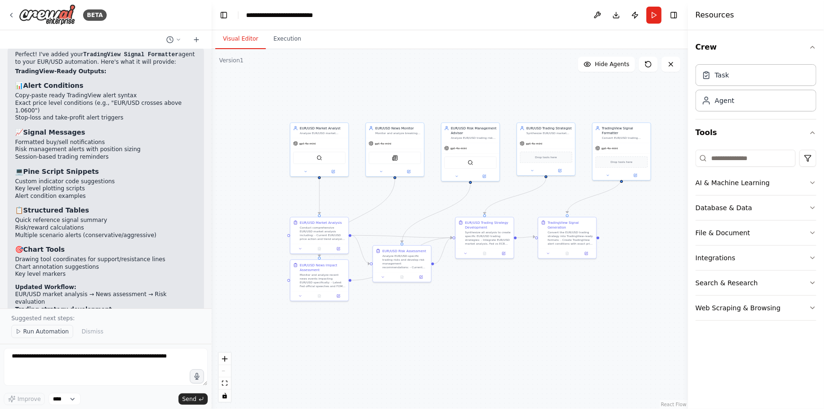
click at [47, 331] on span "Run Automation" at bounding box center [46, 332] width 46 height 8
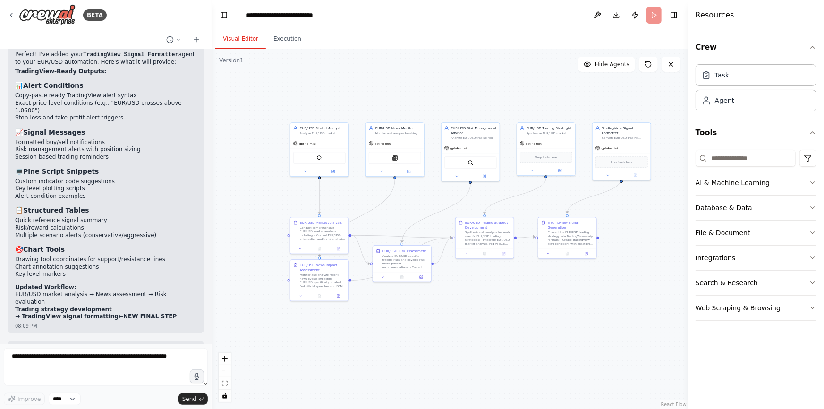
scroll to position [2163, 0]
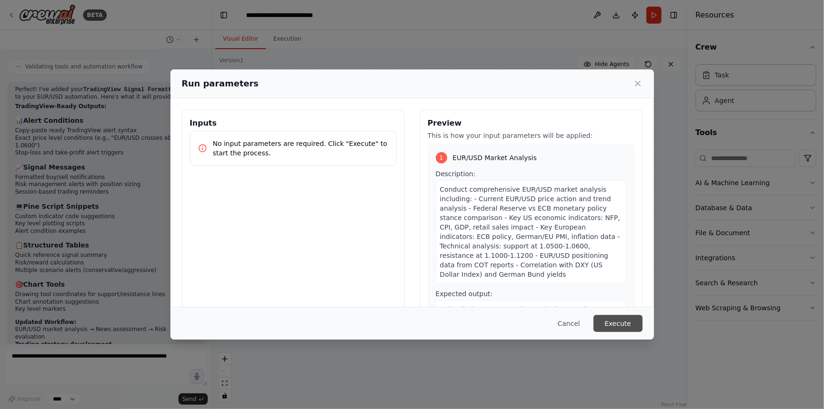
click at [631, 323] on button "Execute" at bounding box center [618, 323] width 49 height 17
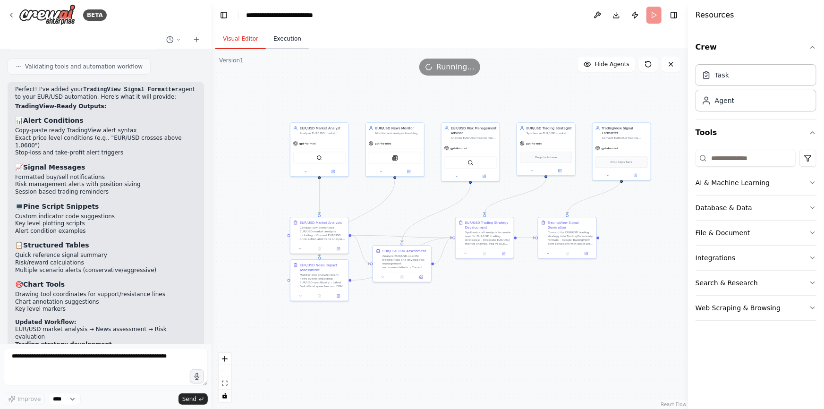
click at [277, 38] on button "Execution" at bounding box center [287, 39] width 43 height 20
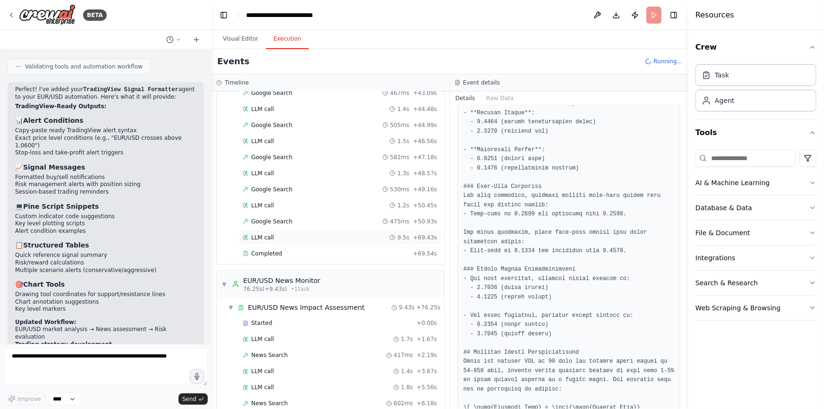
scroll to position [696, 0]
click at [286, 252] on div "Completed" at bounding box center [326, 256] width 167 height 8
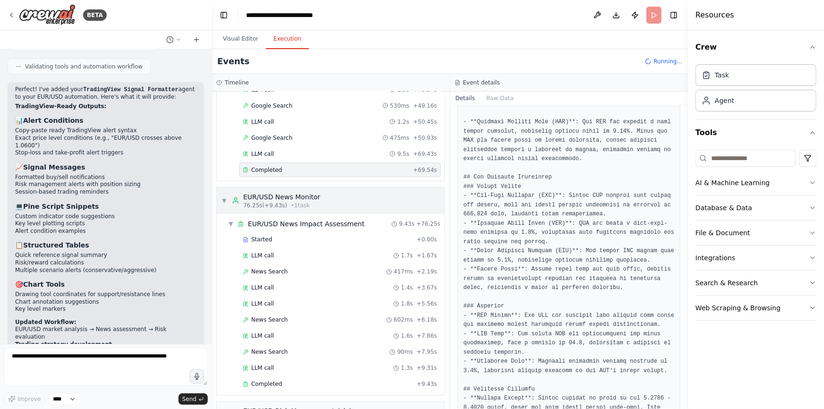
scroll to position [868, 0]
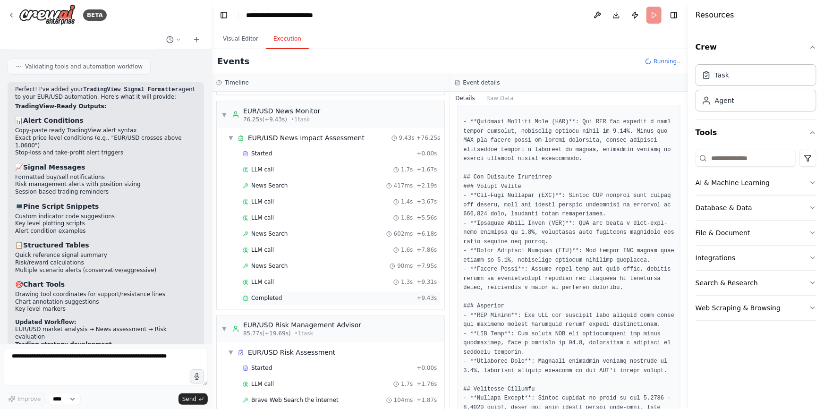
click at [295, 295] on div "Completed" at bounding box center [328, 299] width 170 height 8
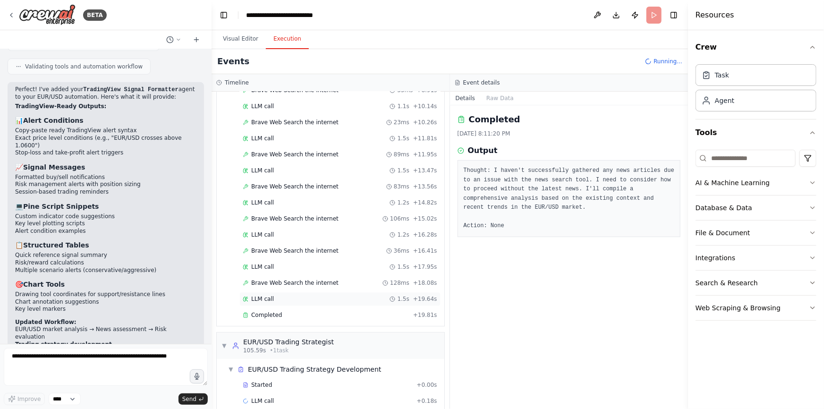
scroll to position [1311, 0]
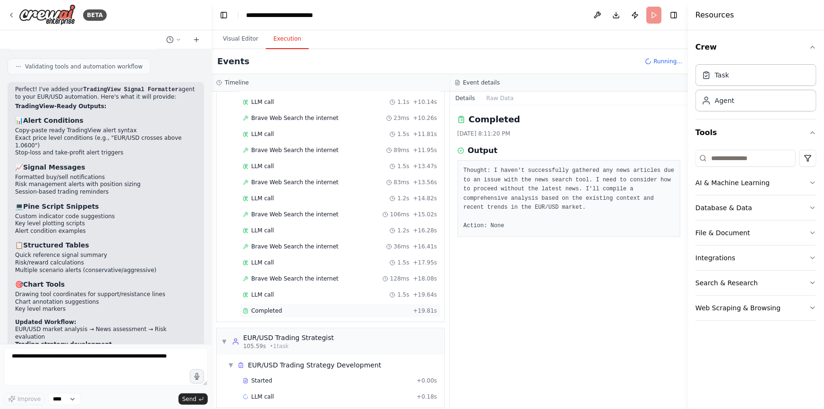
click at [356, 307] on div "Completed" at bounding box center [326, 311] width 167 height 8
click at [305, 304] on div "Completed + 19.81s" at bounding box center [339, 311] width 201 height 14
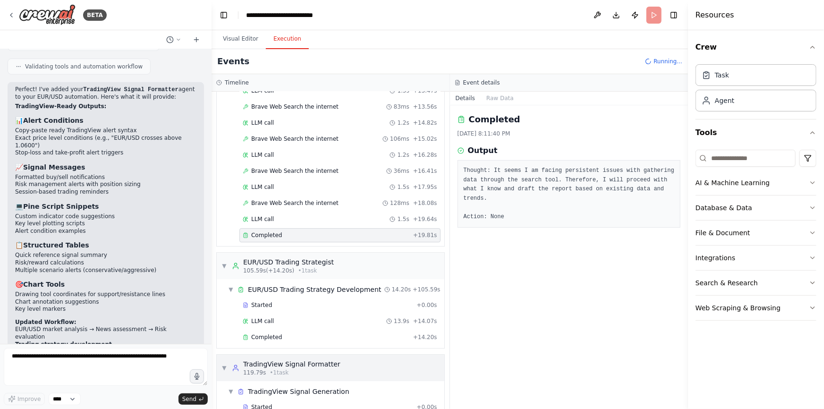
scroll to position [1412, 0]
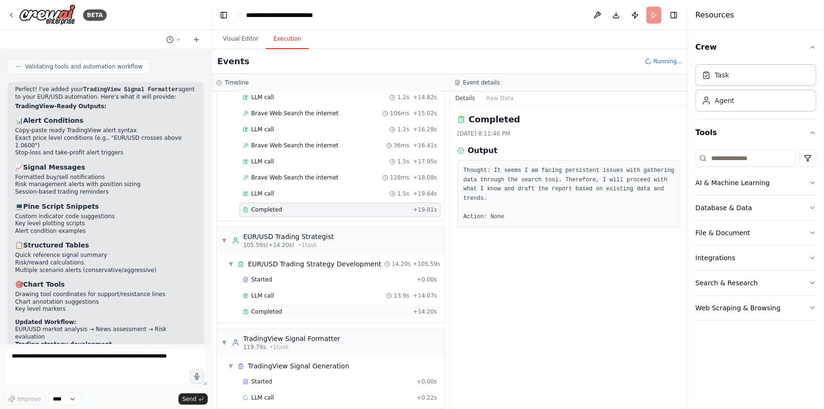
click at [298, 308] on div "Completed" at bounding box center [326, 312] width 167 height 8
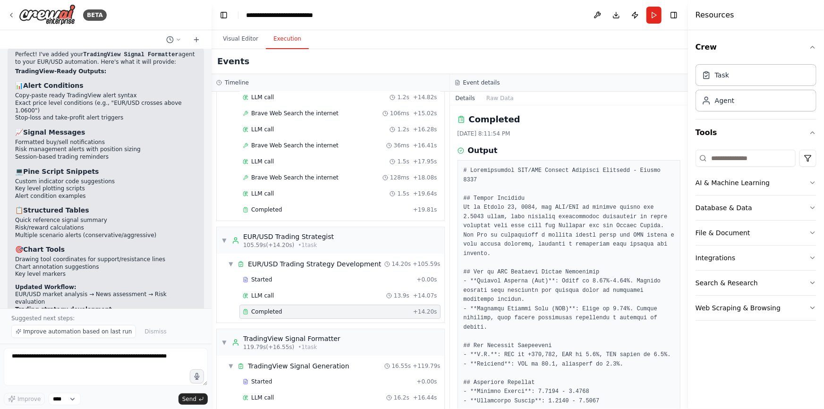
scroll to position [85, 0]
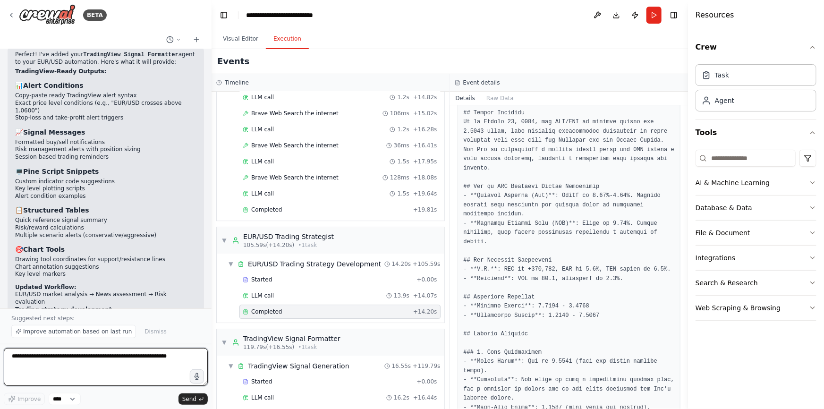
click at [93, 356] on textarea at bounding box center [106, 367] width 204 height 38
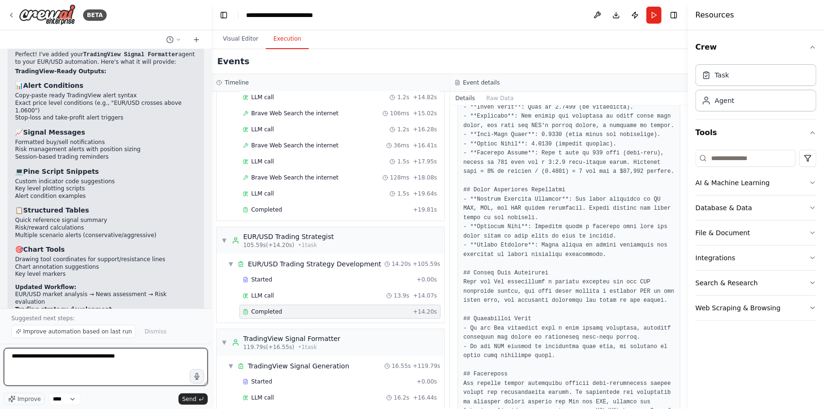
scroll to position [1429, 0]
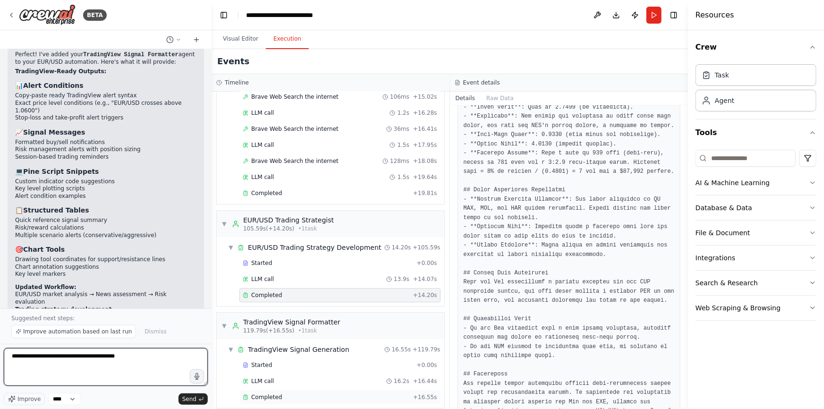
type textarea "**********"
click at [300, 393] on div "Completed" at bounding box center [326, 397] width 167 height 8
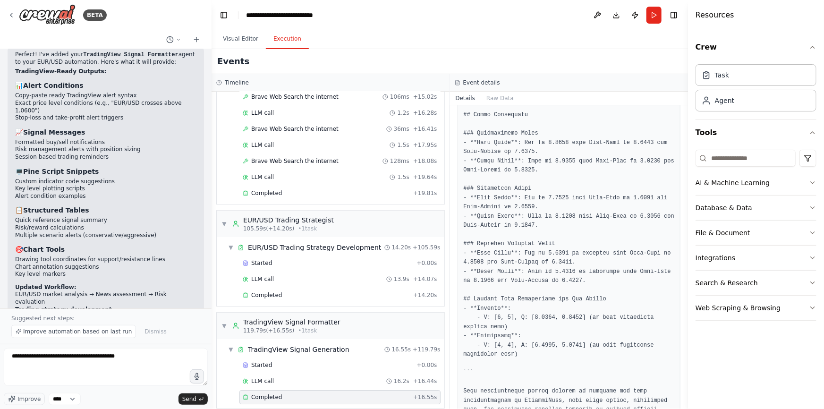
scroll to position [911, 0]
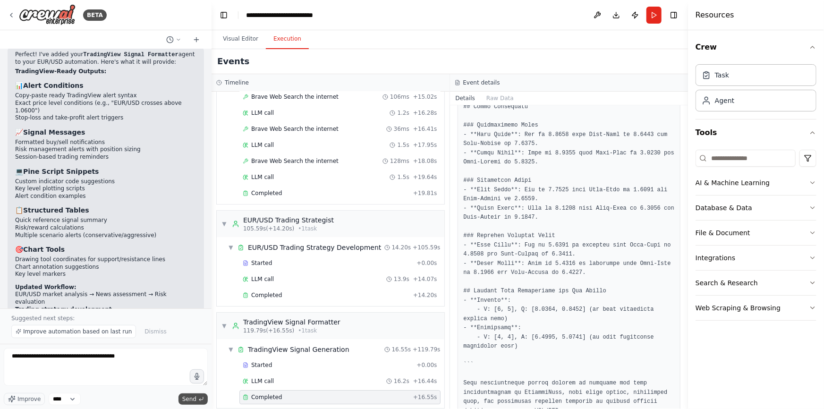
click at [197, 398] on button "Send" at bounding box center [193, 398] width 29 height 11
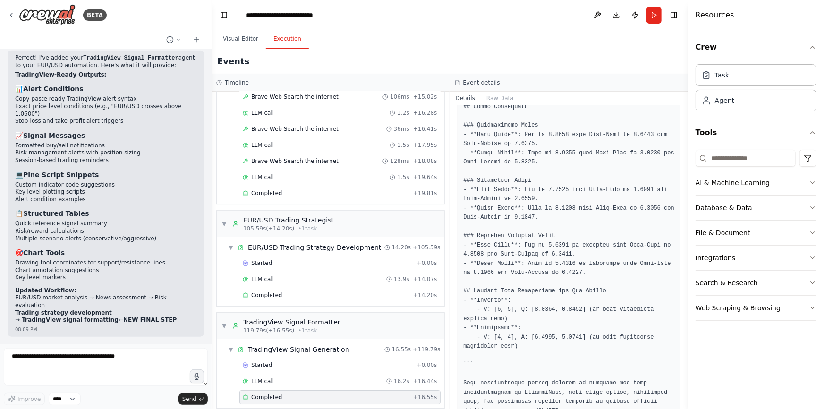
scroll to position [2219, 0]
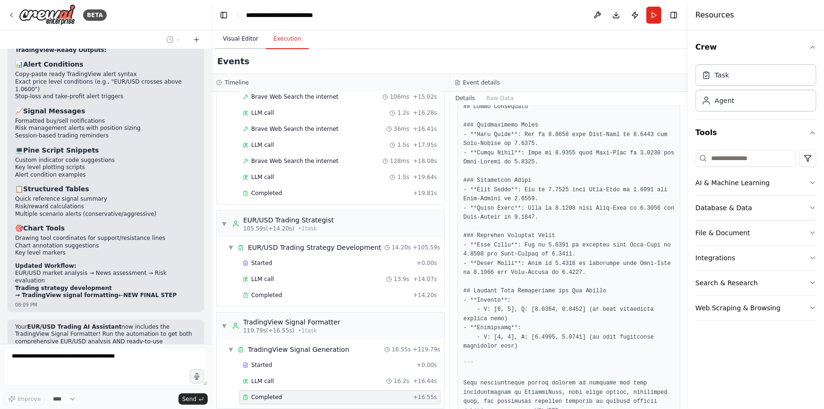
click at [243, 32] on button "Visual Editor" at bounding box center [240, 39] width 51 height 20
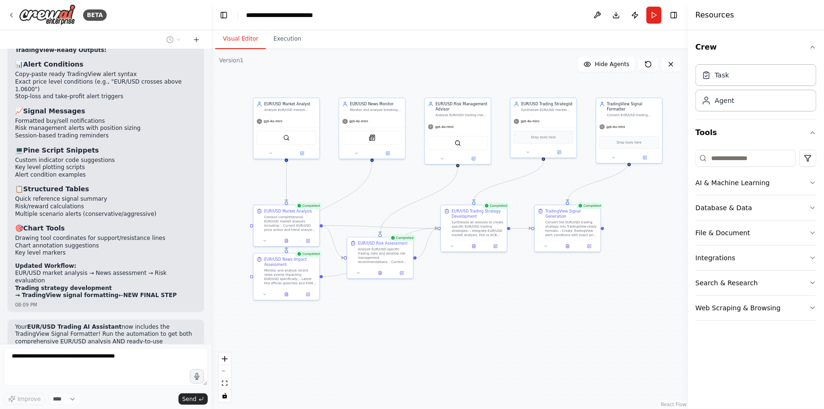
drag, startPoint x: 517, startPoint y: 288, endPoint x: 494, endPoint y: 288, distance: 22.7
click at [494, 288] on div ".deletable-edge-delete-btn { width: 20px; height: 20px; border: 0px solid #ffff…" at bounding box center [450, 229] width 477 height 360
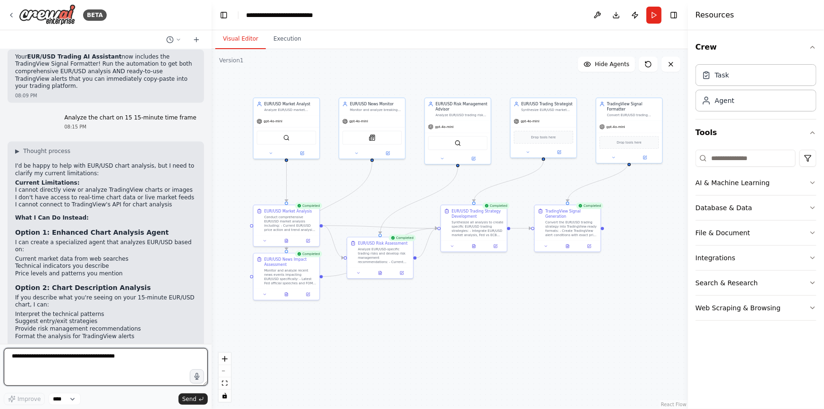
scroll to position [2544, 0]
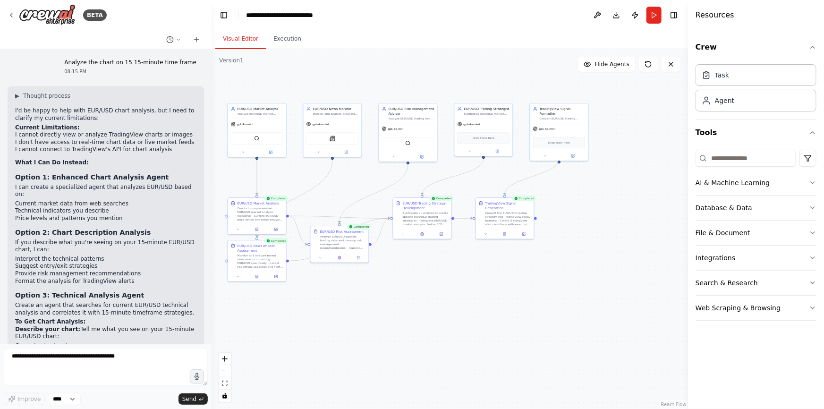
drag, startPoint x: 522, startPoint y: 283, endPoint x: 483, endPoint y: 279, distance: 39.4
click at [483, 279] on div ".deletable-edge-delete-btn { width: 20px; height: 20px; border: 0px solid #ffff…" at bounding box center [450, 229] width 477 height 360
click at [92, 368] on textarea "**********" at bounding box center [106, 367] width 204 height 38
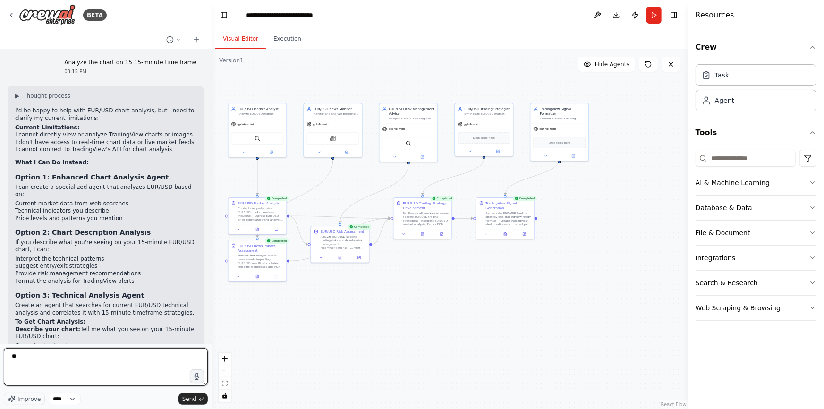
type textarea "***"
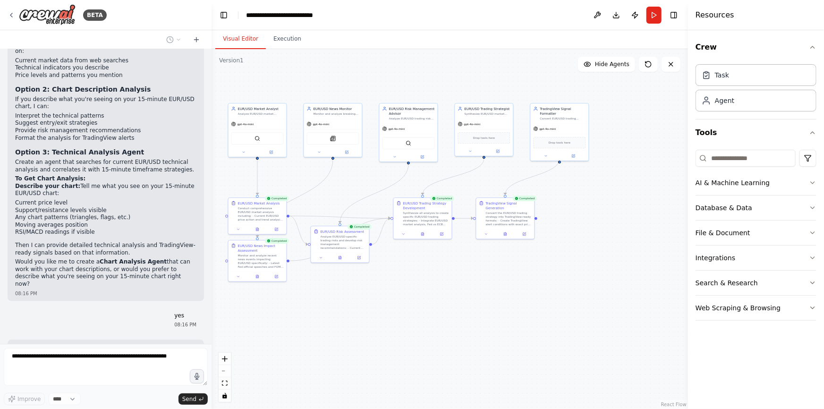
scroll to position [2695, 0]
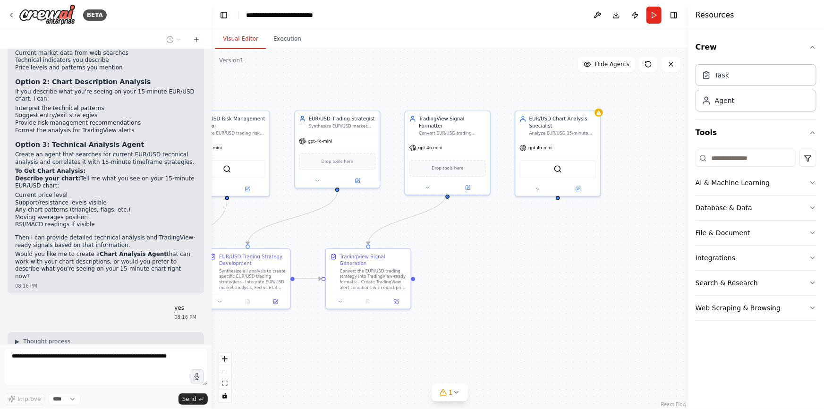
drag, startPoint x: 610, startPoint y: 242, endPoint x: 520, endPoint y: 314, distance: 114.8
click at [520, 314] on div ".deletable-edge-delete-btn { width: 20px; height: 20px; border: 0px solid #ffff…" at bounding box center [450, 229] width 477 height 360
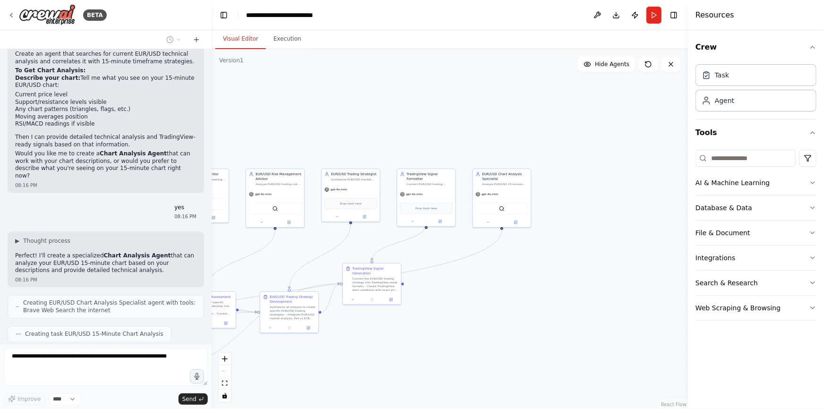
scroll to position [2824, 0]
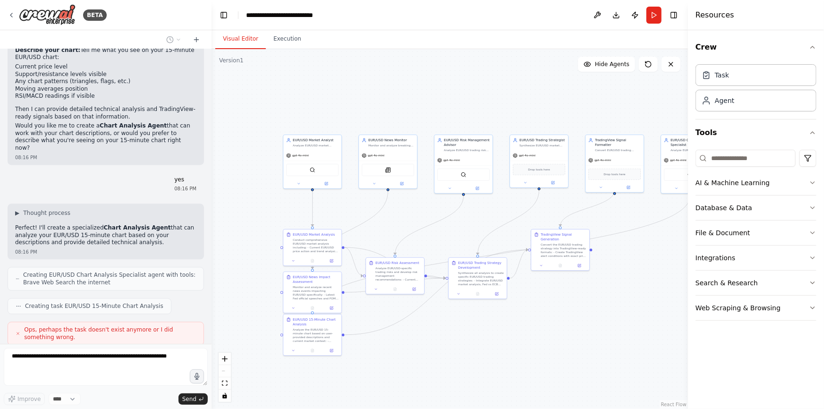
drag, startPoint x: 397, startPoint y: 332, endPoint x: 585, endPoint y: 298, distance: 191.5
click at [585, 298] on div ".deletable-edge-delete-btn { width: 20px; height: 20px; border: 0px solid #ffff…" at bounding box center [450, 229] width 477 height 360
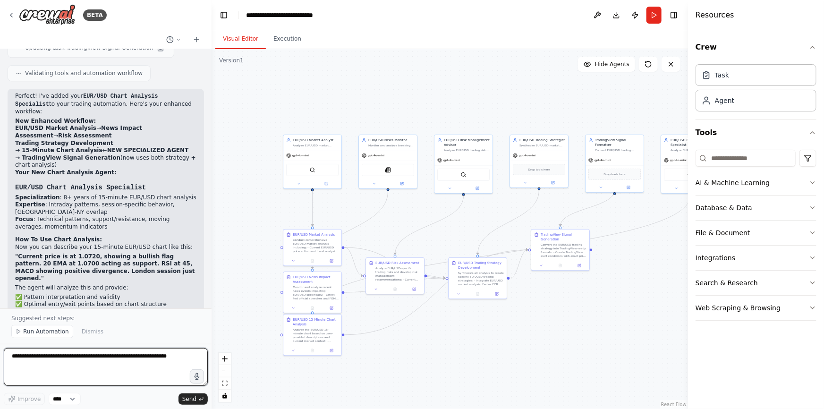
scroll to position [3170, 0]
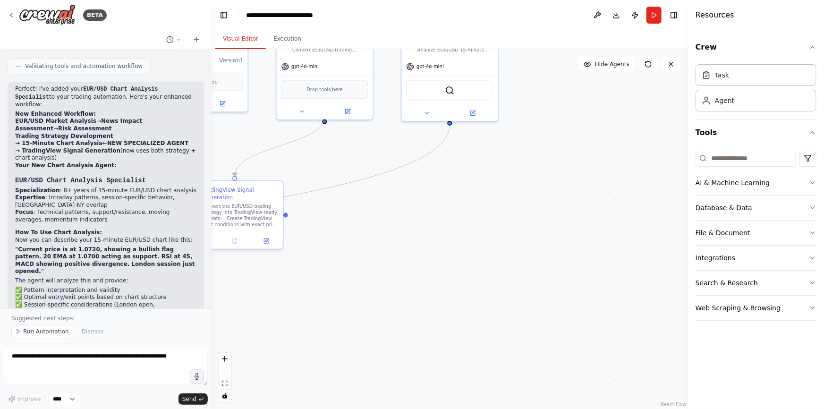
drag, startPoint x: 454, startPoint y: 321, endPoint x: 256, endPoint y: 335, distance: 198.9
click at [230, 341] on div ".deletable-edge-delete-btn { width: 20px; height: 20px; border: 0px solid #ffff…" at bounding box center [450, 229] width 477 height 360
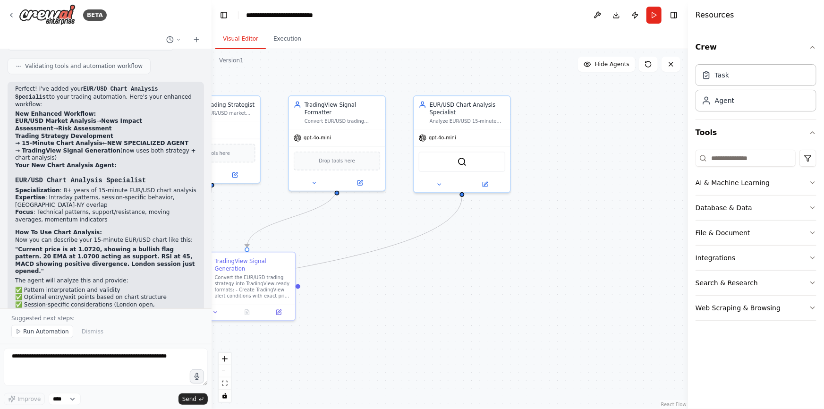
drag, startPoint x: 462, startPoint y: 228, endPoint x: 471, endPoint y: 298, distance: 70.4
click at [471, 298] on div ".deletable-edge-delete-btn { width: 20px; height: 20px; border: 0px solid #ffff…" at bounding box center [450, 229] width 477 height 360
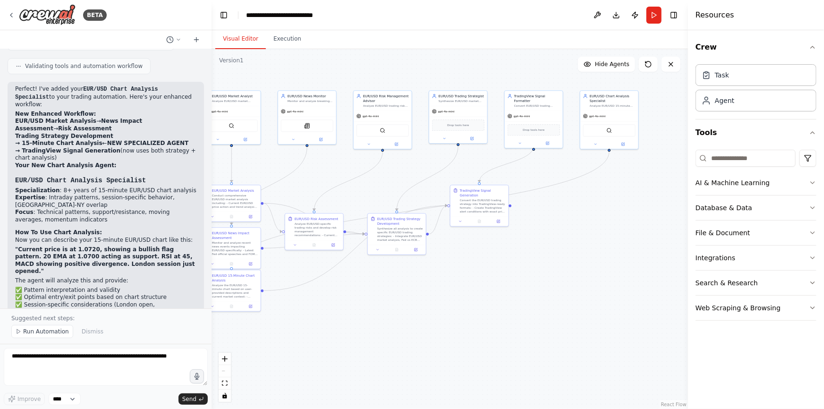
drag, startPoint x: 509, startPoint y: 240, endPoint x: 616, endPoint y: 210, distance: 112.0
click at [616, 210] on div ".deletable-edge-delete-btn { width: 20px; height: 20px; border: 0px solid #ffff…" at bounding box center [450, 229] width 477 height 360
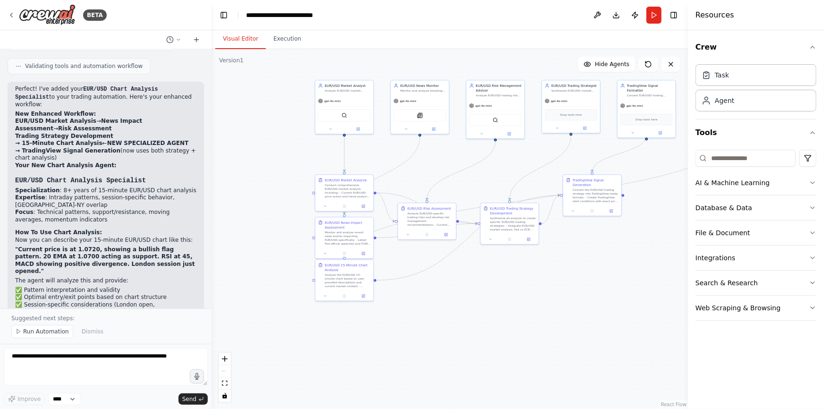
drag, startPoint x: 493, startPoint y: 278, endPoint x: 434, endPoint y: 276, distance: 59.1
click at [434, 276] on div ".deletable-edge-delete-btn { width: 20px; height: 20px; border: 0px solid #ffff…" at bounding box center [450, 229] width 477 height 360
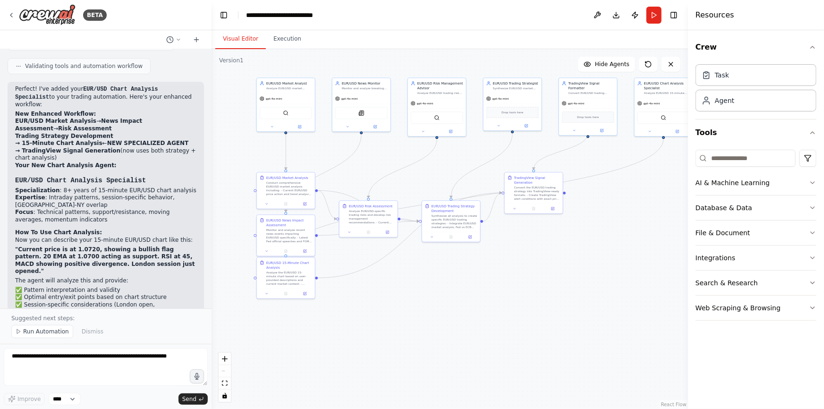
click at [652, 11] on button "Run" at bounding box center [654, 15] width 15 height 17
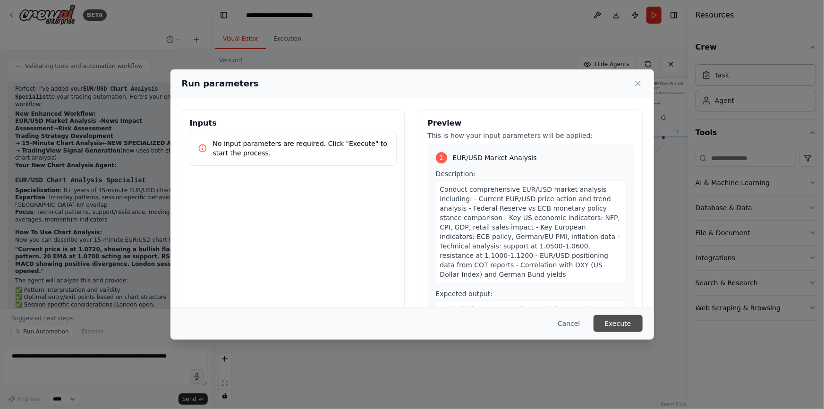
click at [618, 320] on button "Execute" at bounding box center [618, 323] width 49 height 17
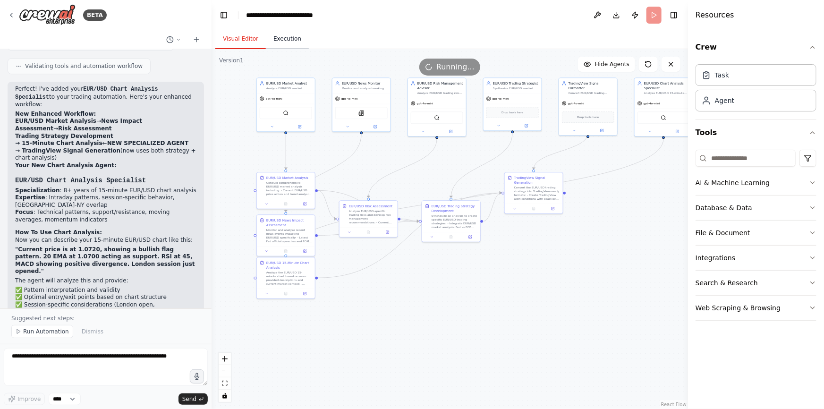
click at [284, 36] on button "Execution" at bounding box center [287, 39] width 43 height 20
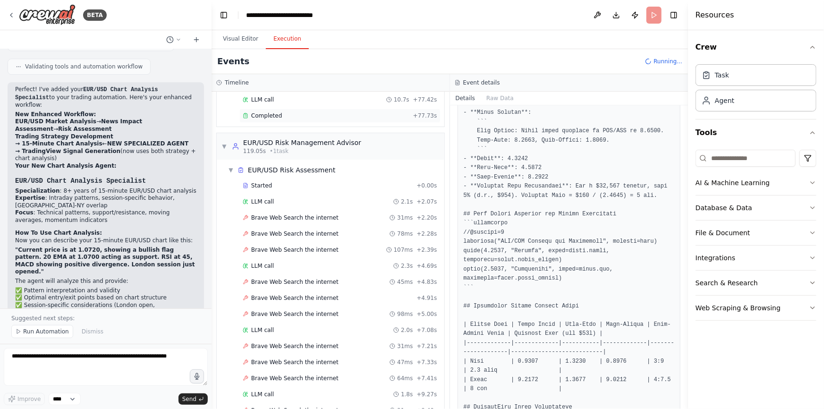
scroll to position [2019, 0]
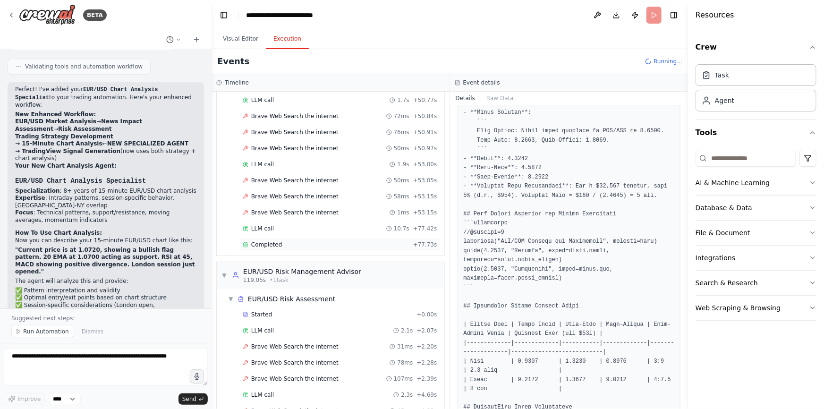
click at [315, 241] on div "Completed" at bounding box center [326, 245] width 167 height 8
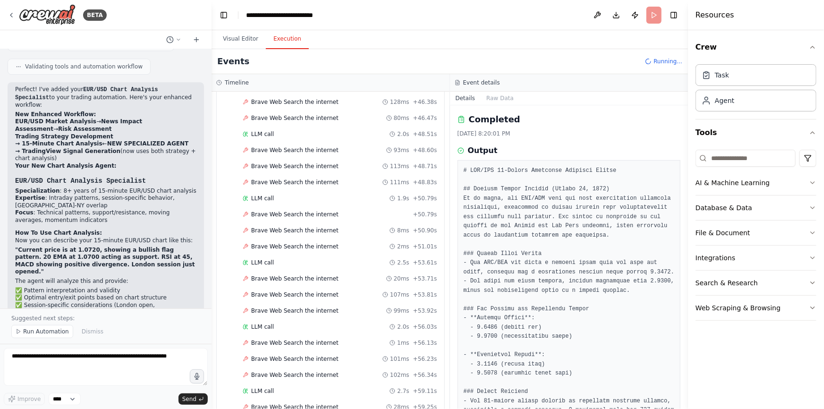
scroll to position [3647, 0]
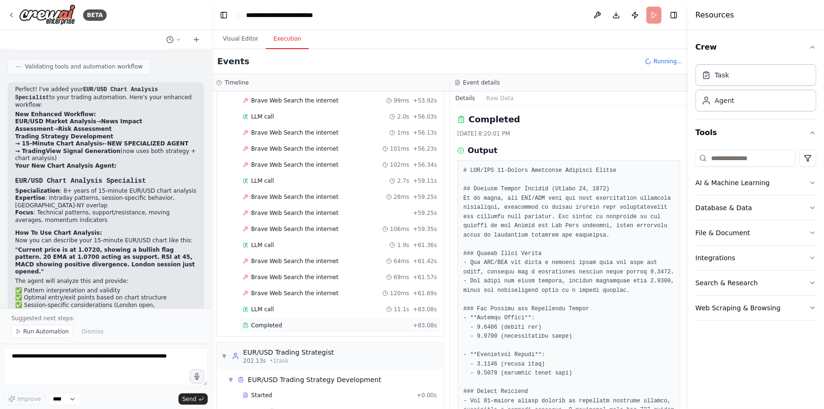
click at [332, 318] on div "Completed + 83.08s" at bounding box center [339, 325] width 201 height 14
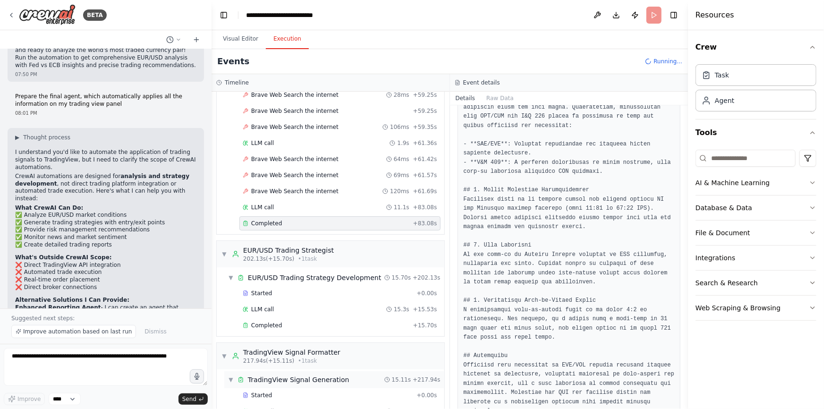
scroll to position [3764, 0]
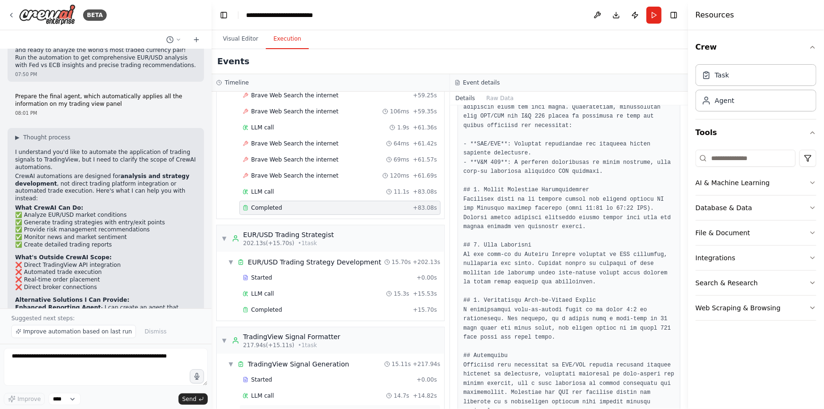
click at [282, 405] on div "Completed + 15.11s" at bounding box center [339, 412] width 201 height 14
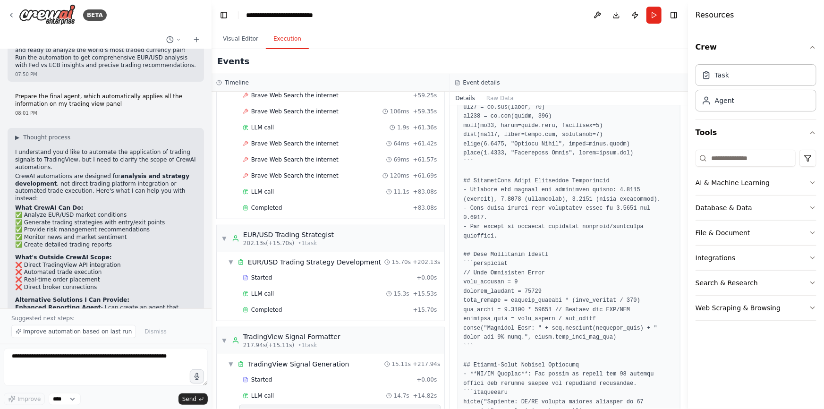
click at [298, 408] on div "Completed" at bounding box center [326, 412] width 167 height 8
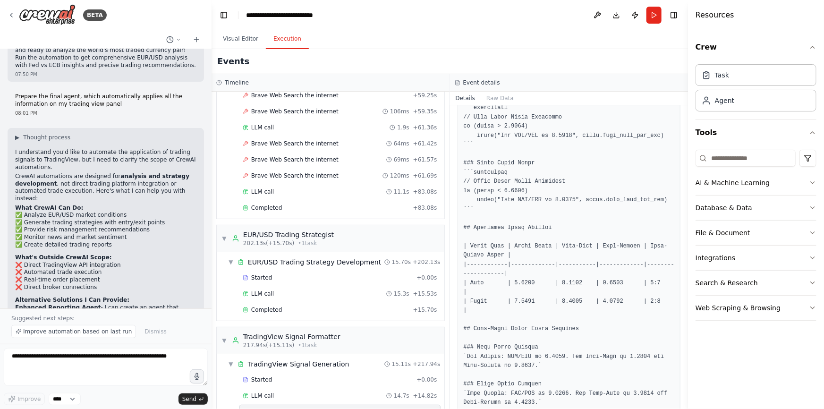
scroll to position [132, 0]
